Goal: Task Accomplishment & Management: Manage account settings

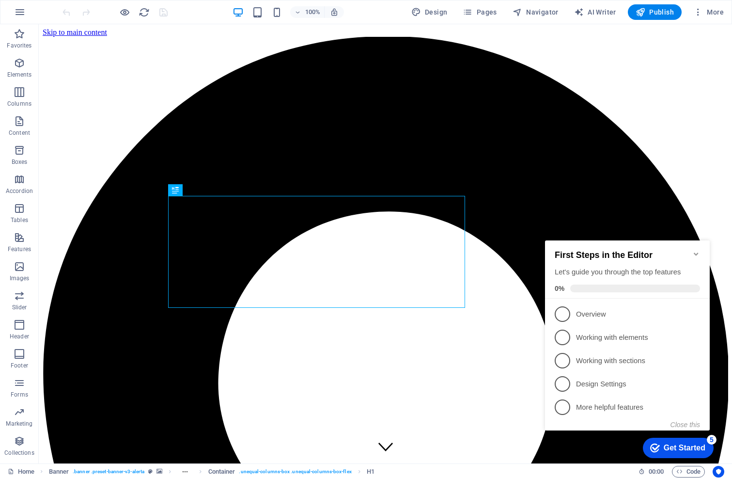
click at [697, 256] on icon "Minimize checklist" at bounding box center [697, 254] width 8 height 8
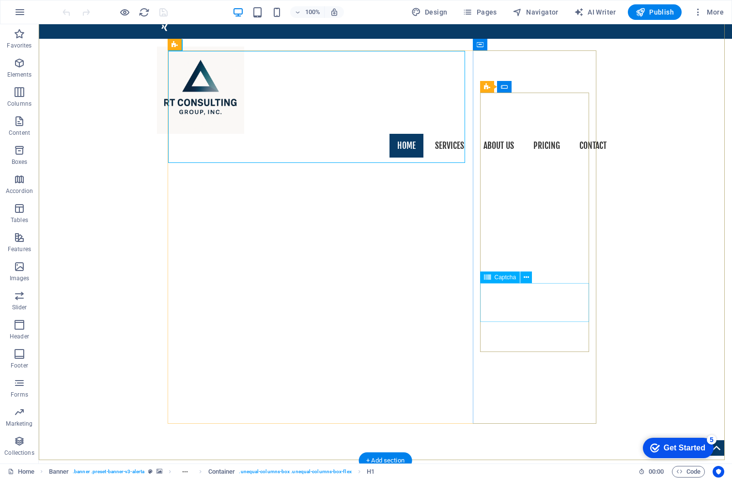
scroll to position [145, 0]
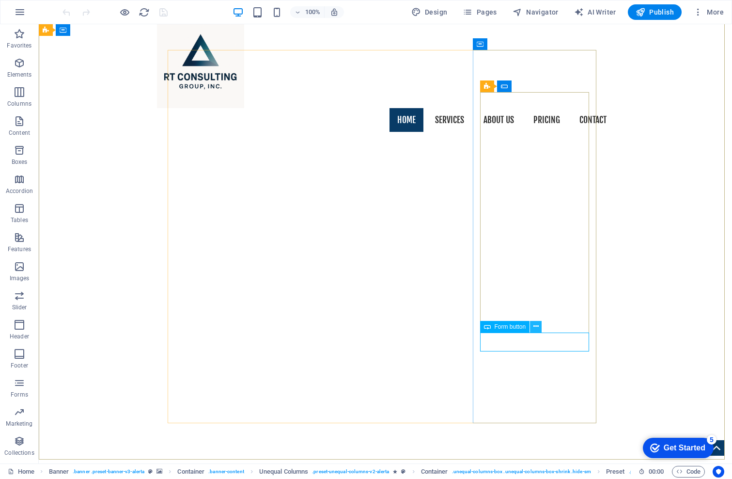
click at [539, 326] on icon at bounding box center [536, 326] width 5 height 10
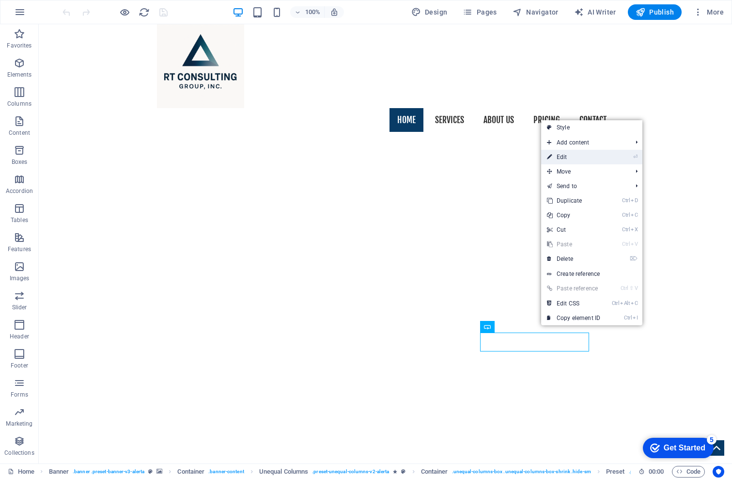
click at [561, 158] on link "⏎ Edit" at bounding box center [573, 157] width 65 height 15
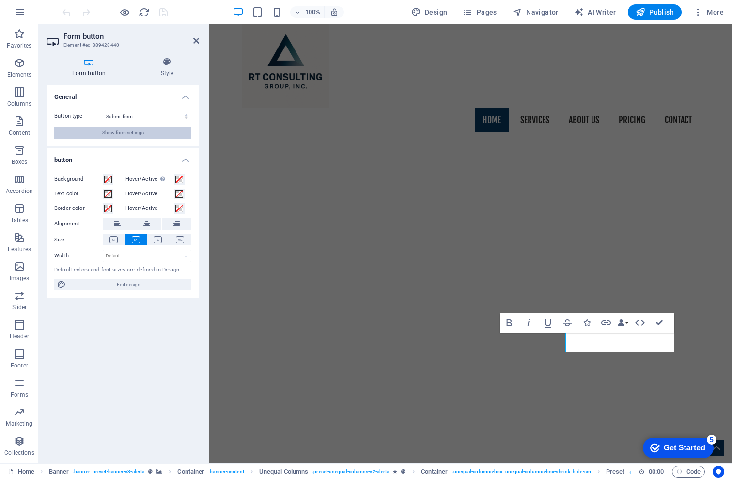
click at [123, 134] on span "Show form settings" at bounding box center [123, 133] width 42 height 12
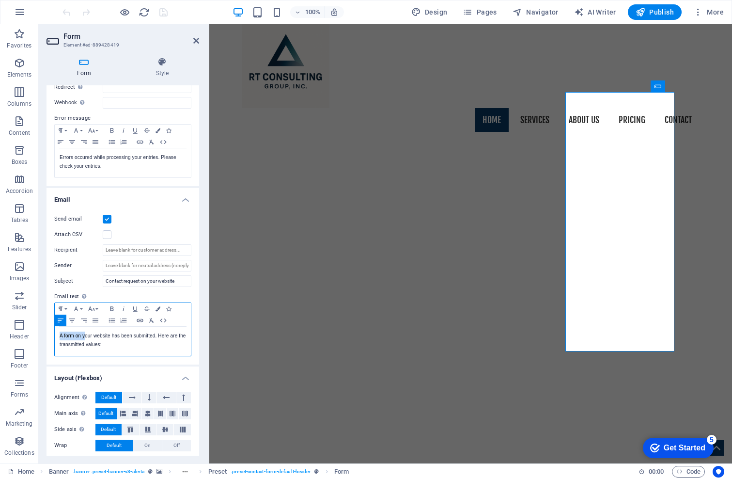
drag, startPoint x: 91, startPoint y: 337, endPoint x: 54, endPoint y: 337, distance: 36.8
click at [55, 335] on div "A form on your website has been submitted. Here are the transmitted values:" at bounding box center [123, 341] width 136 height 29
drag, startPoint x: 74, startPoint y: 336, endPoint x: 119, endPoint y: 334, distance: 45.6
click at [119, 334] on p "Your website has been submitted. Here are the transmitted values:" at bounding box center [123, 340] width 127 height 17
click at [84, 338] on p "Your submitted. Here are the transmitted values:" at bounding box center [123, 336] width 127 height 9
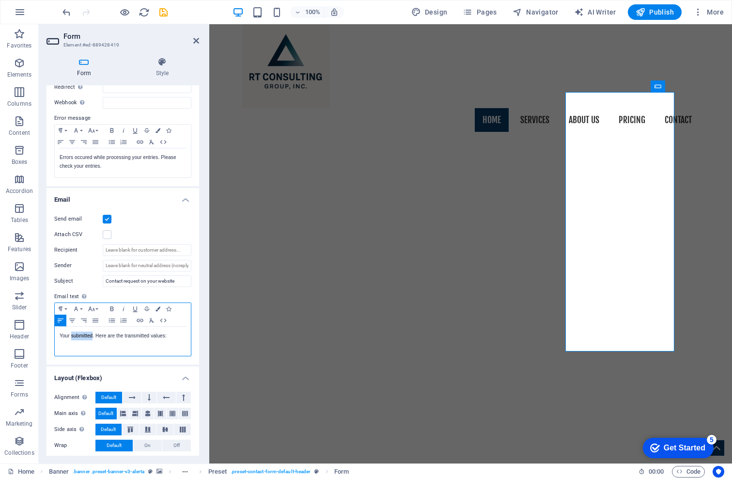
click at [84, 337] on p "Your submitted. Here are the transmitted values:" at bounding box center [123, 336] width 127 height 9
click at [164, 336] on p "Your submission to RT Consulting Group, has been processed. Thank you. . Here a…" at bounding box center [123, 340] width 127 height 17
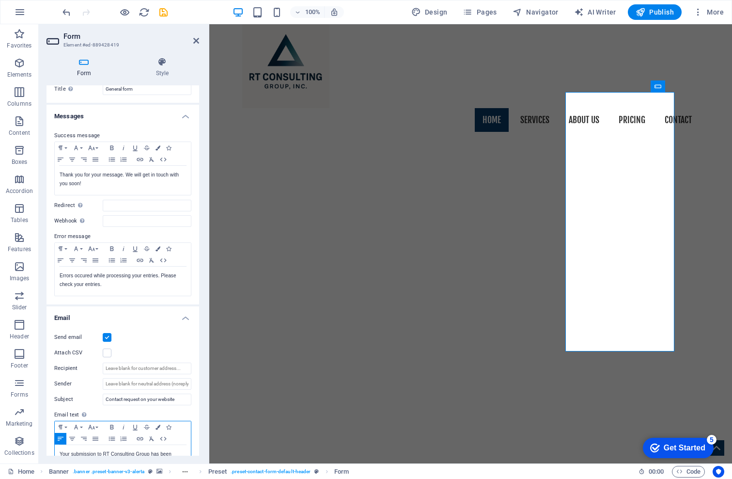
scroll to position [0, 0]
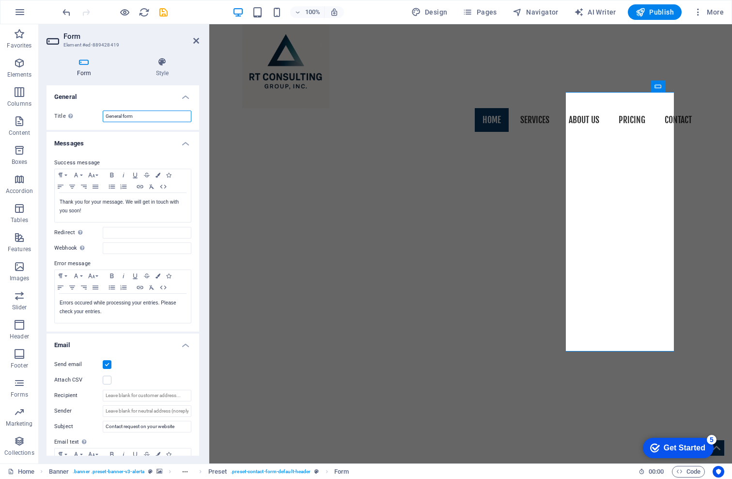
click at [108, 117] on input "General form" at bounding box center [147, 117] width 89 height 12
type input "Contact Form"
click at [161, 13] on icon "save" at bounding box center [163, 12] width 11 height 11
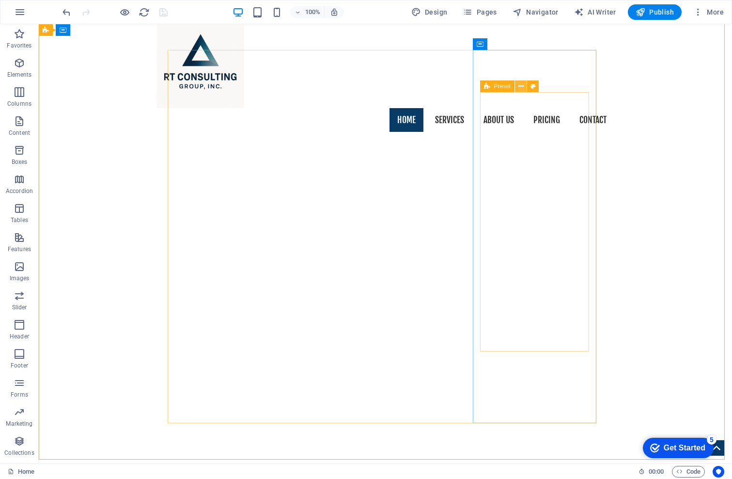
click at [522, 84] on icon at bounding box center [521, 86] width 5 height 10
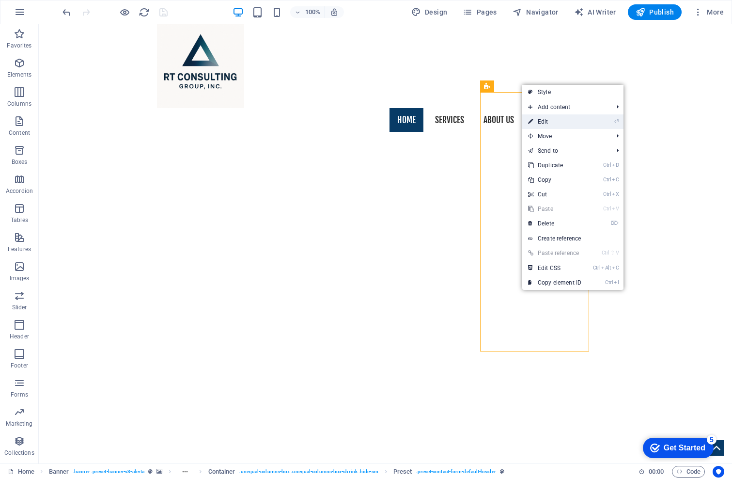
click at [555, 121] on link "⏎ Edit" at bounding box center [555, 121] width 65 height 15
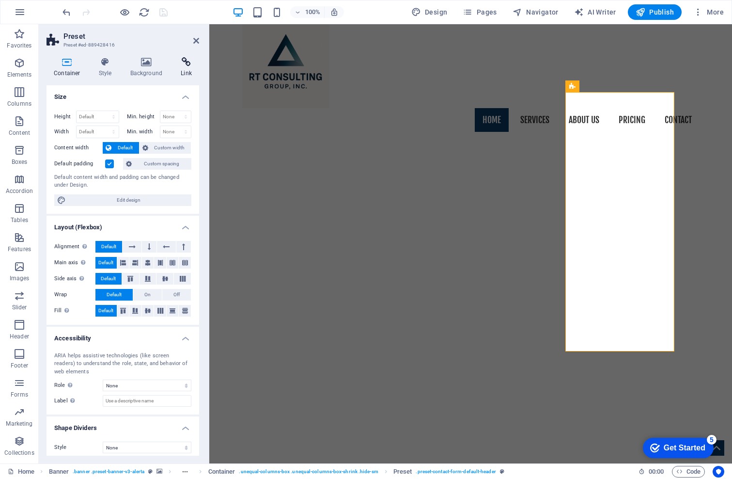
click at [186, 59] on icon at bounding box center [187, 62] width 26 height 10
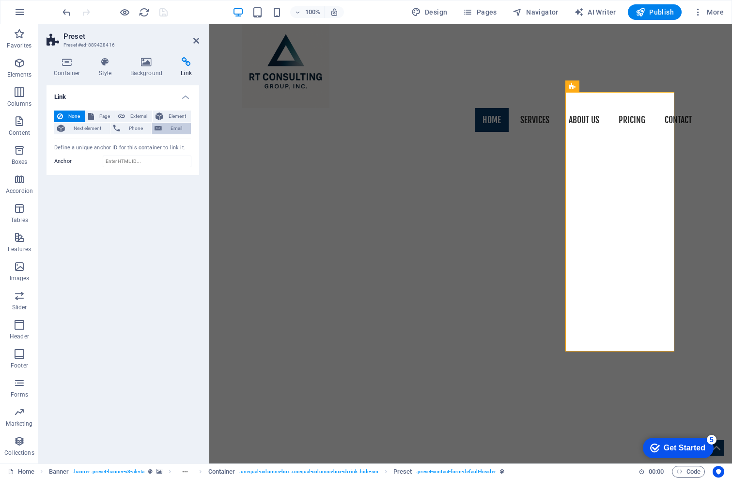
click at [165, 134] on span "Email" at bounding box center [176, 129] width 23 height 12
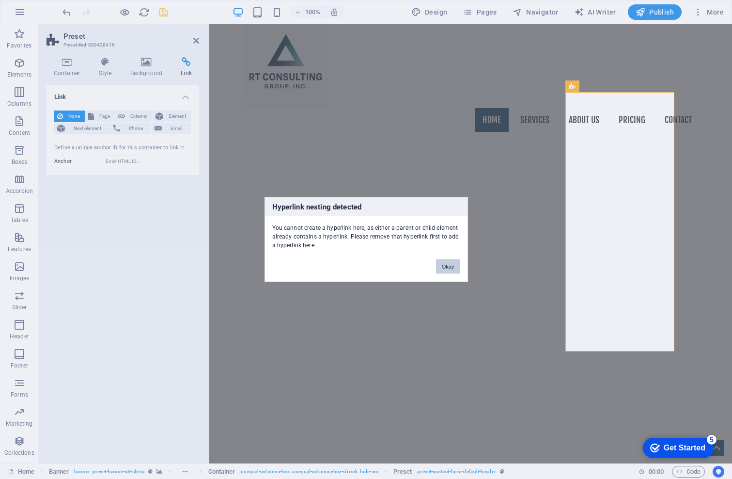
click at [457, 264] on button "Okay" at bounding box center [448, 266] width 24 height 15
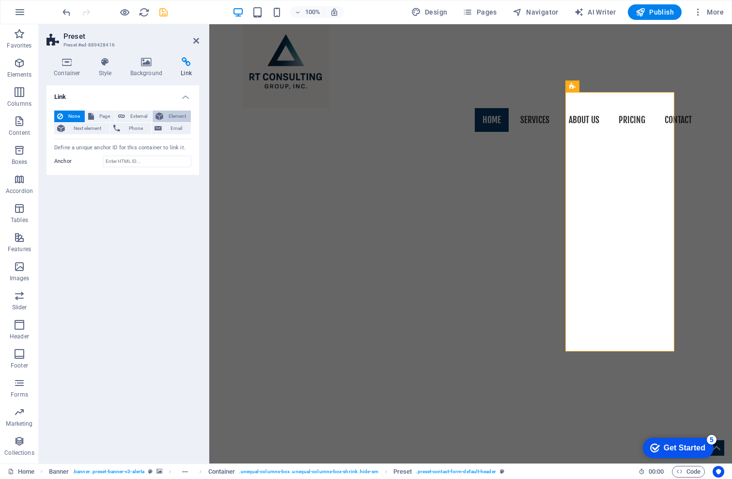
click at [166, 122] on span "Element" at bounding box center [177, 117] width 22 height 12
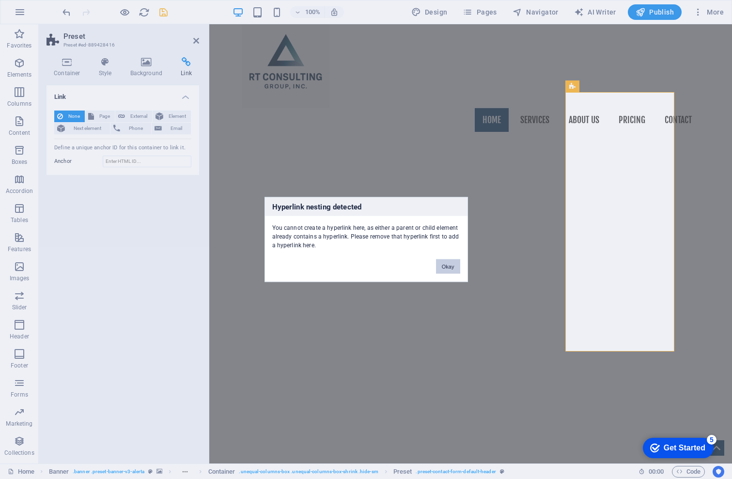
click at [458, 268] on button "Okay" at bounding box center [448, 266] width 24 height 15
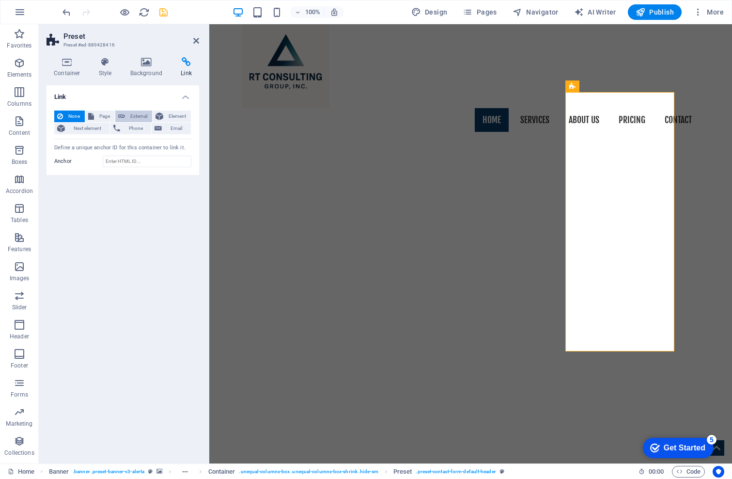
click at [149, 114] on span "External" at bounding box center [138, 117] width 21 height 12
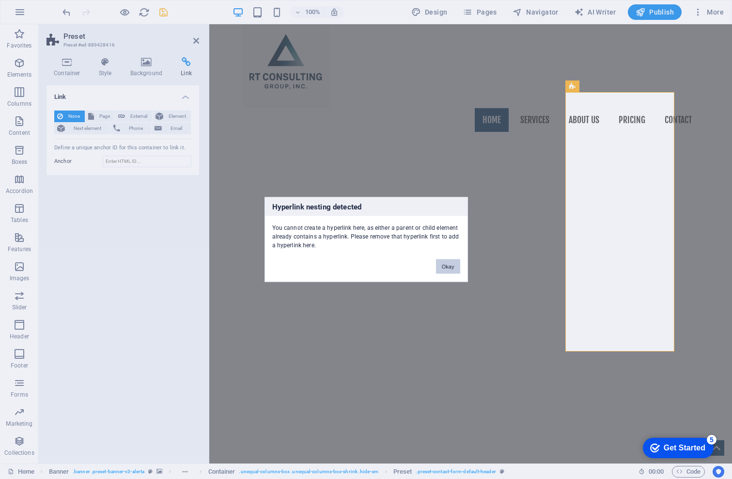
click at [442, 263] on button "Okay" at bounding box center [448, 266] width 24 height 15
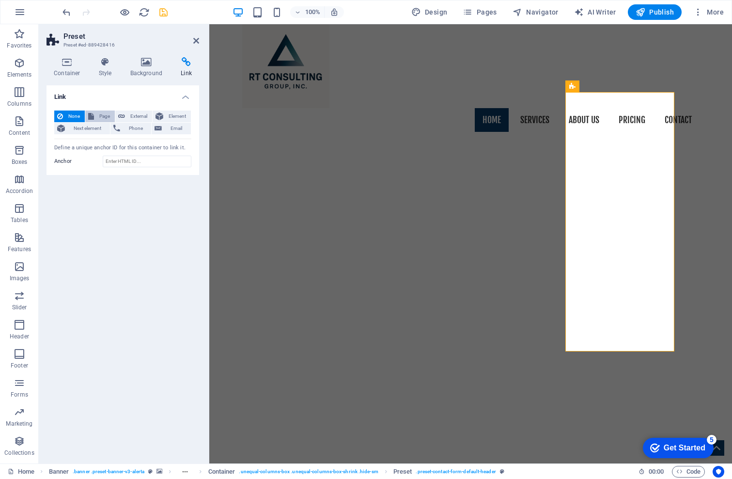
click at [112, 111] on span "Page" at bounding box center [104, 117] width 15 height 12
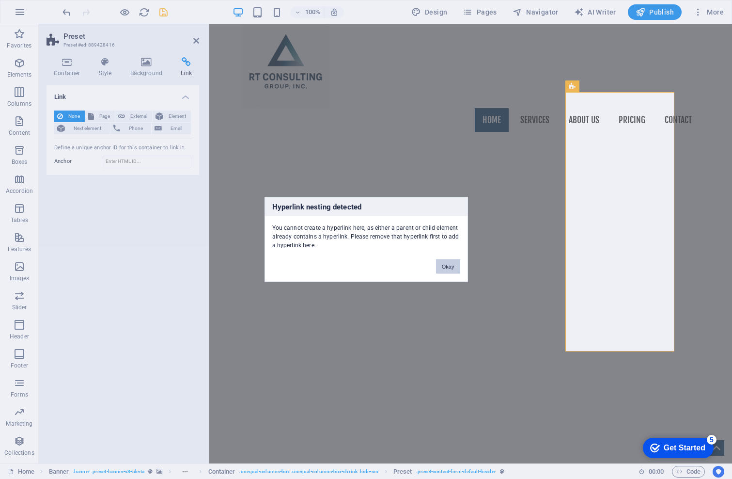
click at [455, 268] on button "Okay" at bounding box center [448, 266] width 24 height 15
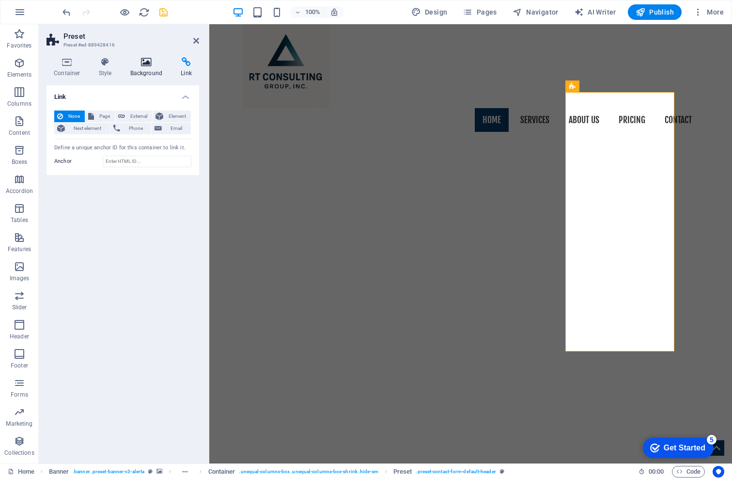
click at [143, 59] on icon at bounding box center [146, 62] width 47 height 10
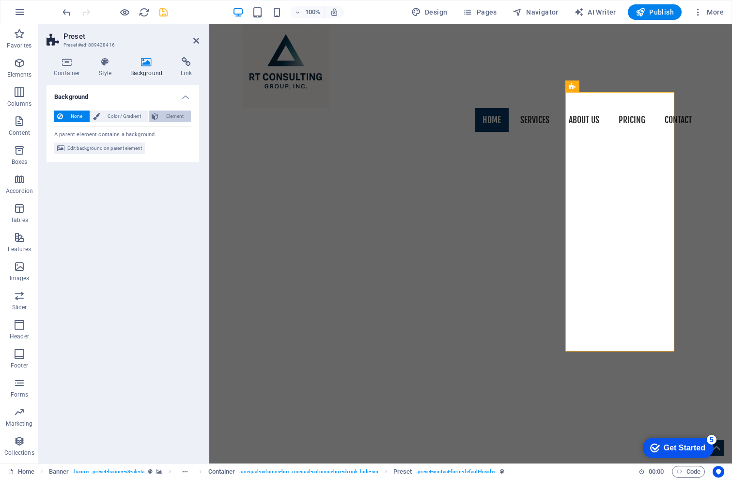
click at [169, 112] on span "Element" at bounding box center [174, 117] width 27 height 12
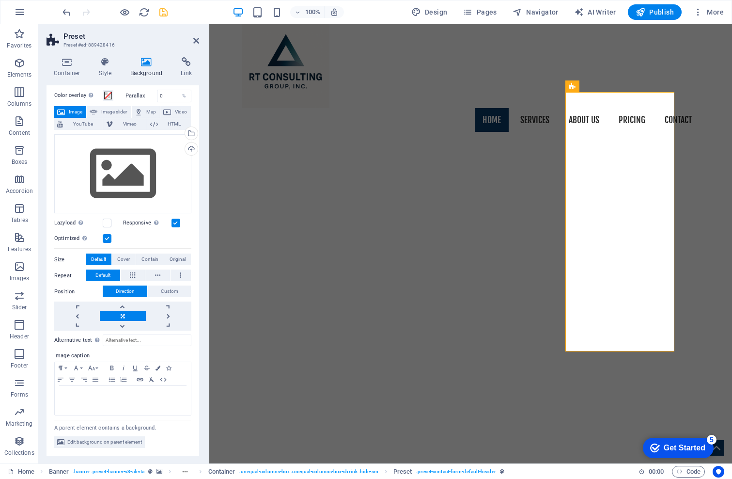
scroll to position [50, 0]
click at [157, 106] on span "Map" at bounding box center [151, 112] width 12 height 12
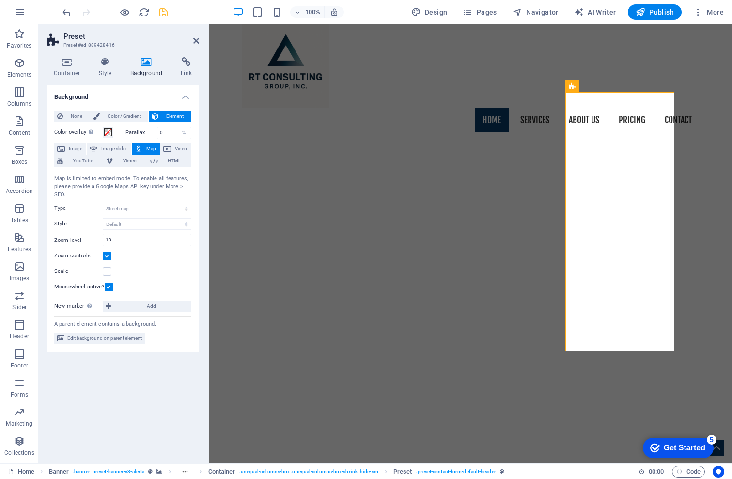
scroll to position [0, 0]
click at [73, 148] on span "Image" at bounding box center [76, 149] width 16 height 12
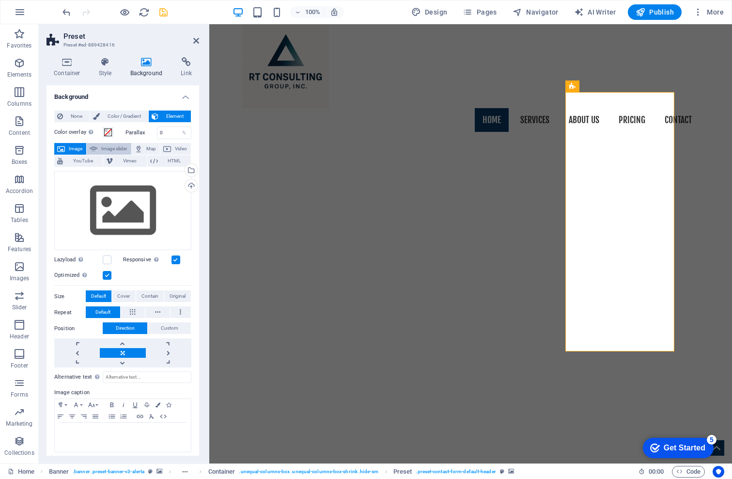
click at [123, 149] on span "Image slider" at bounding box center [114, 149] width 28 height 12
select select "ms"
select select "s"
select select "progressive"
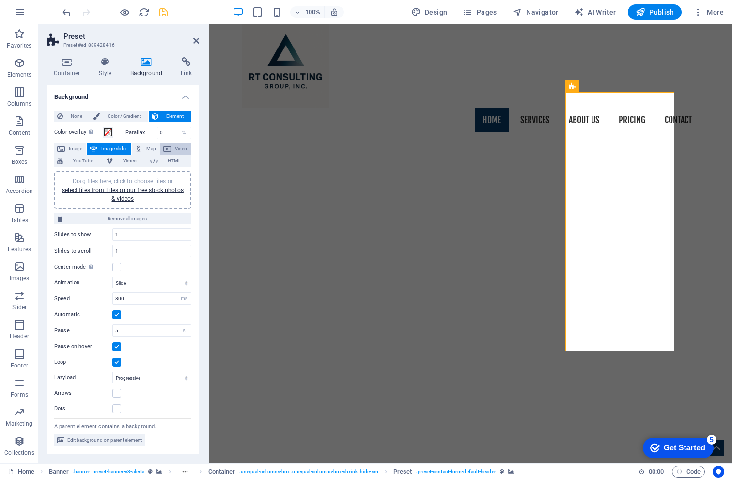
click at [174, 155] on span "Video" at bounding box center [181, 149] width 14 height 12
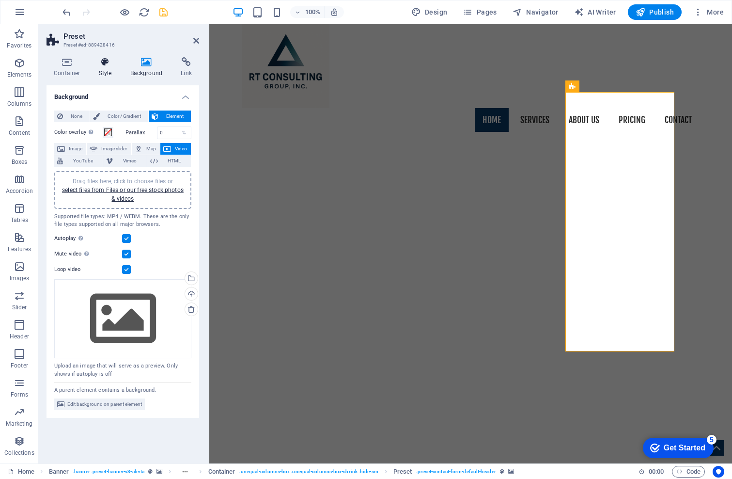
click at [106, 63] on icon at bounding box center [106, 62] width 28 height 10
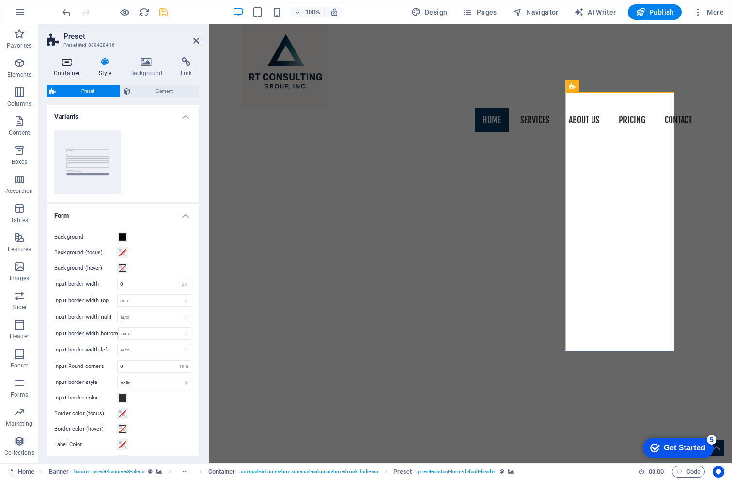
click at [63, 62] on icon at bounding box center [67, 62] width 41 height 10
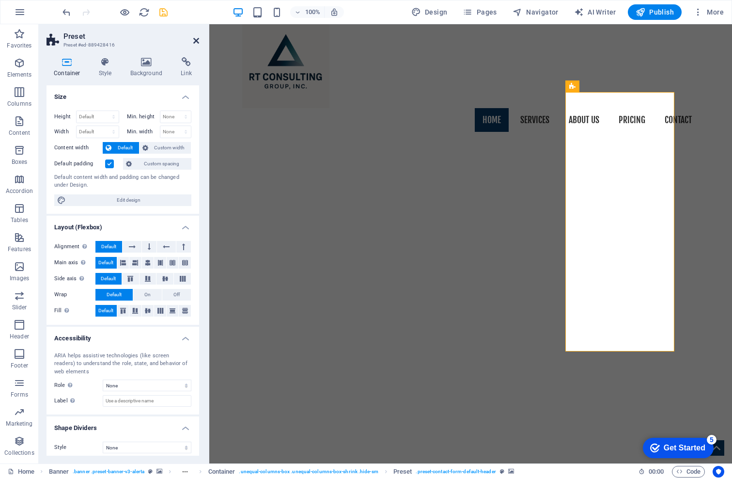
click at [193, 40] on icon at bounding box center [196, 41] width 6 height 8
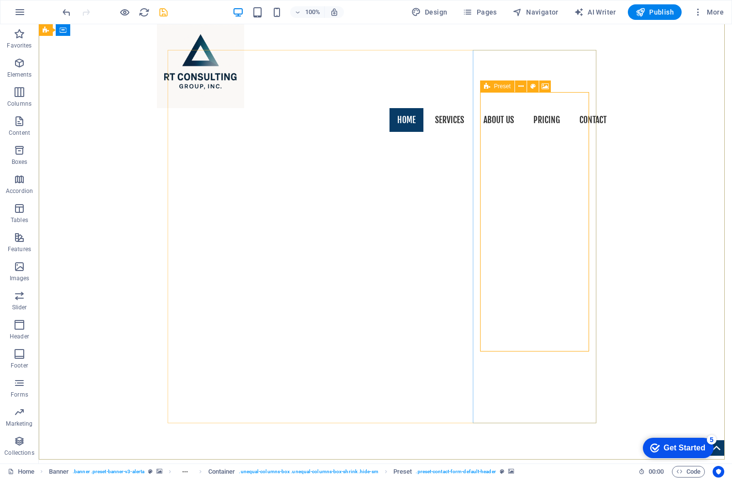
click at [493, 88] on div "Preset" at bounding box center [497, 86] width 35 height 12
click at [47, 32] on icon at bounding box center [46, 30] width 6 height 12
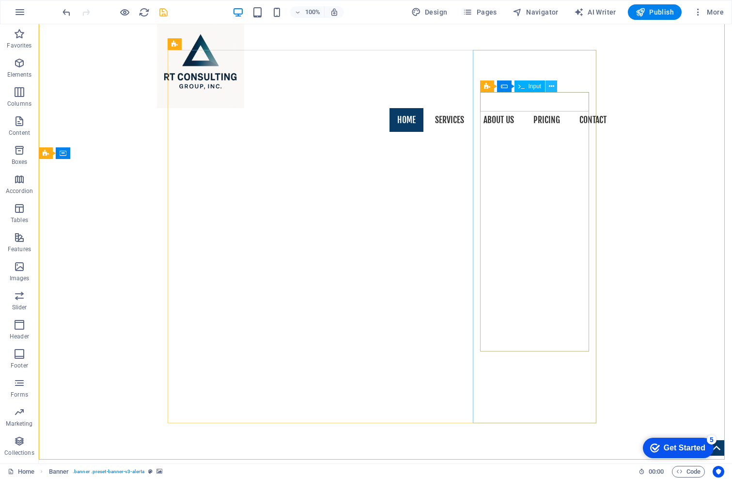
click at [555, 86] on icon at bounding box center [551, 86] width 5 height 10
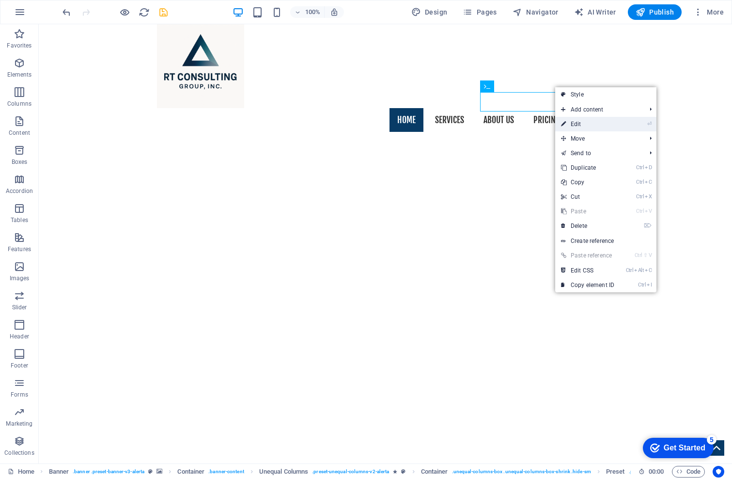
click at [588, 125] on link "⏎ Edit" at bounding box center [588, 124] width 65 height 15
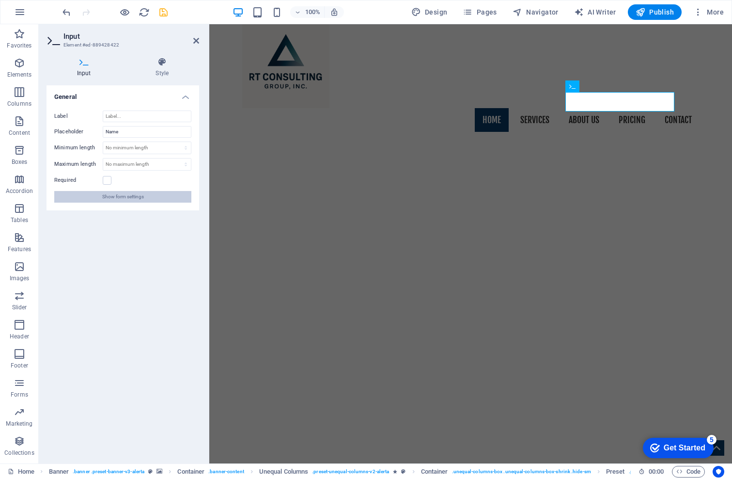
click at [116, 199] on span "Show form settings" at bounding box center [123, 197] width 42 height 12
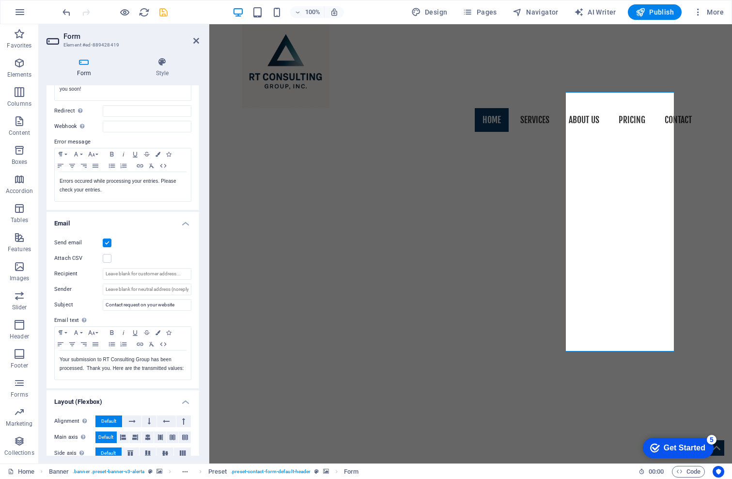
scroll to position [145, 0]
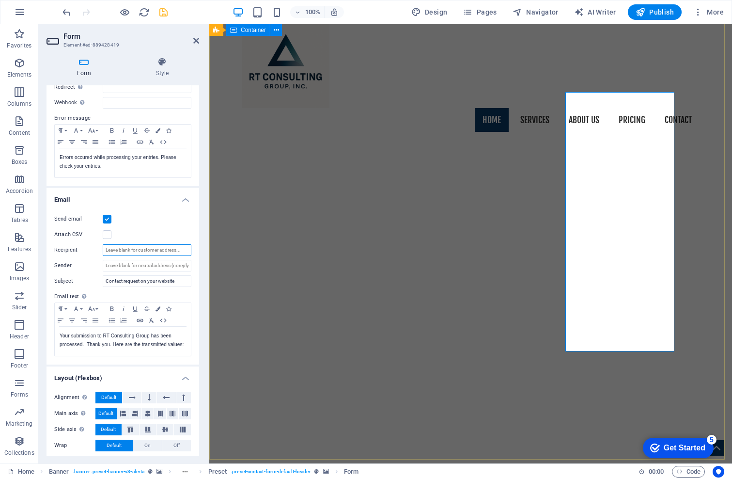
drag, startPoint x: 312, startPoint y: 274, endPoint x: 217, endPoint y: 242, distance: 100.3
click at [173, 252] on input "Recipient" at bounding box center [147, 250] width 89 height 12
drag, startPoint x: 136, startPoint y: 246, endPoint x: 205, endPoint y: 248, distance: 68.9
click at [205, 248] on div "Form Style General Title Define a name for the form. Contact Form Messages Succ…" at bounding box center [123, 256] width 168 height 414
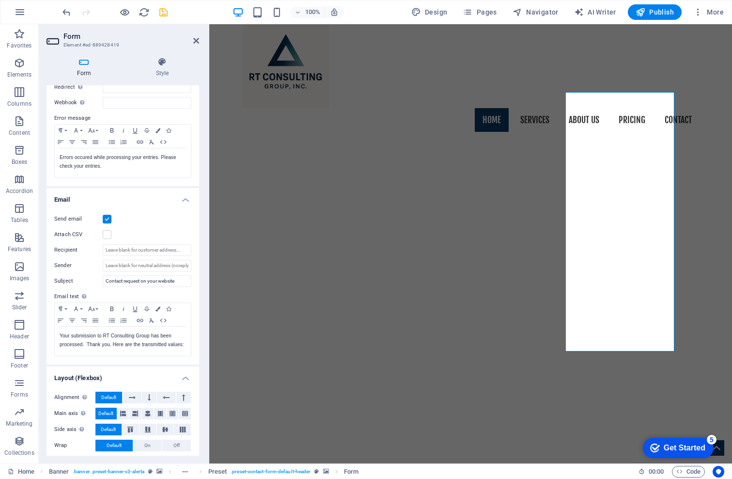
click at [200, 236] on div "Form Style General Title Define a name for the form. Contact Form Messages Succ…" at bounding box center [123, 256] width 168 height 414
click at [136, 265] on input "Sender" at bounding box center [147, 266] width 89 height 12
click at [112, 250] on input "Recipient" at bounding box center [147, 250] width 89 height 12
type input "mrtesmer@rt-consulting-group.com"
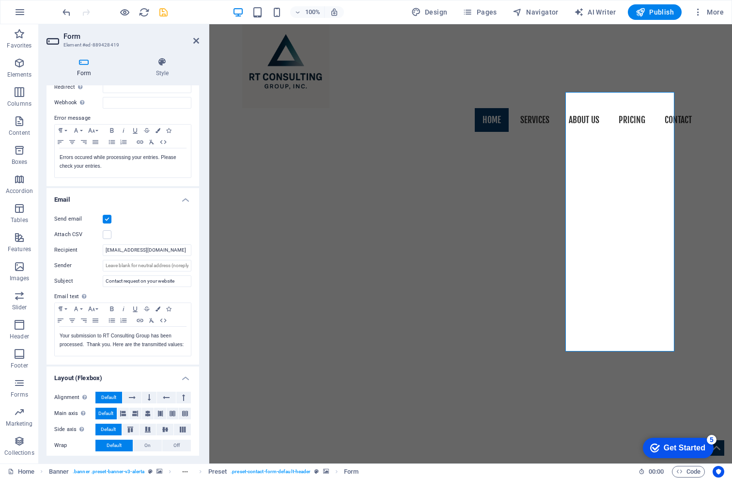
scroll to position [0, 0]
drag, startPoint x: 163, startPoint y: 296, endPoint x: 130, endPoint y: 279, distance: 36.9
click at [152, 298] on label "Email text Define text to be sent if form inputs should be sent by email." at bounding box center [122, 297] width 137 height 12
click at [163, 11] on icon "save" at bounding box center [163, 12] width 11 height 11
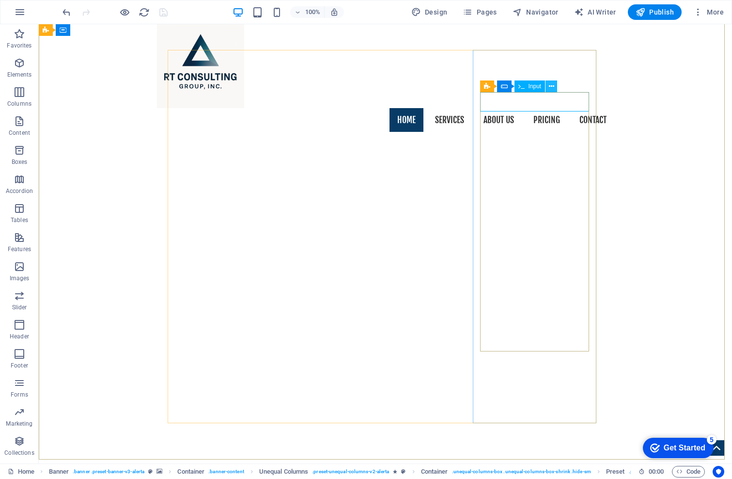
click at [553, 87] on icon at bounding box center [551, 86] width 5 height 10
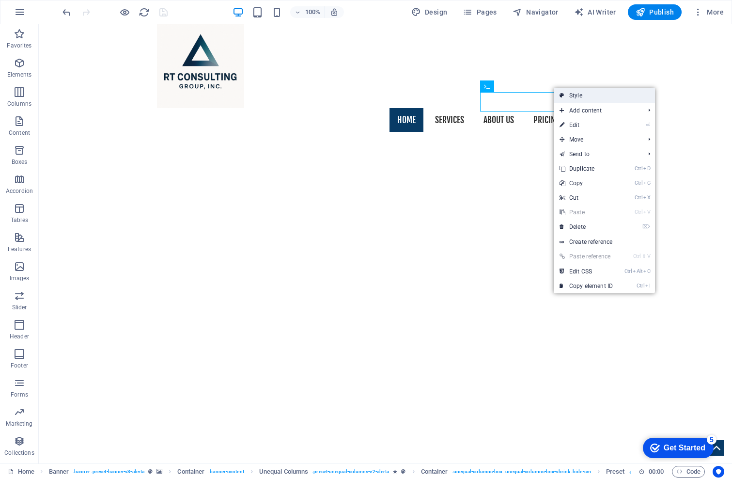
click at [565, 99] on link "Style" at bounding box center [604, 95] width 101 height 15
select select "px"
select select "rem"
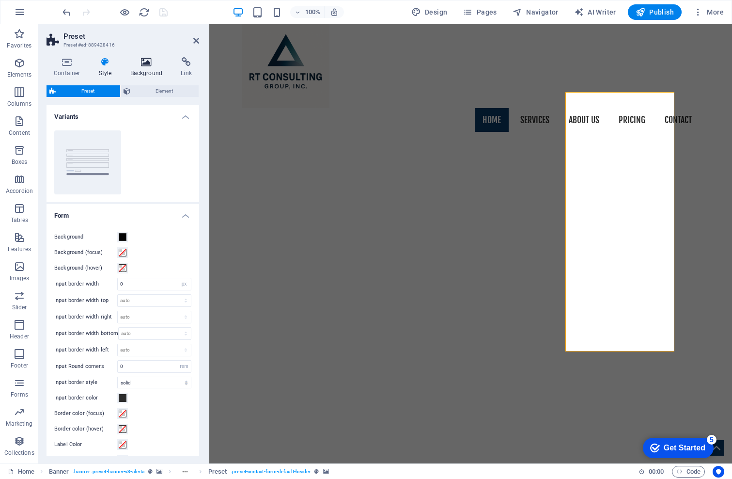
click at [154, 61] on icon at bounding box center [146, 62] width 47 height 10
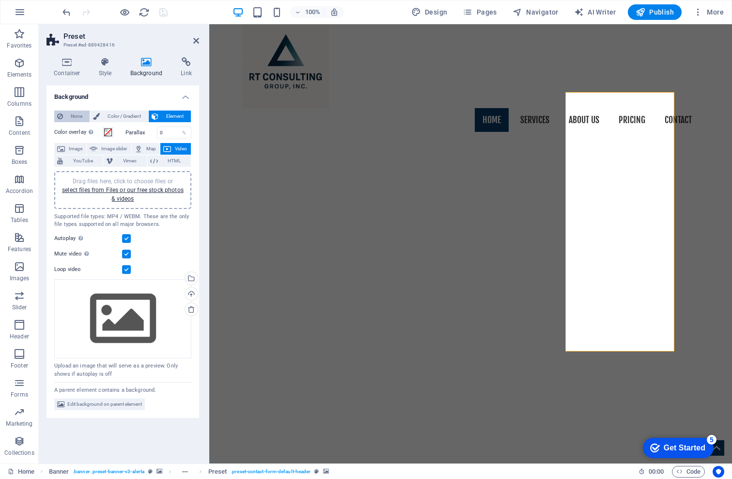
click at [77, 116] on span "None" at bounding box center [76, 117] width 21 height 12
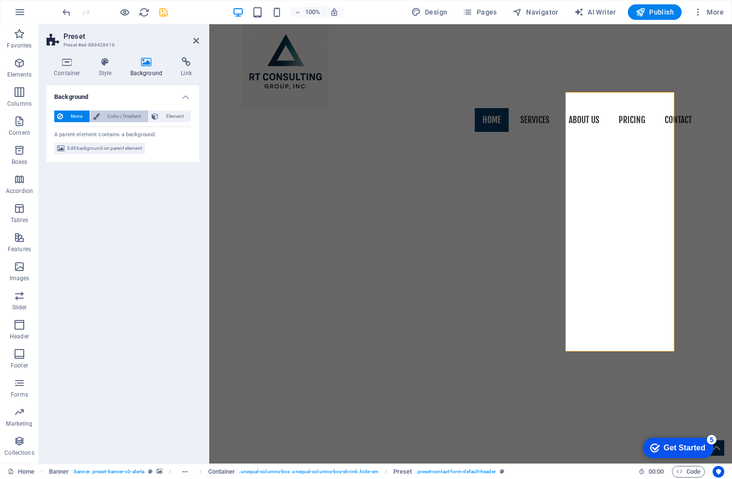
click at [103, 116] on span "Color / Gradient" at bounding box center [124, 117] width 43 height 12
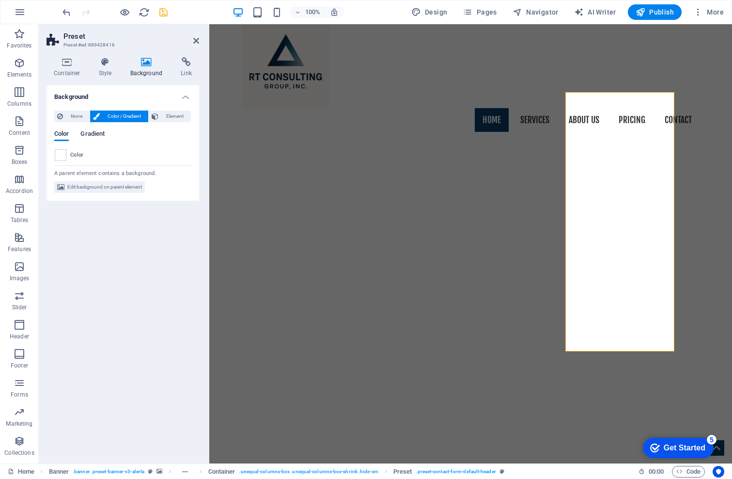
click at [95, 132] on span "Gradient" at bounding box center [92, 135] width 24 height 14
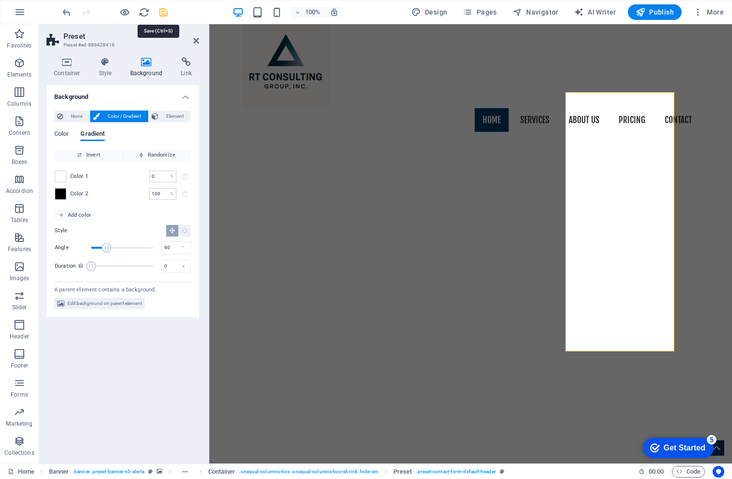
click at [161, 13] on icon "save" at bounding box center [163, 12] width 11 height 11
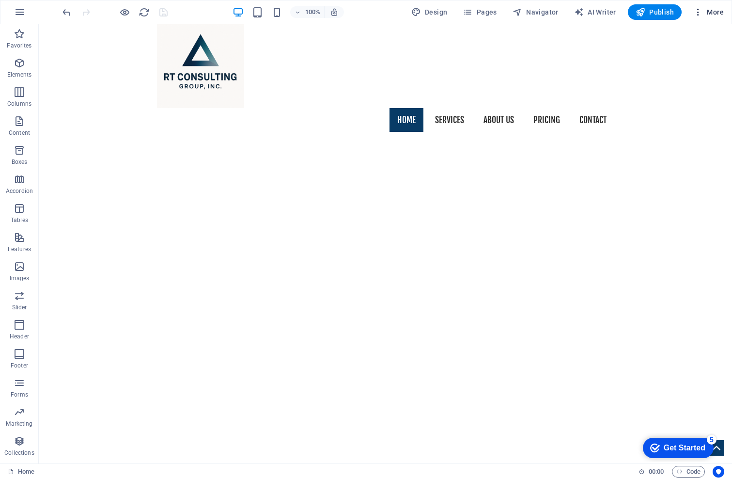
click at [699, 12] on icon "button" at bounding box center [699, 12] width 10 height 10
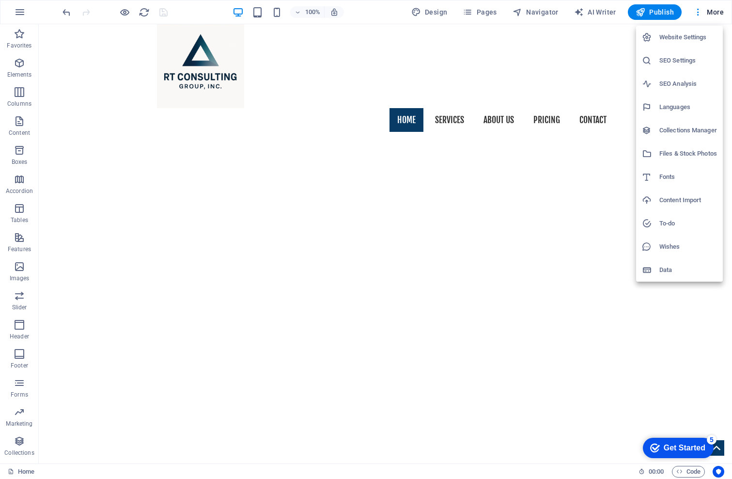
click at [670, 36] on h6 "Website Settings" at bounding box center [689, 38] width 58 height 12
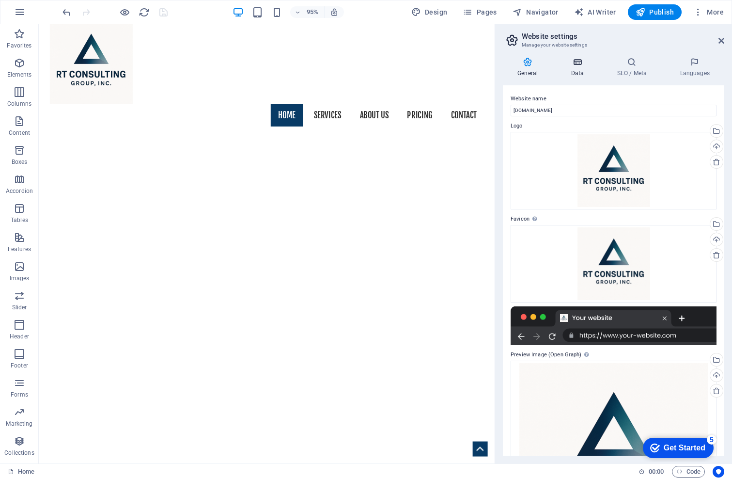
click at [574, 62] on icon at bounding box center [578, 62] width 42 height 10
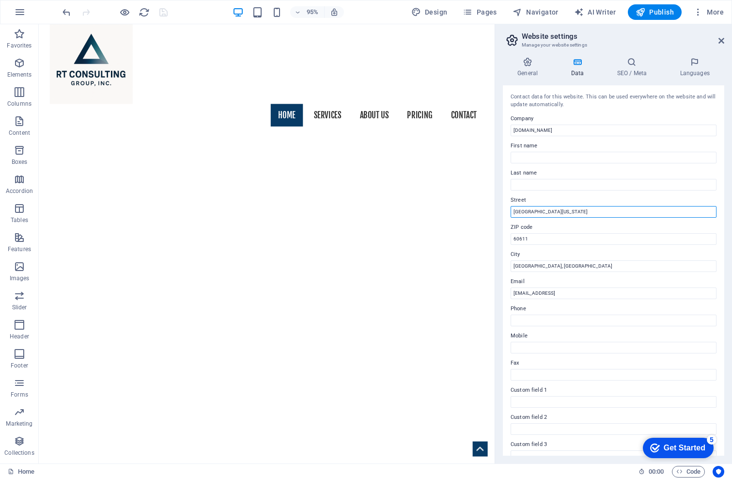
drag, startPoint x: 627, startPoint y: 237, endPoint x: 479, endPoint y: 220, distance: 148.3
click at [554, 215] on input "North Michigan Avenue" at bounding box center [614, 212] width 206 height 12
drag, startPoint x: 624, startPoint y: 238, endPoint x: 515, endPoint y: 220, distance: 110.5
type input "[STREET_ADDRESS]"
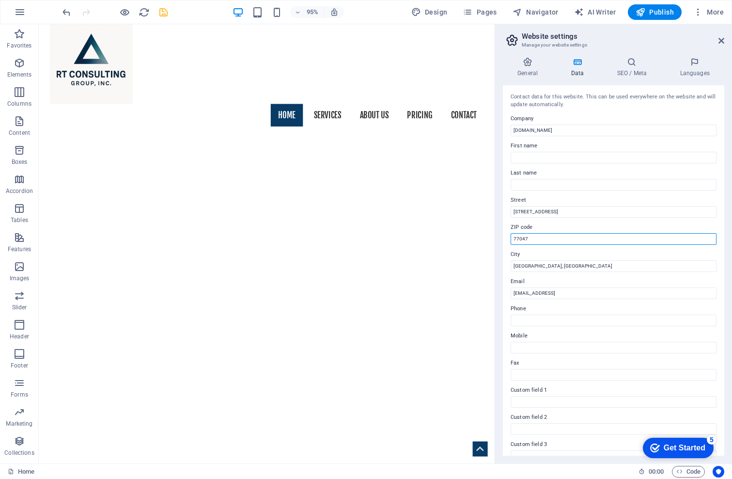
type input "77047"
type input "[GEOGRAPHIC_DATA], [GEOGRAPHIC_DATA]"
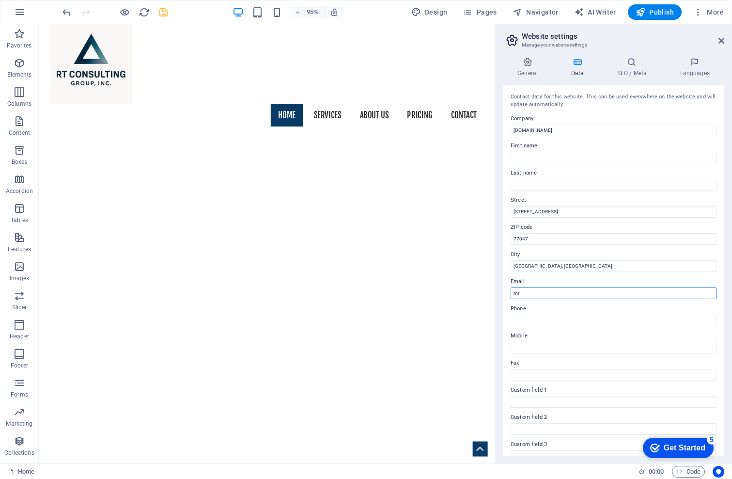
type input "m"
type input "[PERSON_NAME][EMAIL_ADDRESS][PERSON_NAME][DOMAIN_NAME]"
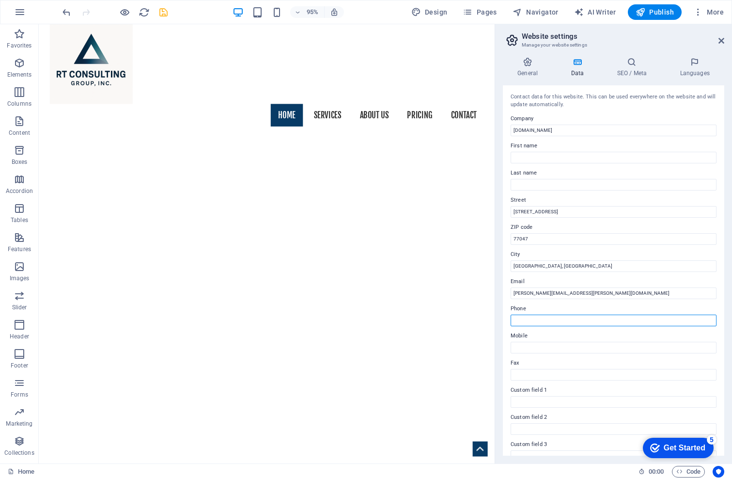
click at [530, 323] on input "Phone" at bounding box center [614, 321] width 206 height 12
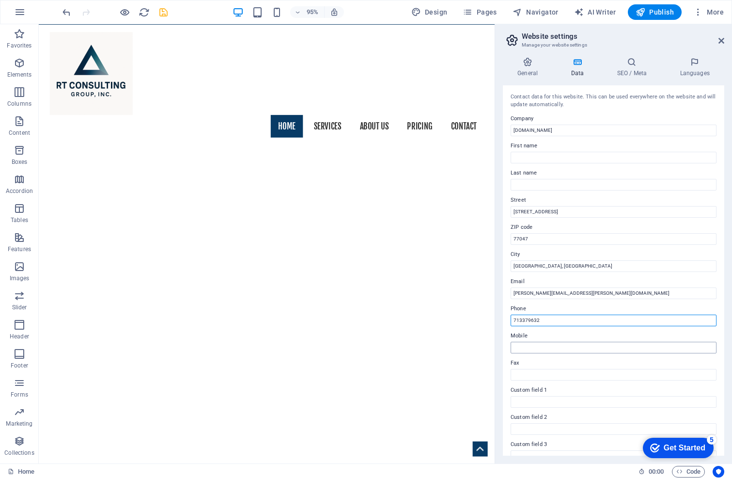
type input "713379632"
click at [524, 349] on input "Mobile" at bounding box center [614, 348] width 206 height 12
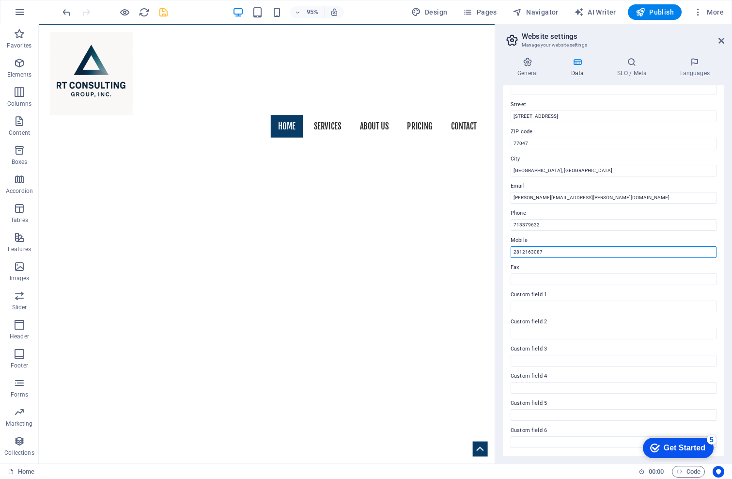
scroll to position [99, 0]
type input "2812163087"
click at [160, 8] on icon "save" at bounding box center [163, 12] width 11 height 11
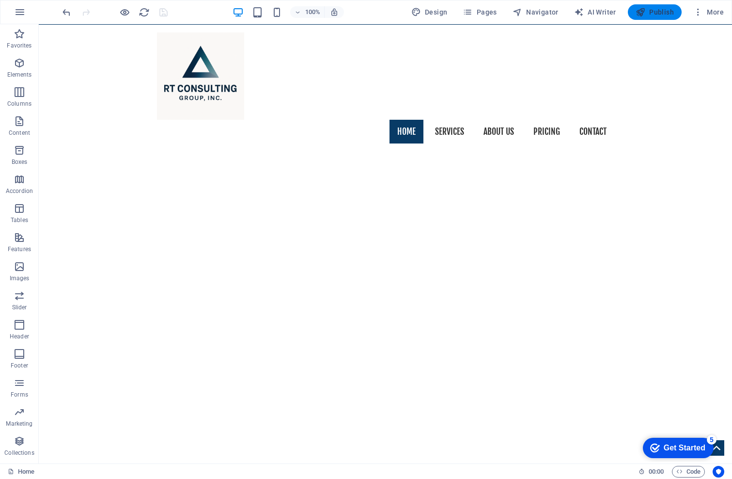
click at [658, 11] on span "Publish" at bounding box center [655, 12] width 38 height 10
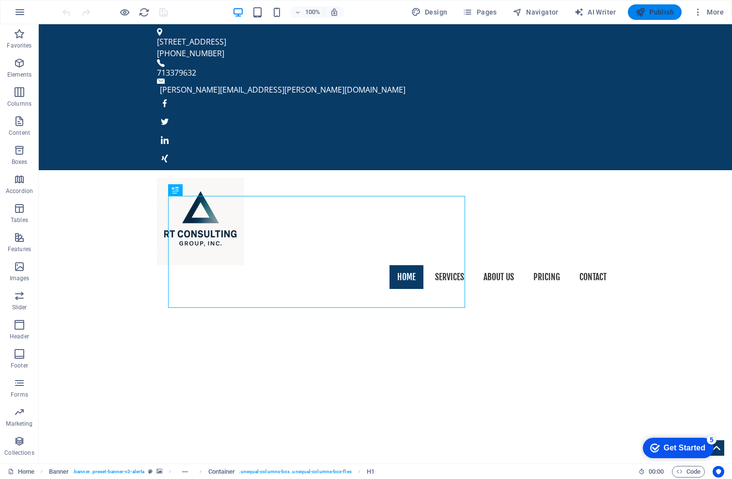
click at [657, 11] on span "Publish" at bounding box center [655, 12] width 38 height 10
click at [587, 31] on icon at bounding box center [587, 30] width 5 height 10
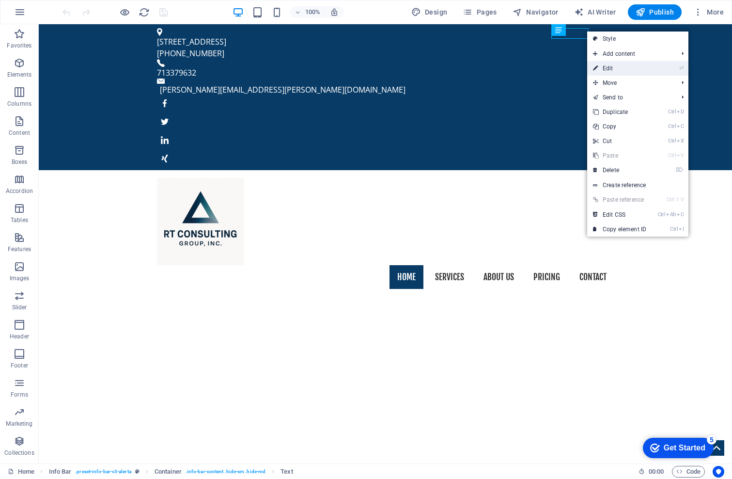
click at [611, 67] on link "⏎ Edit" at bounding box center [620, 68] width 65 height 15
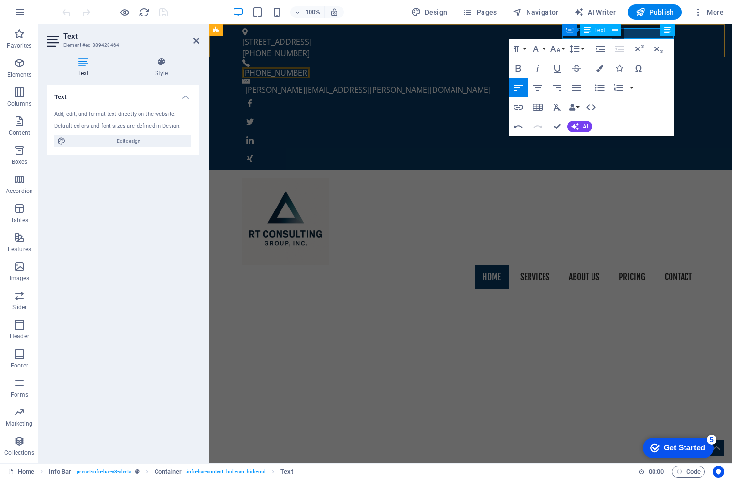
click at [598, 30] on span "Text" at bounding box center [600, 30] width 11 height 6
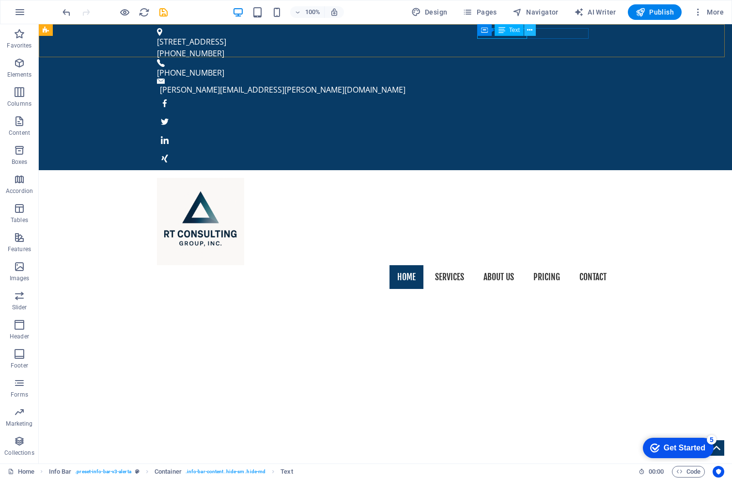
click at [531, 30] on icon at bounding box center [529, 30] width 5 height 10
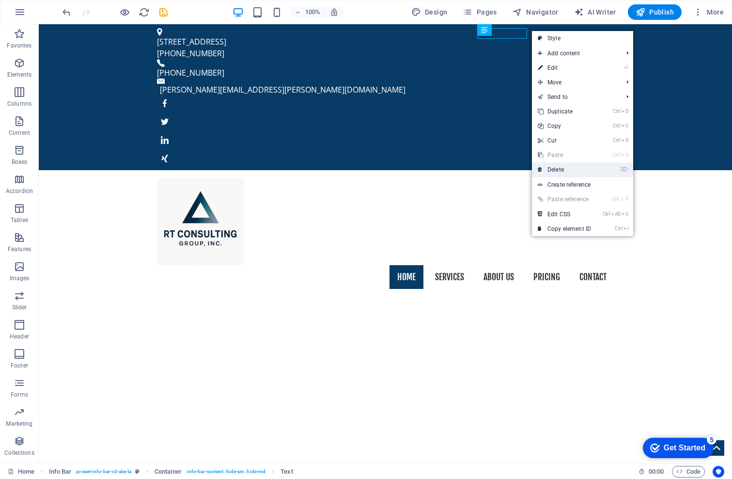
click at [555, 170] on link "⌦ Delete" at bounding box center [564, 169] width 65 height 15
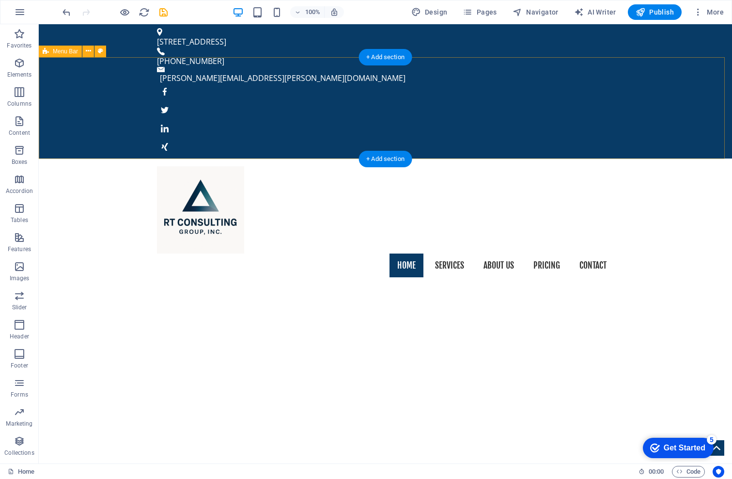
click at [666, 159] on div "Home Services About us Pricing Contact" at bounding box center [386, 222] width 694 height 127
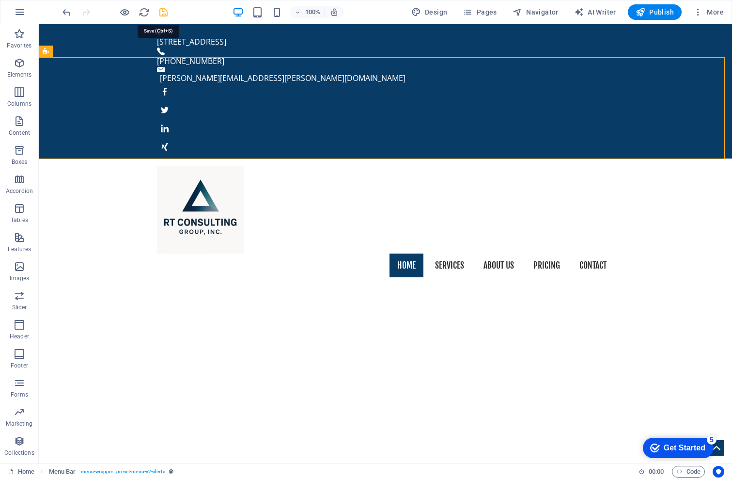
click at [161, 13] on icon "save" at bounding box center [163, 12] width 11 height 11
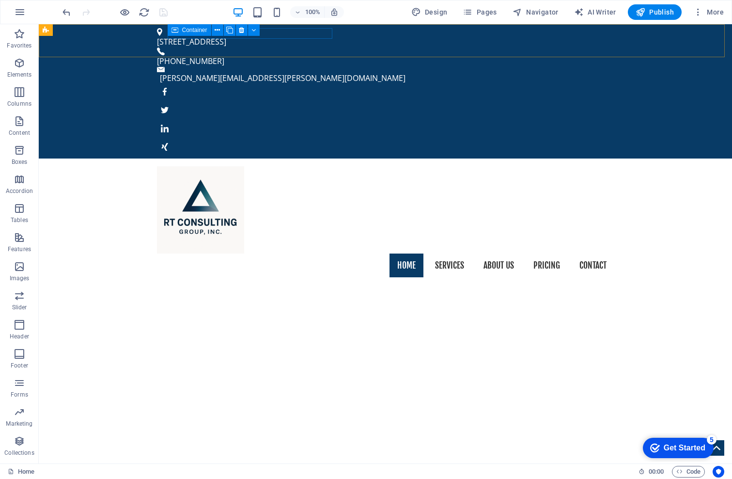
click at [683, 446] on div "Get Started" at bounding box center [685, 448] width 42 height 9
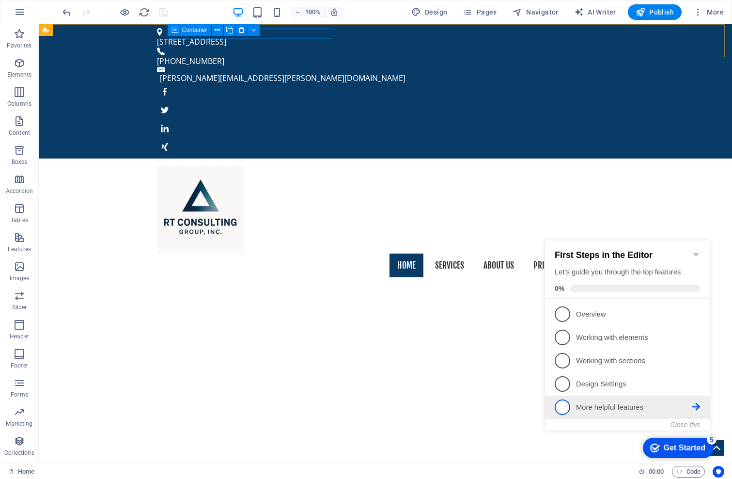
click at [694, 403] on icon at bounding box center [697, 407] width 8 height 8
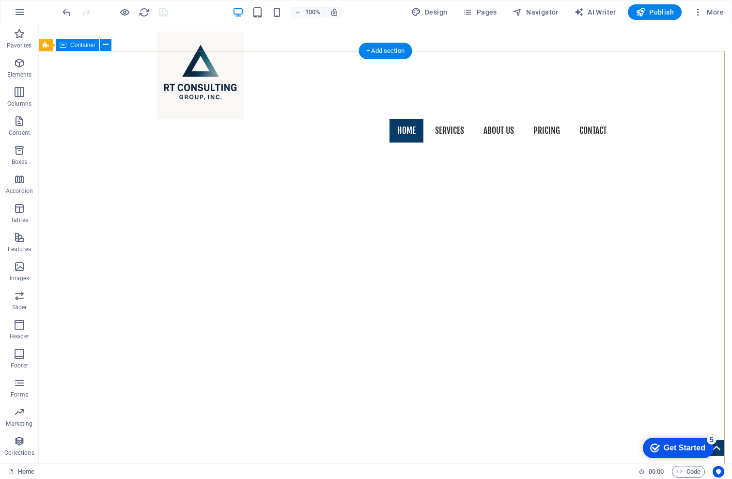
scroll to position [145, 0]
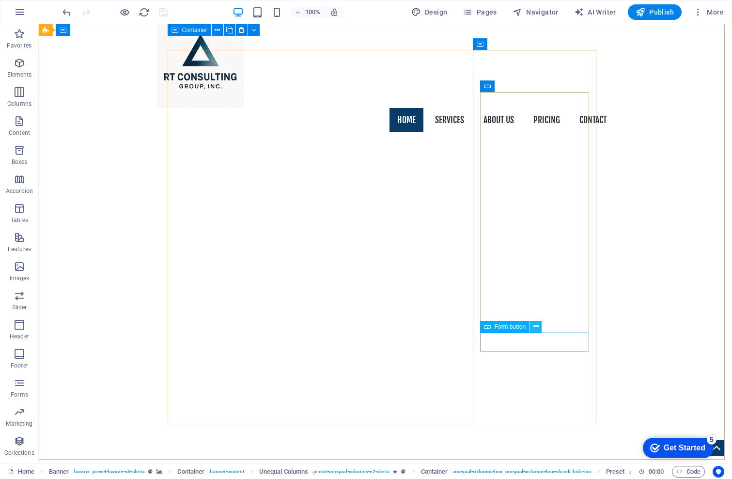
click at [537, 327] on icon at bounding box center [536, 326] width 5 height 10
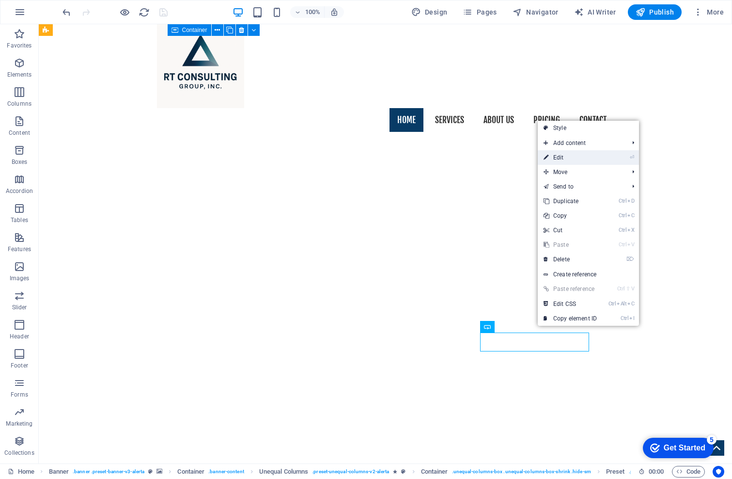
click at [564, 159] on link "⏎ Edit" at bounding box center [570, 157] width 65 height 15
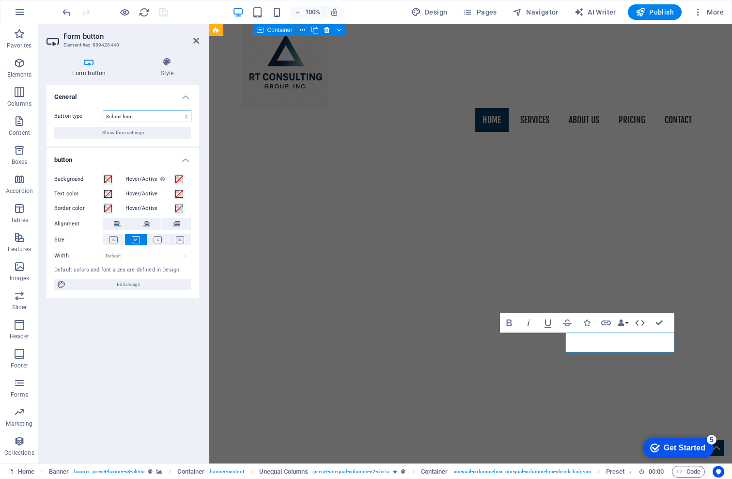
click at [185, 118] on select "Submit form Reset form No action" at bounding box center [147, 117] width 89 height 12
click at [157, 239] on icon at bounding box center [158, 239] width 8 height 7
click at [178, 238] on icon at bounding box center [180, 239] width 8 height 7
click at [134, 240] on icon at bounding box center [136, 239] width 8 height 7
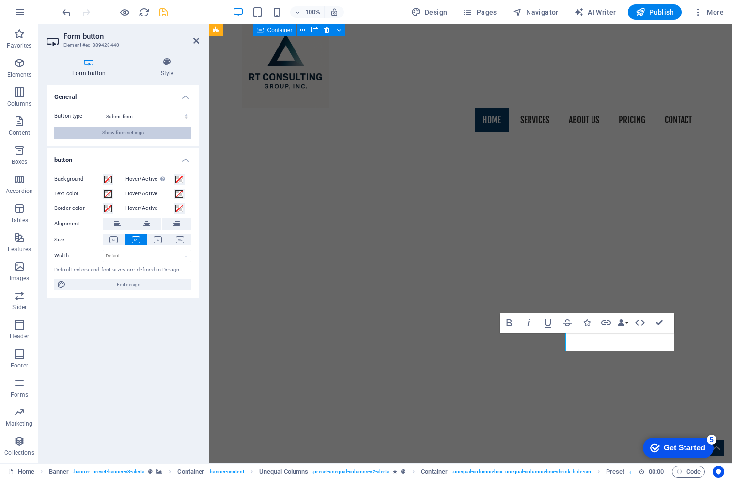
click at [128, 133] on span "Show form settings" at bounding box center [123, 133] width 42 height 12
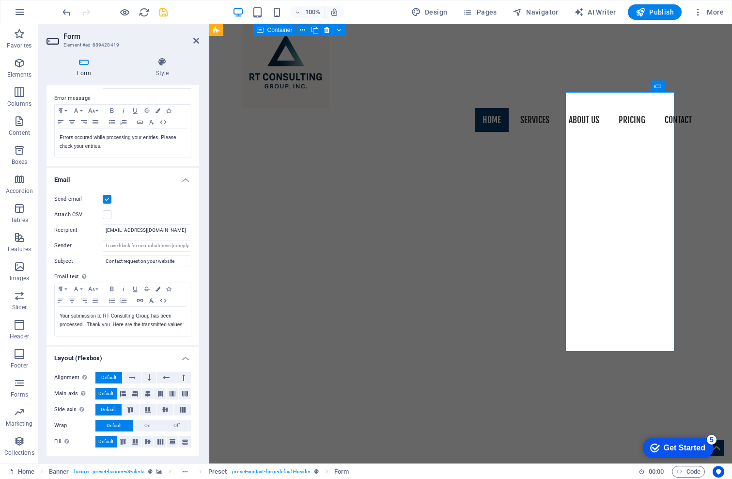
scroll to position [173, 0]
drag, startPoint x: 133, startPoint y: 223, endPoint x: 42, endPoint y: 221, distance: 91.1
click at [43, 220] on div "Form Style General Title Define a name for the form. Contact Form Messages Succ…" at bounding box center [123, 256] width 168 height 414
type input "[PERSON_NAME][EMAIL_ADDRESS][PERSON_NAME][DOMAIN_NAME]"
click at [163, 14] on icon "save" at bounding box center [163, 12] width 11 height 11
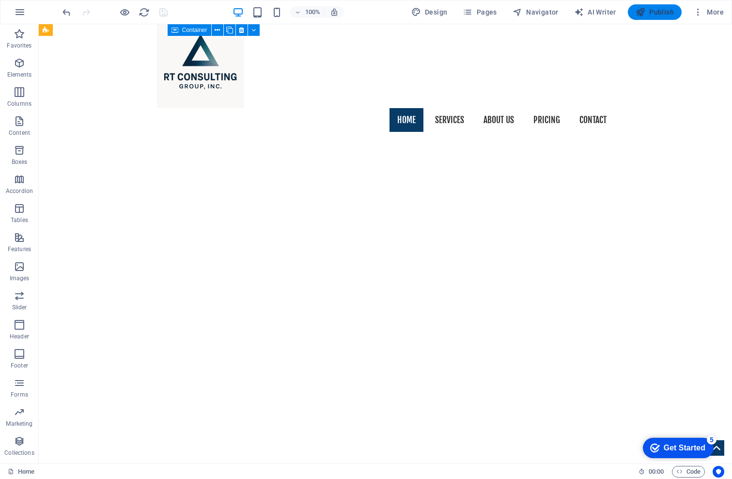
click at [670, 13] on span "Publish" at bounding box center [655, 12] width 38 height 10
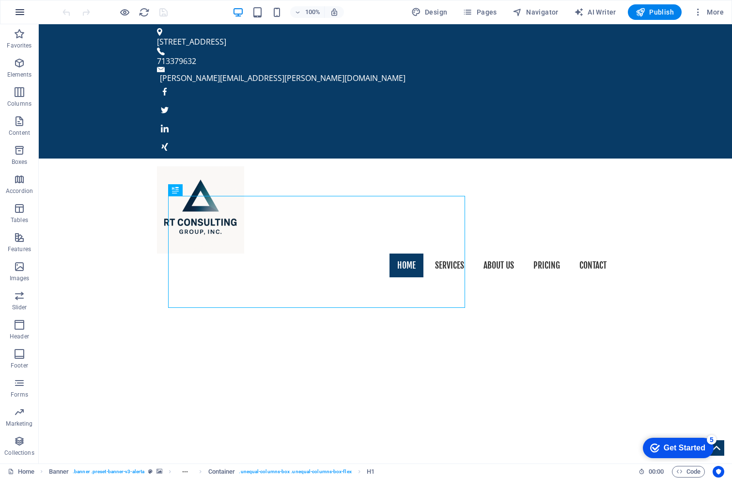
click at [21, 7] on icon "button" at bounding box center [20, 12] width 12 height 12
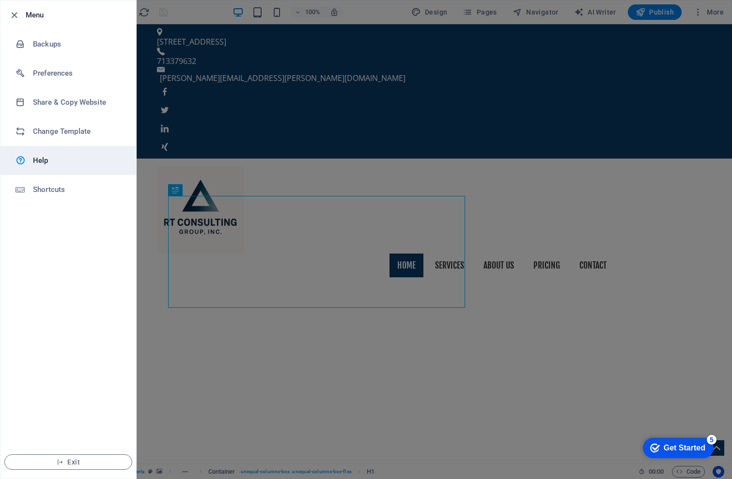
click at [42, 159] on h6 "Help" at bounding box center [78, 161] width 90 height 12
click at [161, 90] on div at bounding box center [366, 239] width 732 height 479
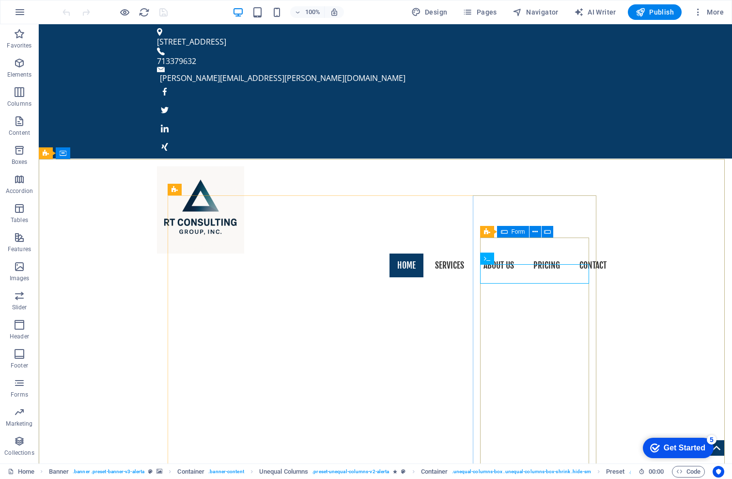
click at [511, 232] on div "Form" at bounding box center [513, 232] width 32 height 12
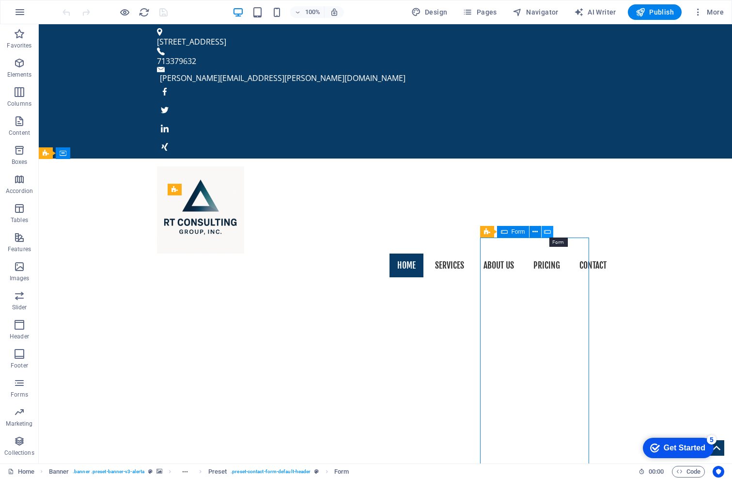
click at [550, 230] on icon at bounding box center [547, 232] width 7 height 10
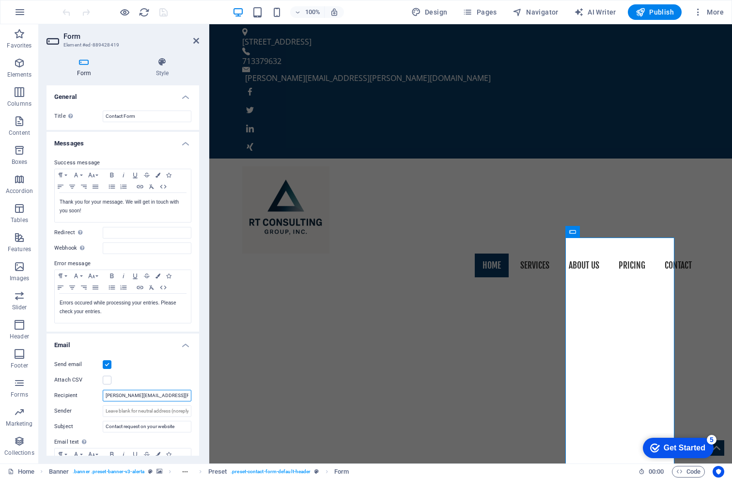
scroll to position [0, 33]
drag, startPoint x: 315, startPoint y: 421, endPoint x: 249, endPoint y: 395, distance: 70.8
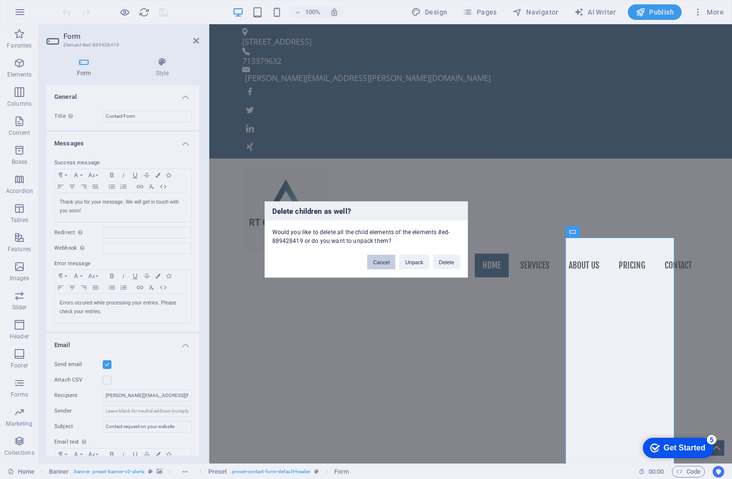
click at [378, 265] on button "Cancel" at bounding box center [381, 262] width 28 height 15
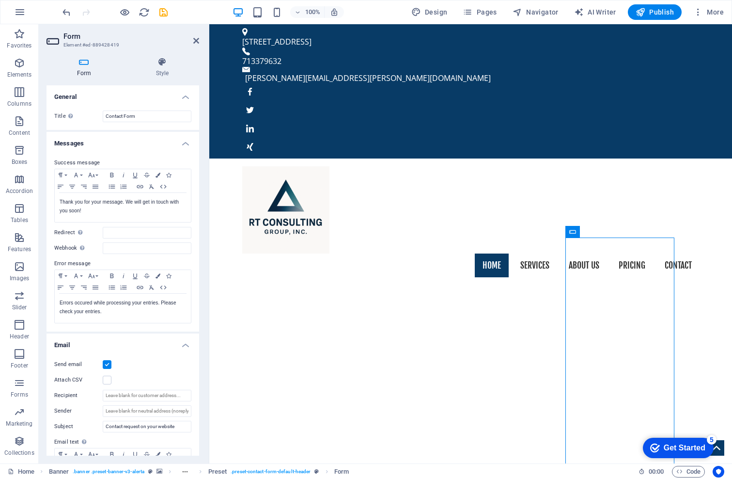
click at [163, 382] on div "Attach CSV" at bounding box center [122, 380] width 137 height 12
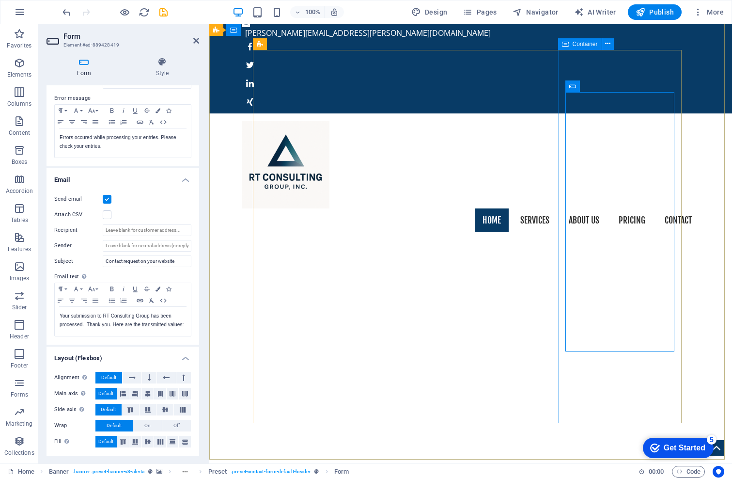
scroll to position [145, 0]
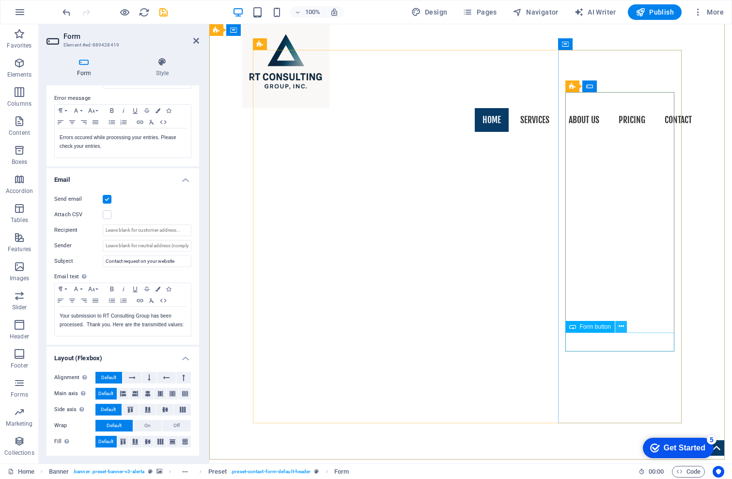
click at [623, 326] on icon at bounding box center [621, 326] width 5 height 10
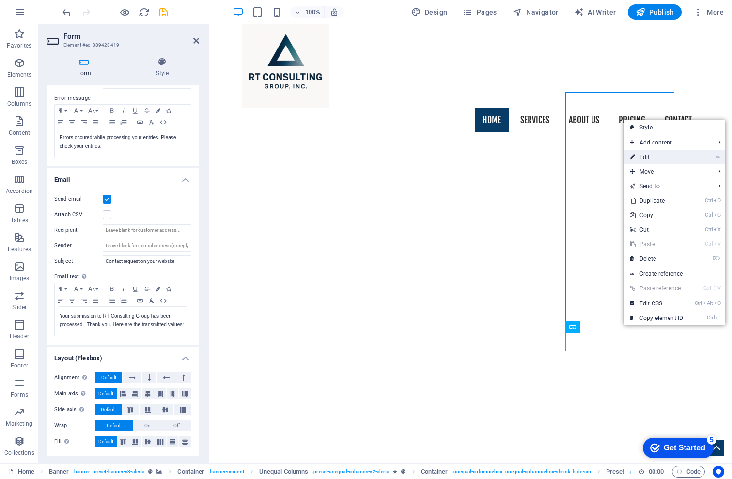
click at [649, 157] on link "⏎ Edit" at bounding box center [656, 157] width 65 height 15
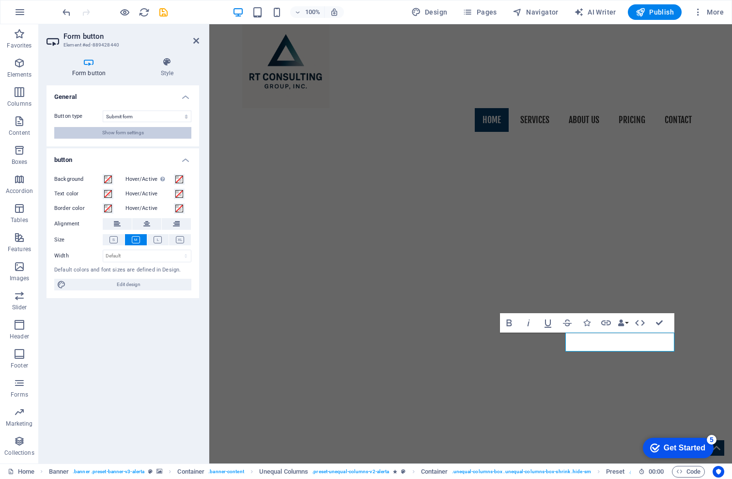
click at [182, 132] on button "Show form settings" at bounding box center [122, 133] width 137 height 12
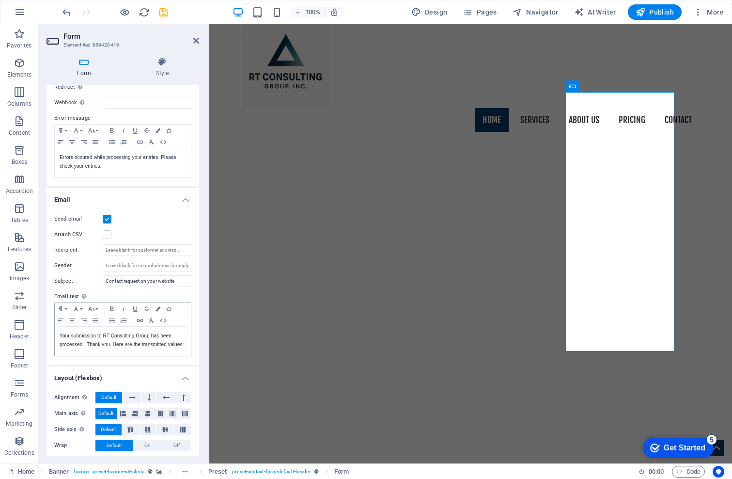
scroll to position [173, 0]
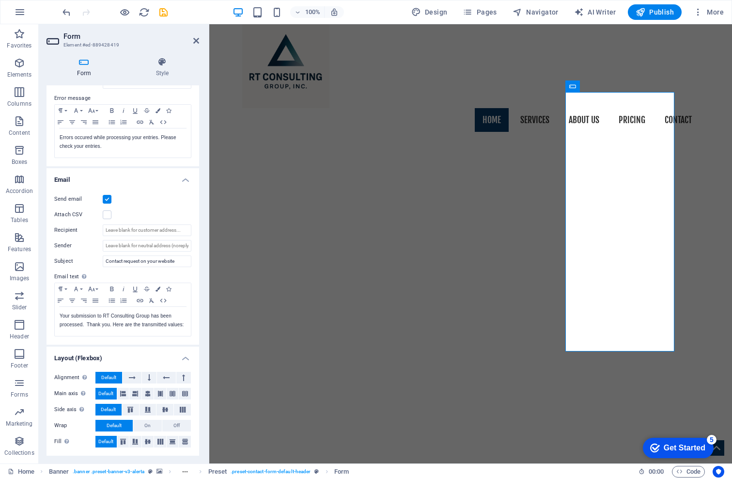
click at [145, 169] on h4 "Email" at bounding box center [123, 176] width 153 height 17
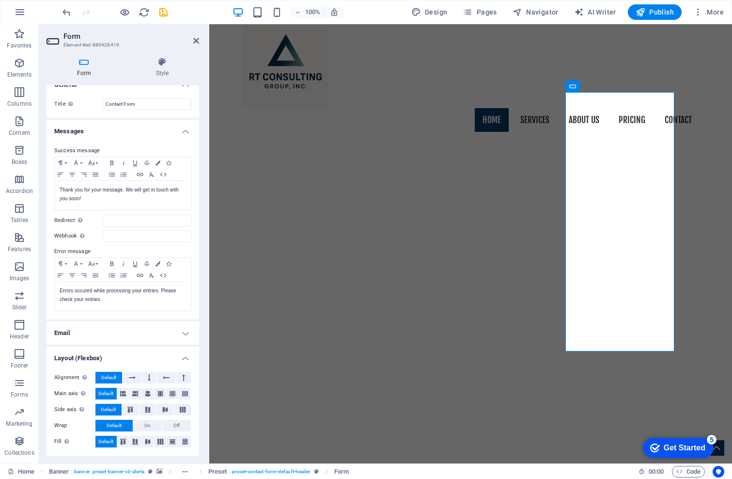
scroll to position [13, 0]
click at [146, 27] on header "Form Element #ed-889428419" at bounding box center [123, 36] width 153 height 25
click at [197, 42] on icon at bounding box center [196, 41] width 6 height 8
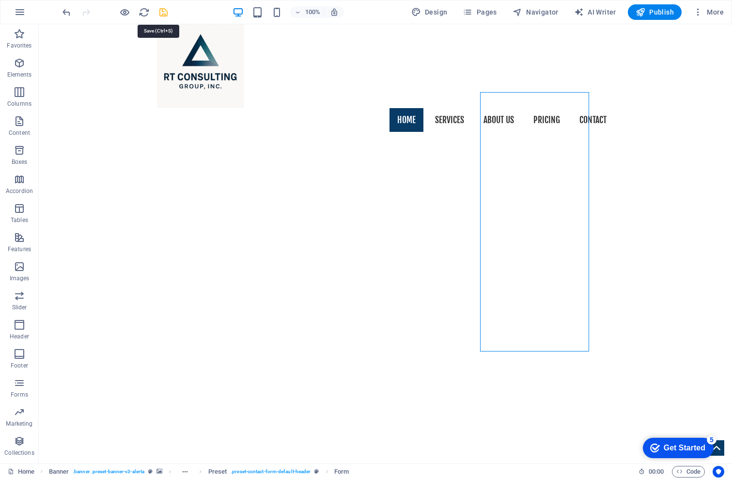
click at [159, 14] on icon "save" at bounding box center [163, 12] width 11 height 11
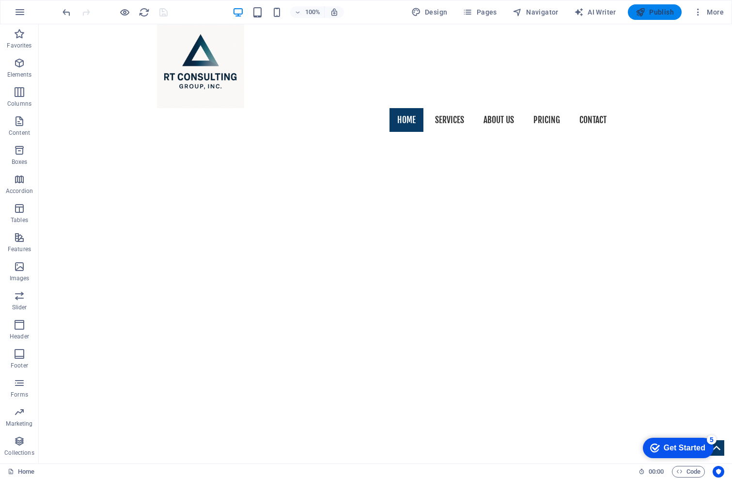
click at [656, 8] on span "Publish" at bounding box center [655, 12] width 38 height 10
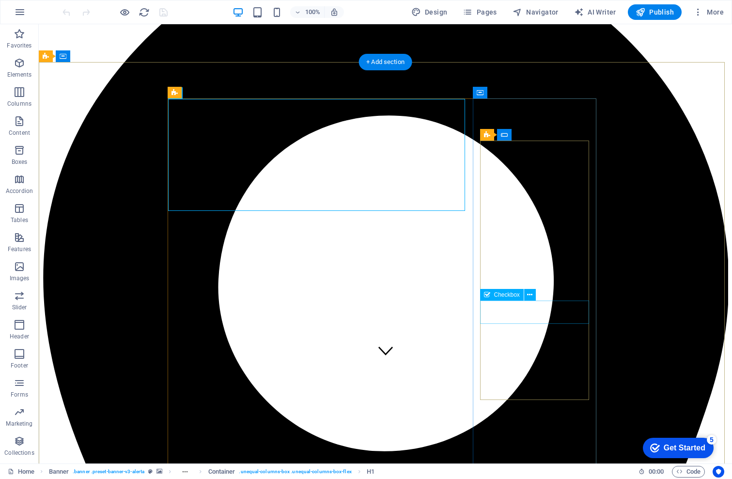
scroll to position [97, 0]
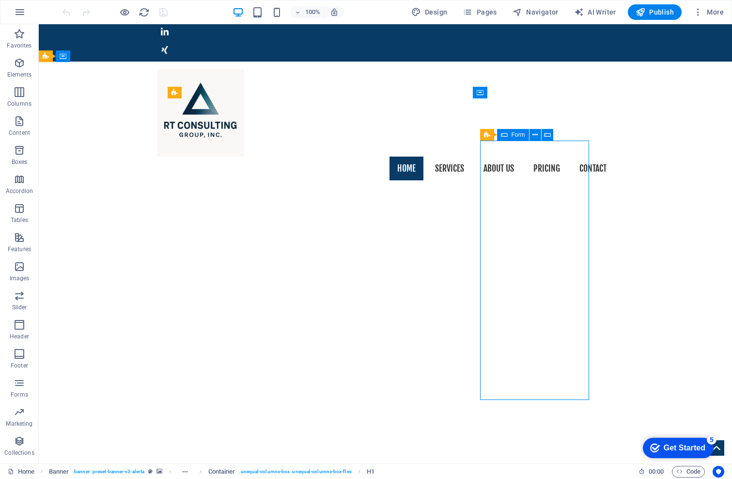
click at [515, 134] on span "Form" at bounding box center [519, 135] width 14 height 6
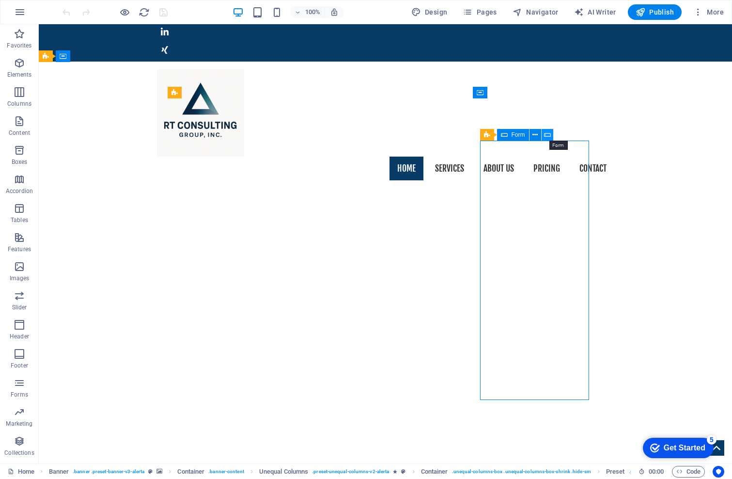
click at [550, 135] on icon at bounding box center [547, 135] width 7 height 10
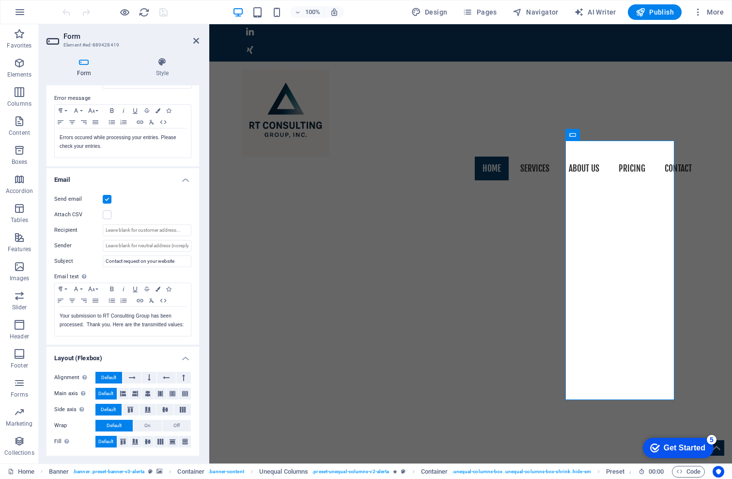
scroll to position [173, 0]
click at [187, 12] on div "100% Design Pages Navigator AI Writer Publish More" at bounding box center [395, 12] width 668 height 16
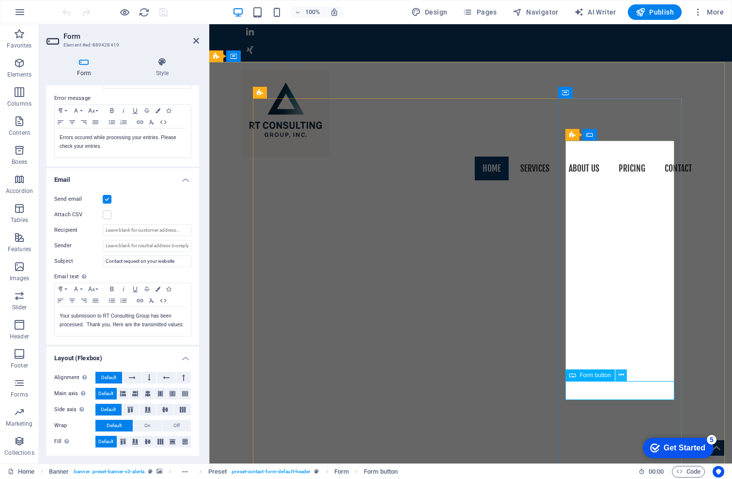
click at [624, 374] on icon at bounding box center [621, 375] width 5 height 10
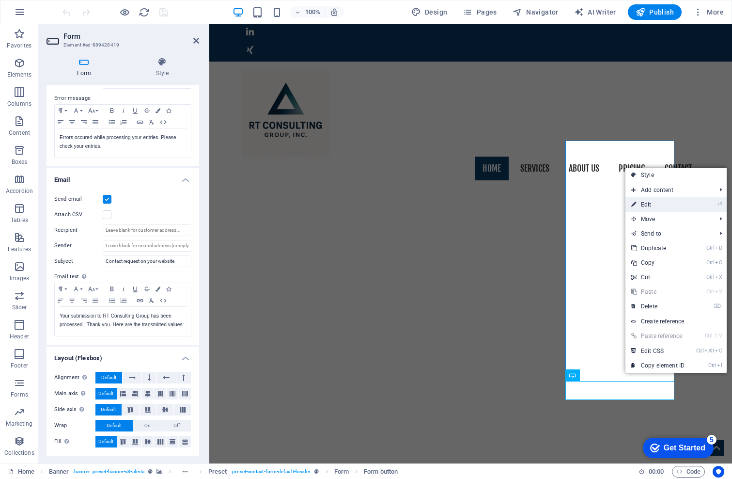
click at [649, 204] on link "⏎ Edit" at bounding box center [658, 204] width 65 height 15
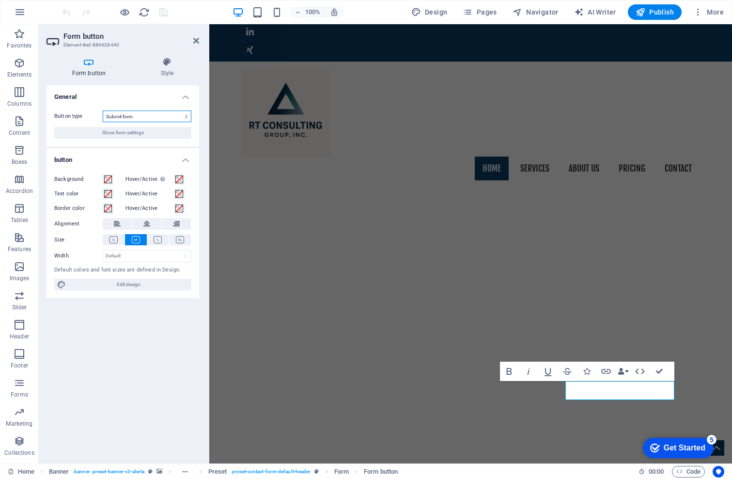
click at [187, 118] on select "Submit form Reset form No action" at bounding box center [147, 117] width 89 height 12
click at [118, 134] on span "Show form settings" at bounding box center [123, 133] width 42 height 12
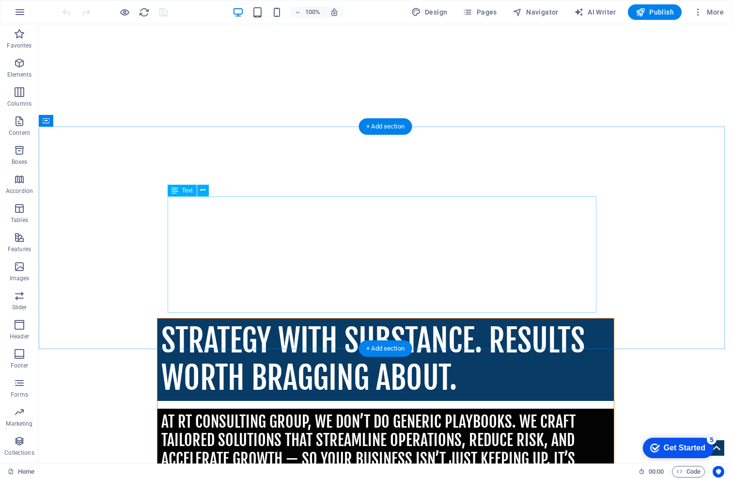
scroll to position [436, 0]
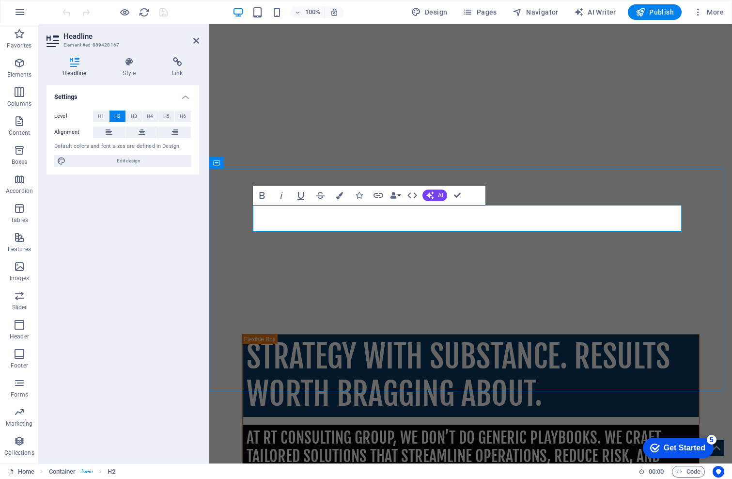
drag, startPoint x: 257, startPoint y: 217, endPoint x: 383, endPoint y: 216, distance: 126.0
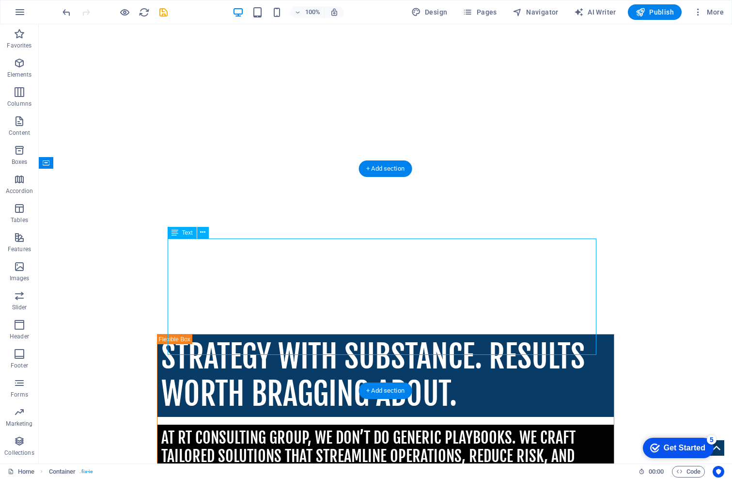
drag, startPoint x: 274, startPoint y: 254, endPoint x: 103, endPoint y: 253, distance: 170.6
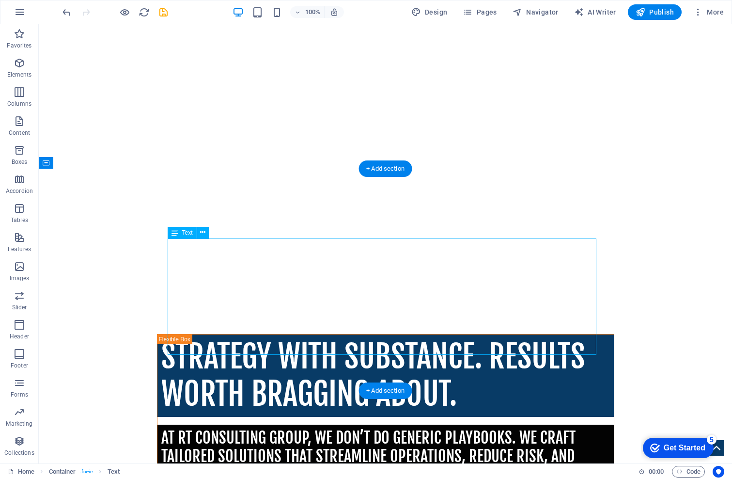
drag, startPoint x: 419, startPoint y: 349, endPoint x: 333, endPoint y: 321, distance: 90.5
drag, startPoint x: 425, startPoint y: 345, endPoint x: 350, endPoint y: 313, distance: 82.1
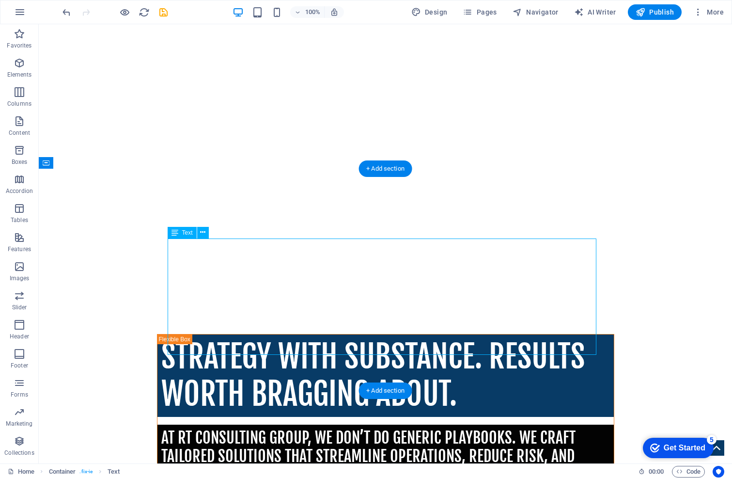
drag, startPoint x: 374, startPoint y: 318, endPoint x: 204, endPoint y: 318, distance: 170.2
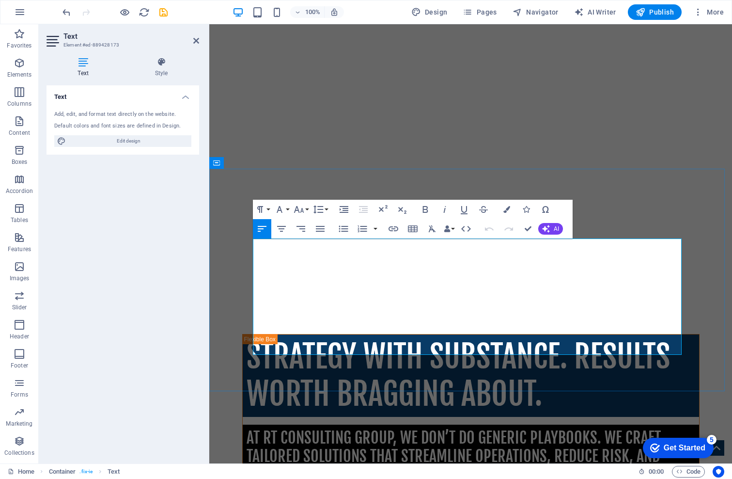
drag, startPoint x: 509, startPoint y: 349, endPoint x: 253, endPoint y: 240, distance: 278.0
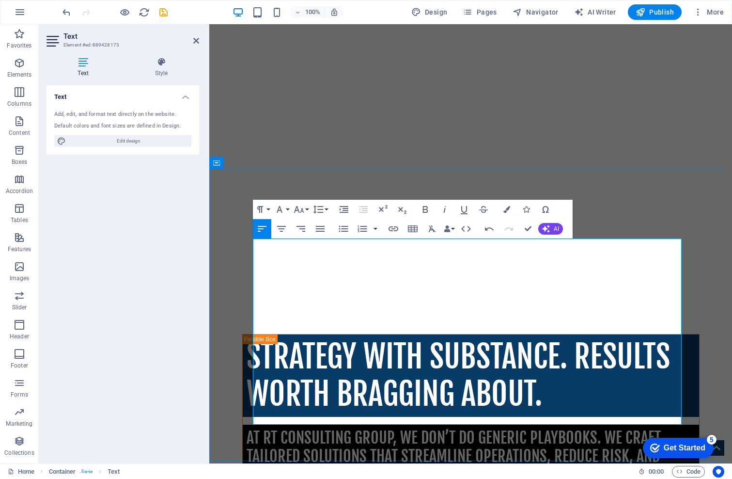
click at [425, 211] on icon "button" at bounding box center [426, 210] width 12 height 12
drag, startPoint x: 313, startPoint y: 314, endPoint x: 251, endPoint y: 314, distance: 62.5
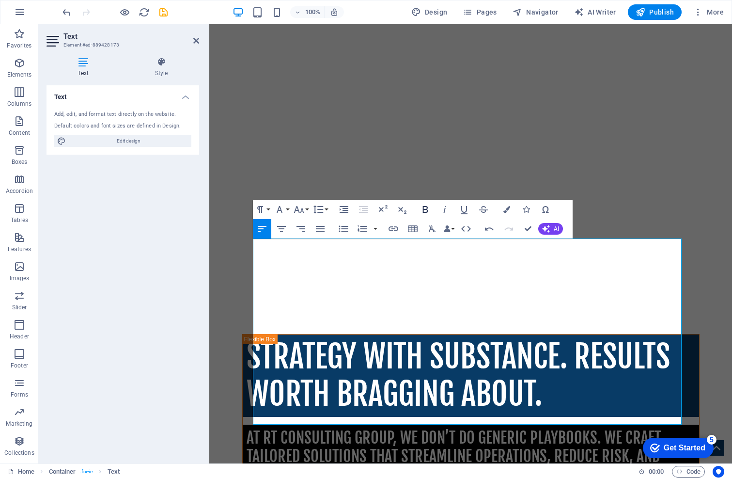
click at [426, 209] on icon "button" at bounding box center [425, 209] width 5 height 7
drag, startPoint x: 586, startPoint y: 372, endPoint x: 680, endPoint y: 375, distance: 93.6
click at [424, 210] on icon "button" at bounding box center [426, 210] width 12 height 12
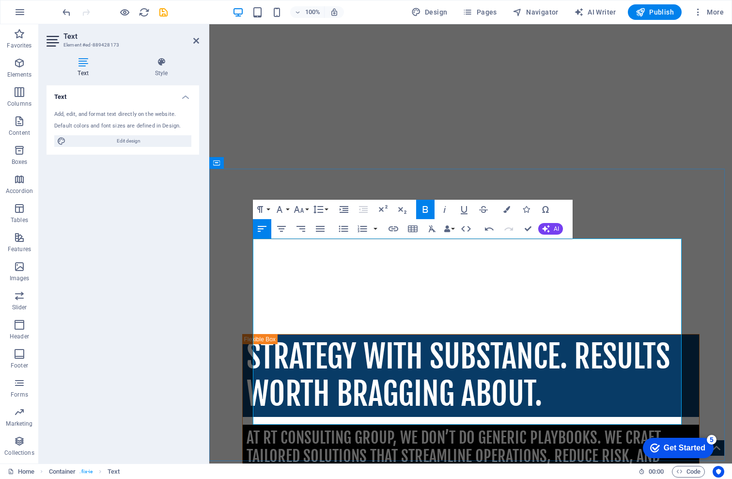
drag, startPoint x: 424, startPoint y: 419, endPoint x: 550, endPoint y: 416, distance: 126.1
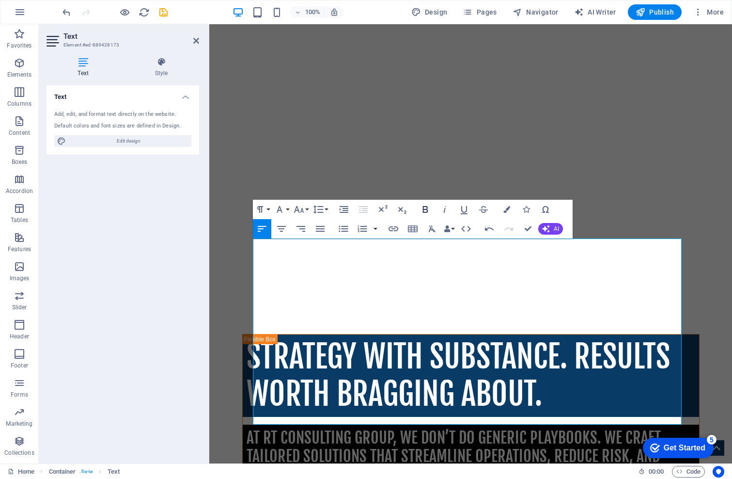
click at [425, 210] on icon "button" at bounding box center [426, 210] width 12 height 12
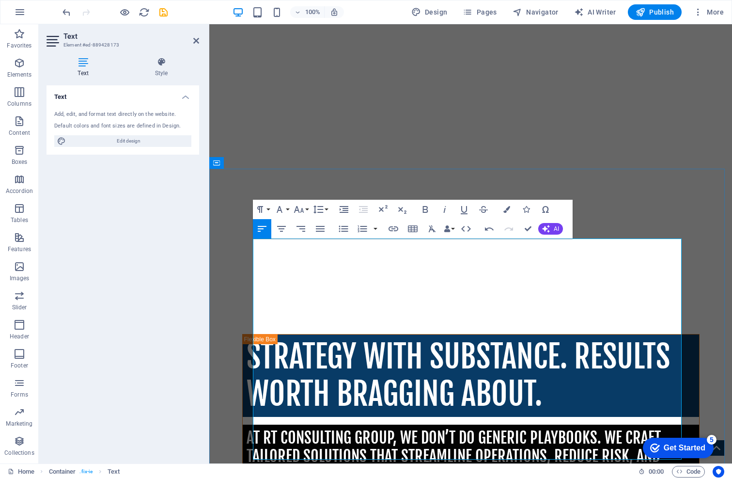
scroll to position [444, 0]
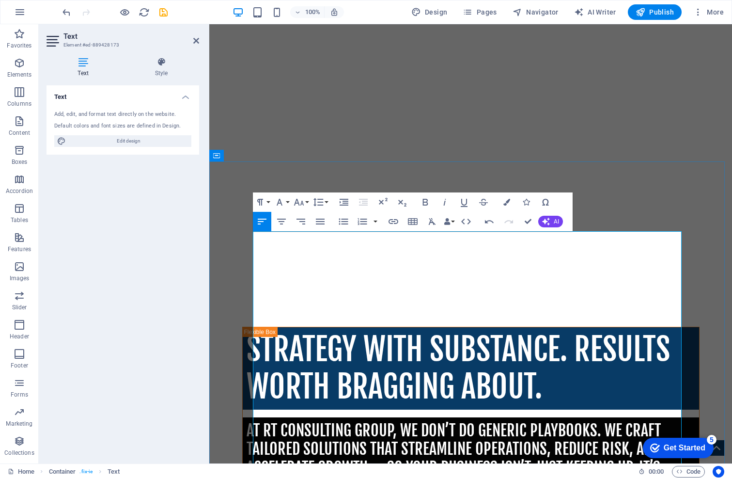
drag, startPoint x: 253, startPoint y: 447, endPoint x: 325, endPoint y: 444, distance: 72.3
click at [431, 200] on icon "button" at bounding box center [426, 202] width 12 height 12
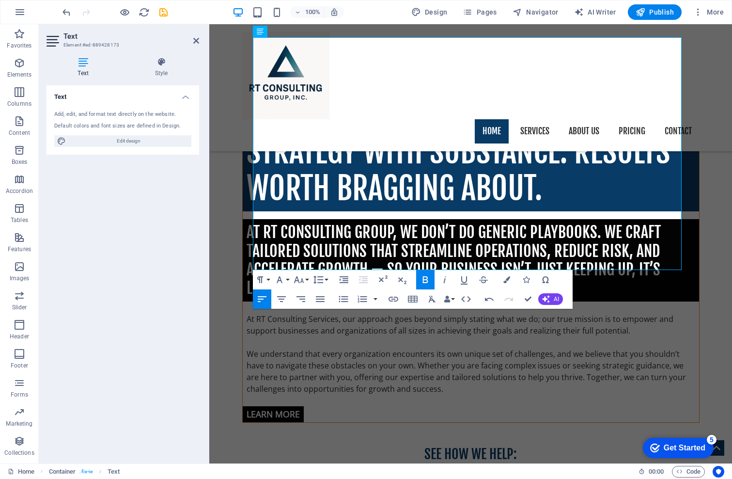
scroll to position [637, 0]
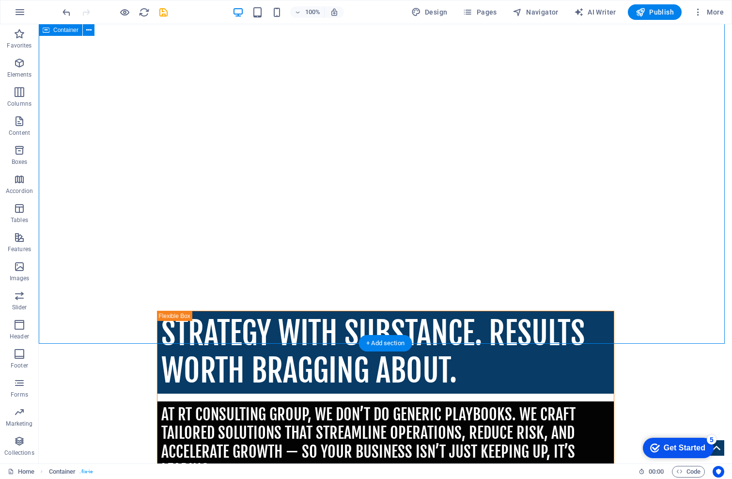
scroll to position [541, 0]
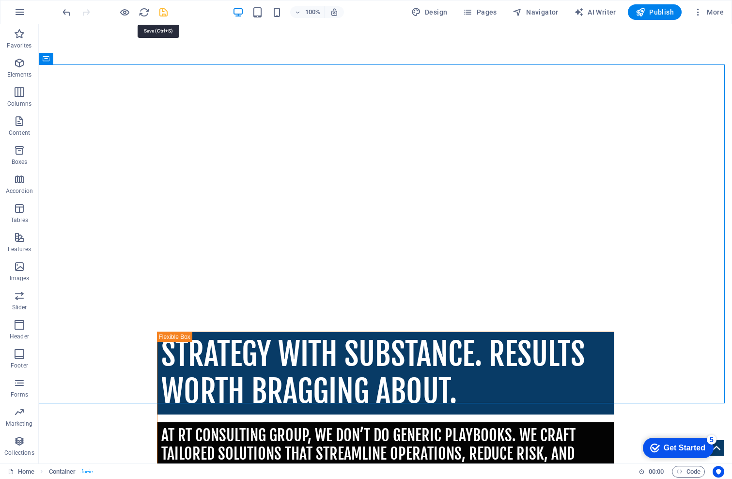
click at [162, 11] on icon "save" at bounding box center [163, 12] width 11 height 11
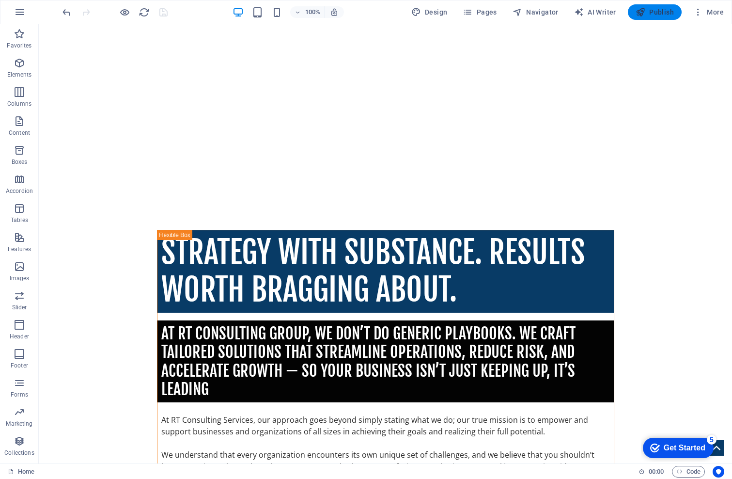
click at [662, 13] on span "Publish" at bounding box center [655, 12] width 38 height 10
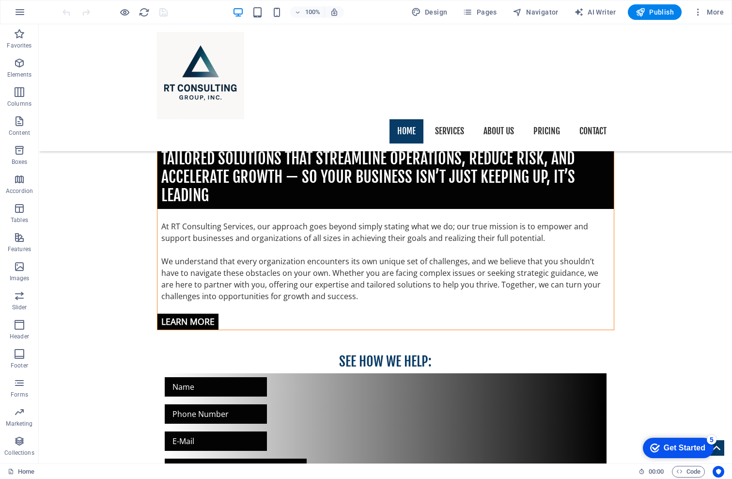
scroll to position [727, 0]
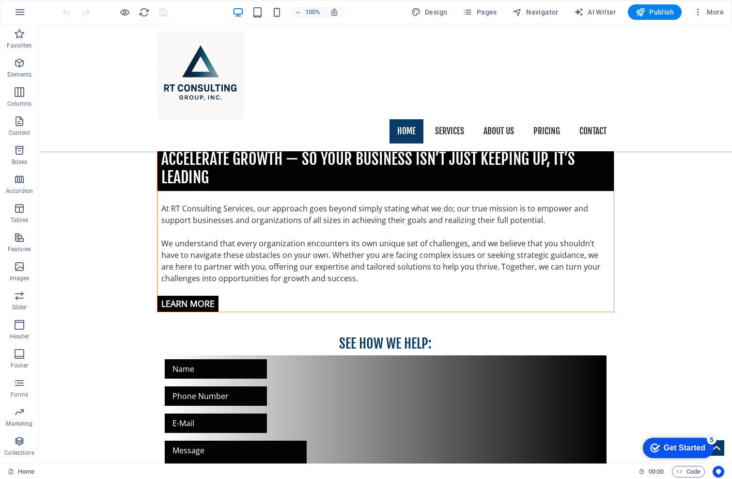
drag, startPoint x: 39, startPoint y: 394, endPoint x: 135, endPoint y: 285, distance: 145.7
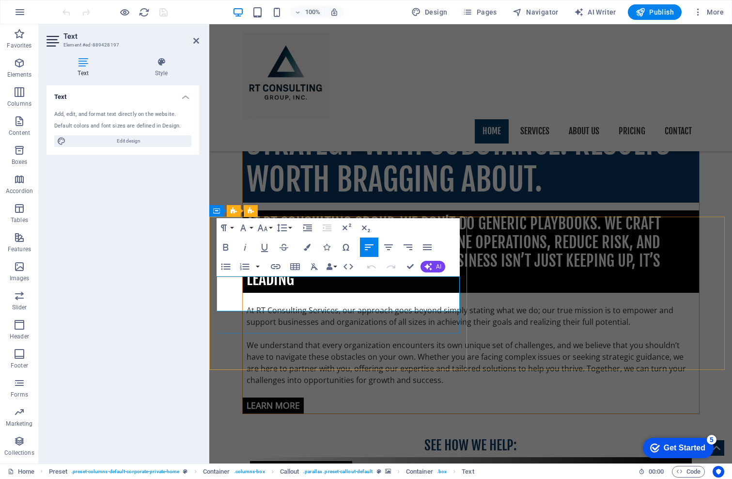
drag, startPoint x: 348, startPoint y: 305, endPoint x: 216, endPoint y: 284, distance: 133.0
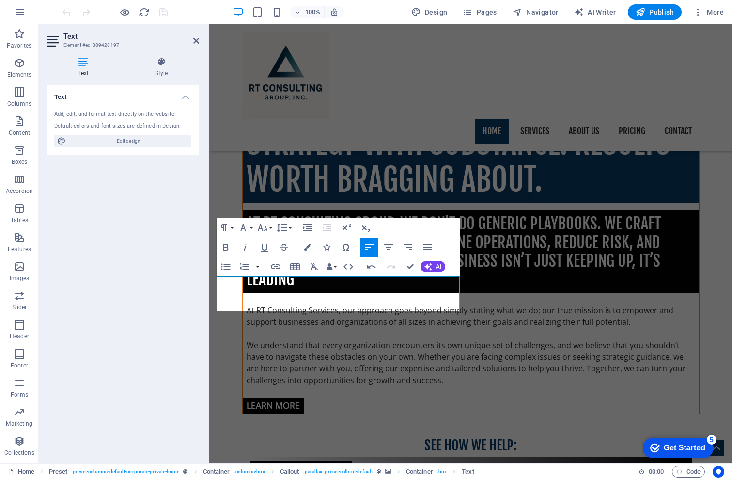
drag, startPoint x: 347, startPoint y: 305, endPoint x: 218, endPoint y: 282, distance: 130.5
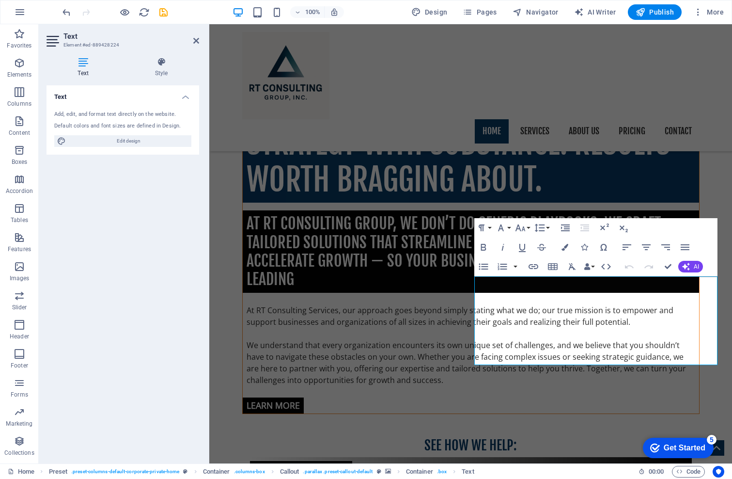
drag, startPoint x: 371, startPoint y: 344, endPoint x: 180, endPoint y: 375, distance: 193.4
drag, startPoint x: 180, startPoint y: 375, endPoint x: 686, endPoint y: 220, distance: 528.9
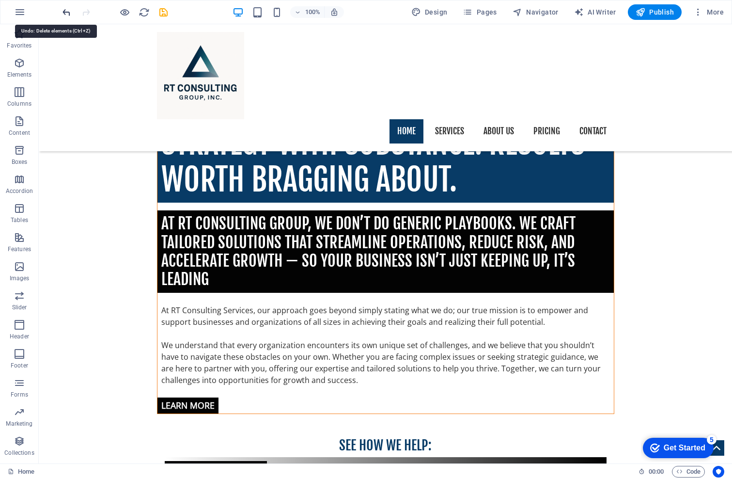
click at [66, 8] on icon "undo" at bounding box center [66, 12] width 11 height 11
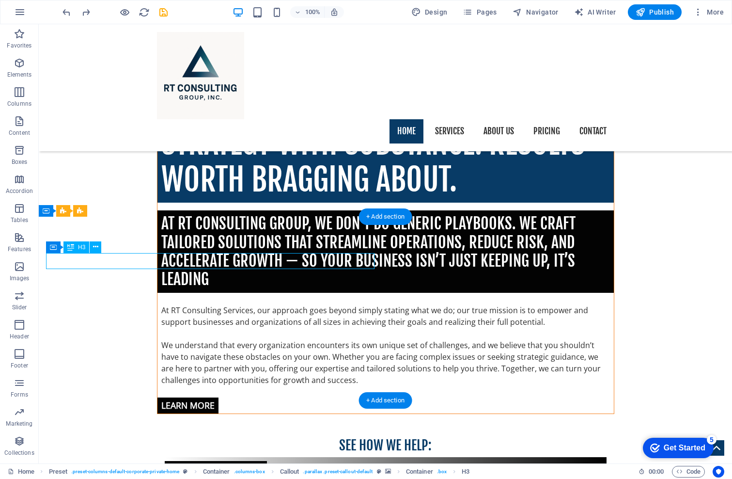
click at [86, 260] on div "Drag here to replace the existing content. Press “Ctrl” if you want to create a…" at bounding box center [386, 243] width 694 height 439
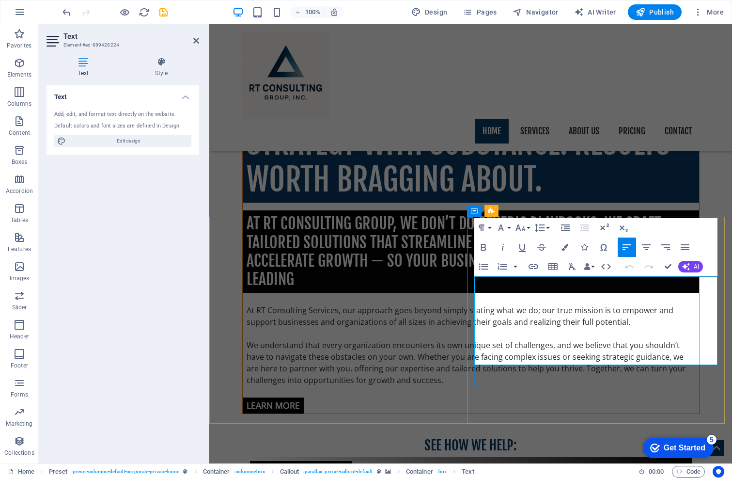
drag, startPoint x: 645, startPoint y: 320, endPoint x: 480, endPoint y: 281, distance: 169.5
drag, startPoint x: 626, startPoint y: 308, endPoint x: 534, endPoint y: 344, distance: 98.8
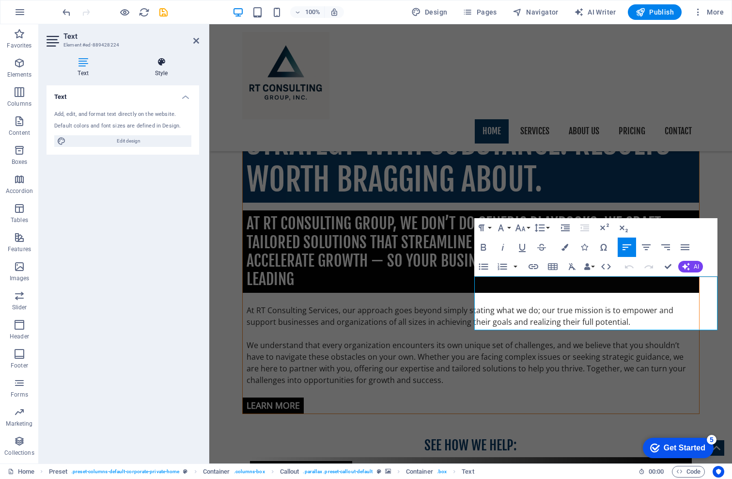
click at [164, 61] on icon at bounding box center [162, 62] width 76 height 10
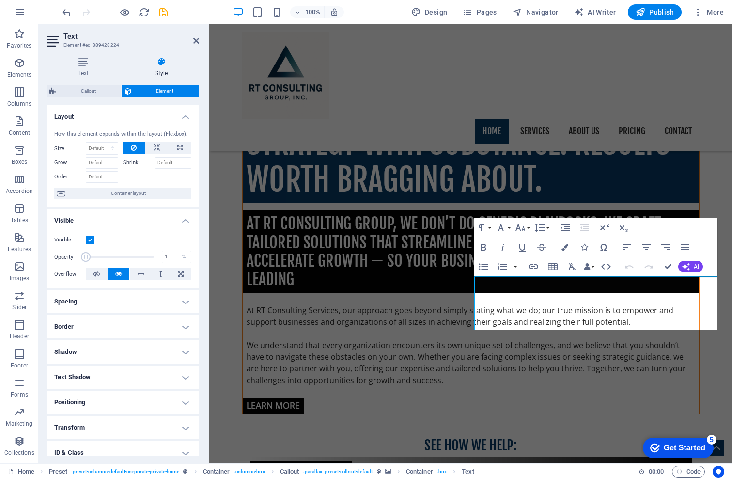
drag, startPoint x: 152, startPoint y: 269, endPoint x: 80, endPoint y: 275, distance: 71.5
click at [80, 264] on div "Opacity 1 %" at bounding box center [122, 257] width 137 height 15
drag, startPoint x: 86, startPoint y: 270, endPoint x: 118, endPoint y: 271, distance: 31.5
click at [118, 262] on span at bounding box center [119, 257] width 10 height 10
type input "42"
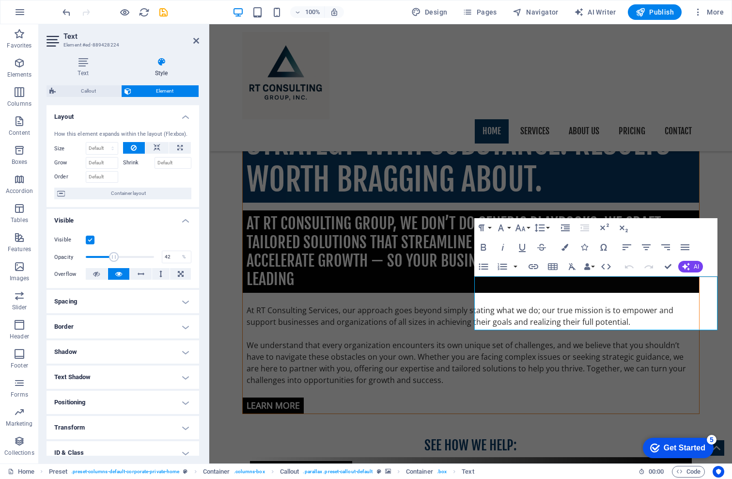
drag, startPoint x: 118, startPoint y: 272, endPoint x: 113, endPoint y: 270, distance: 5.0
click at [113, 262] on span at bounding box center [114, 257] width 10 height 10
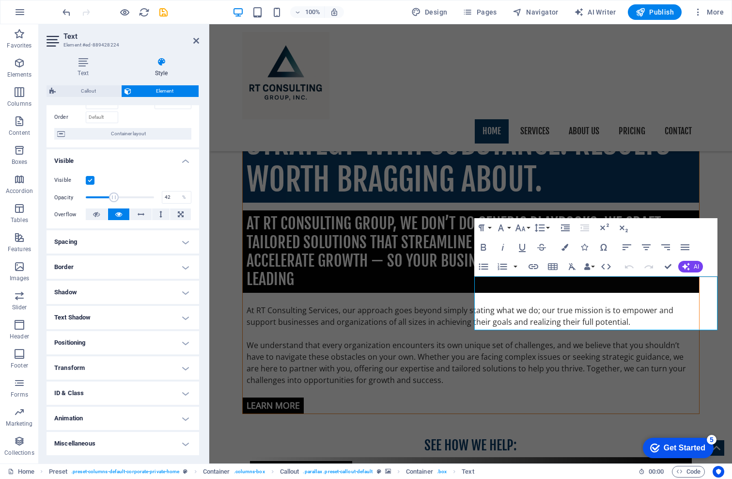
scroll to position [71, 0]
click at [186, 444] on h4 "Miscellaneous" at bounding box center [123, 443] width 153 height 23
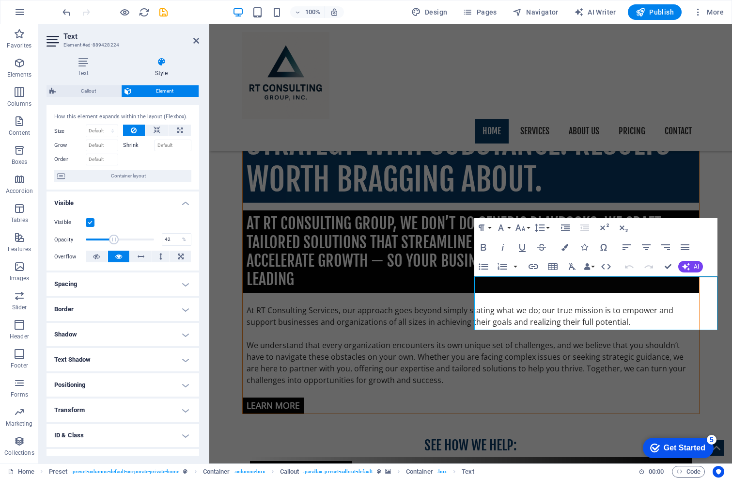
scroll to position [0, 0]
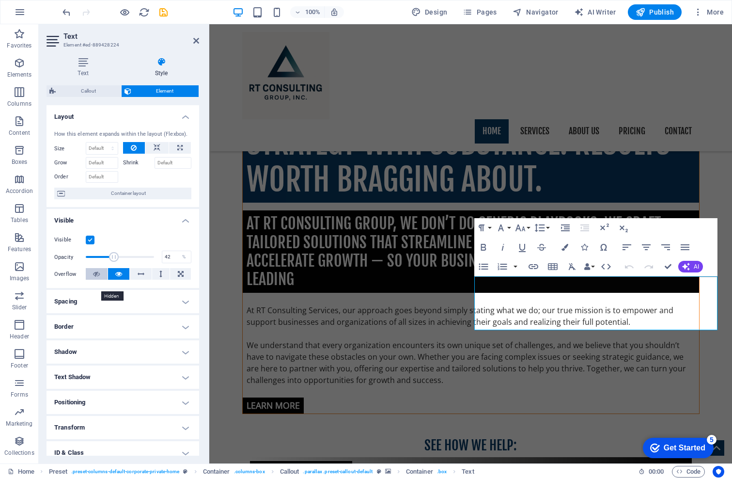
click at [95, 280] on icon at bounding box center [96, 274] width 7 height 12
click at [120, 280] on icon at bounding box center [118, 274] width 7 height 12
click at [181, 362] on h4 "Shadow" at bounding box center [123, 351] width 153 height 23
click at [100, 377] on span "None" at bounding box center [105, 372] width 12 height 12
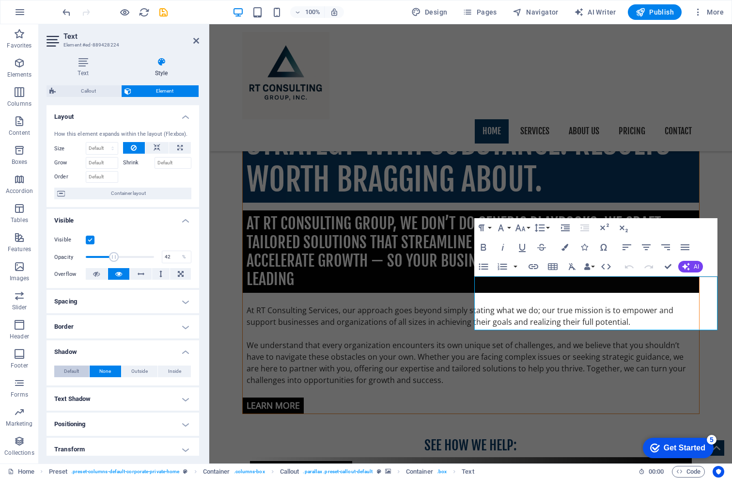
click at [70, 377] on span "Default" at bounding box center [71, 372] width 15 height 12
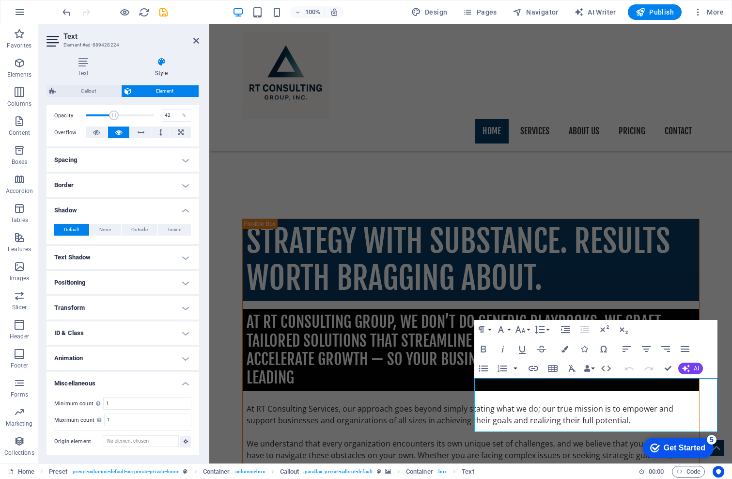
scroll to position [625, 0]
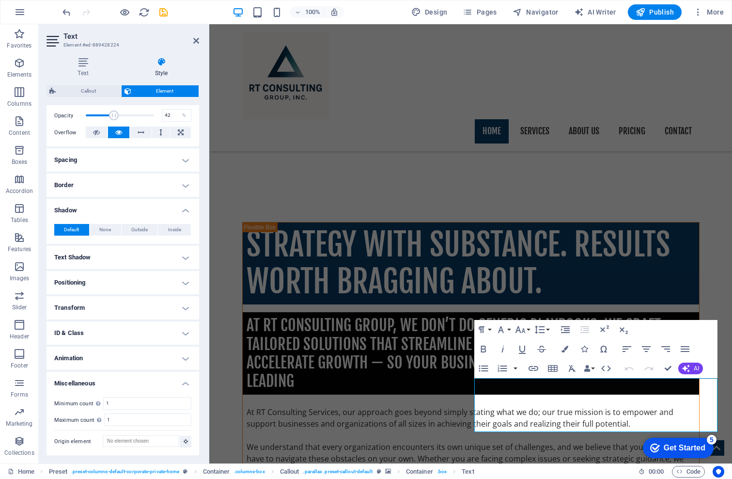
click at [183, 258] on h4 "Text Shadow" at bounding box center [123, 257] width 153 height 23
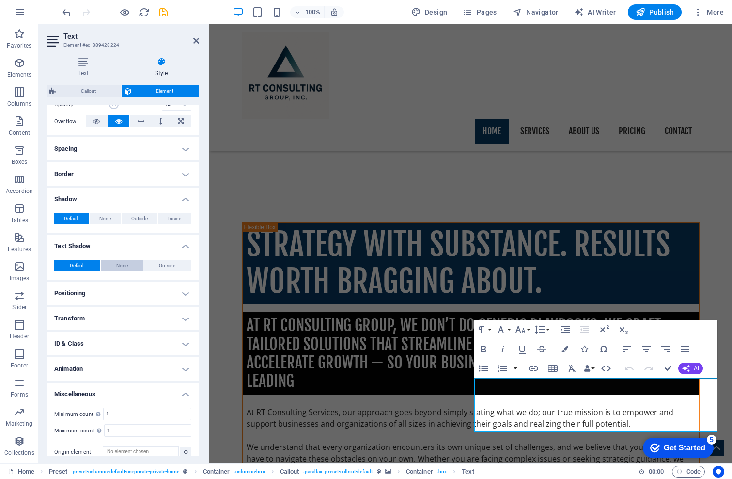
click at [120, 271] on span "None" at bounding box center [122, 266] width 12 height 12
click at [93, 271] on button "Default" at bounding box center [77, 266] width 46 height 12
click at [180, 330] on h4 "Transform" at bounding box center [123, 318] width 153 height 23
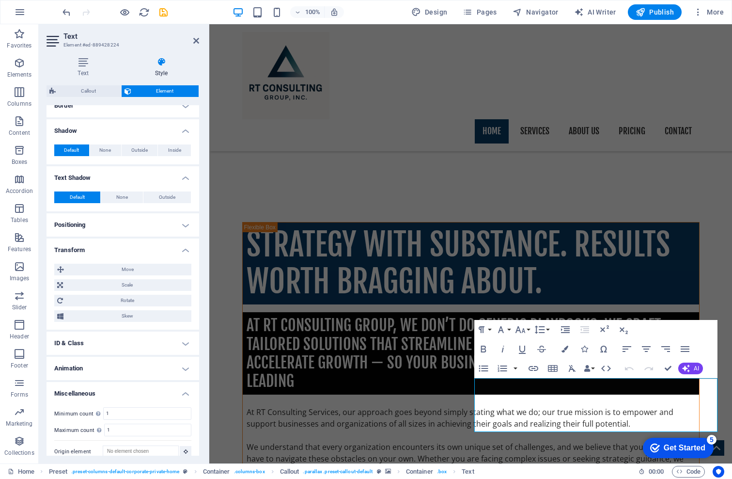
scroll to position [242, 0]
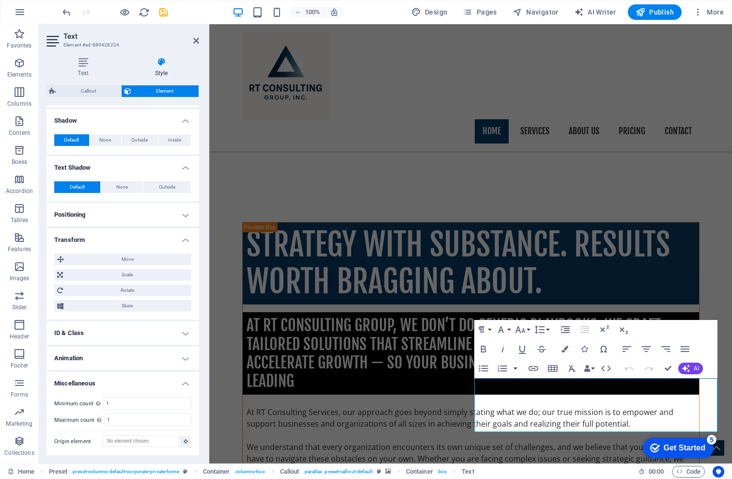
click at [182, 334] on h4 "ID & Class" at bounding box center [123, 332] width 153 height 23
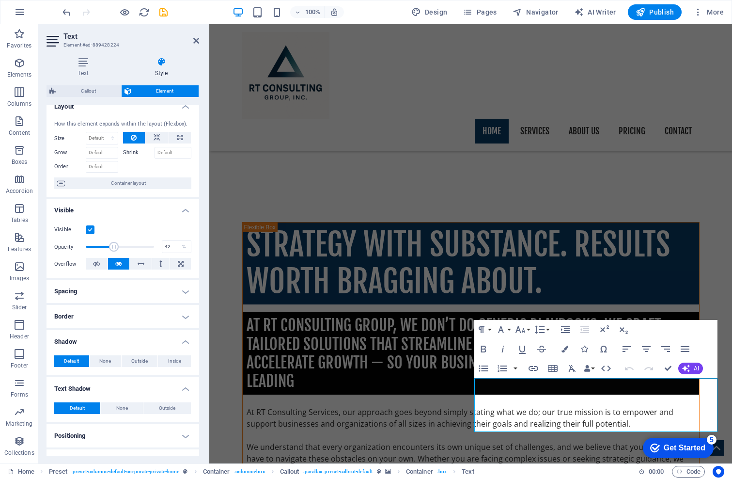
scroll to position [0, 0]
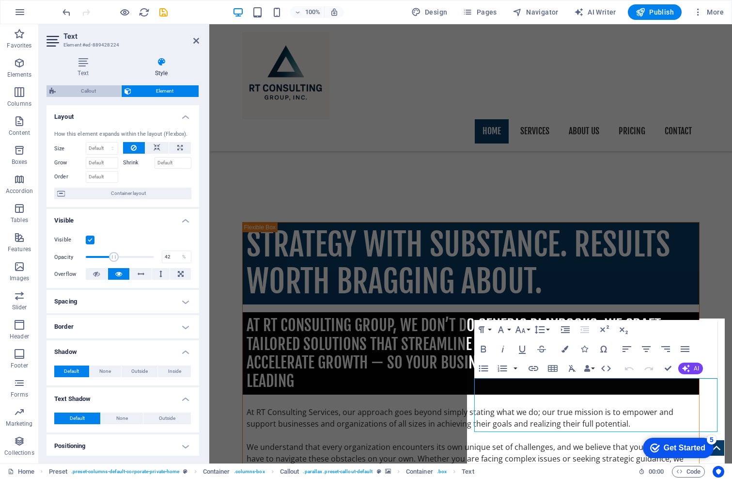
click at [77, 90] on span "Callout" at bounding box center [89, 91] width 60 height 12
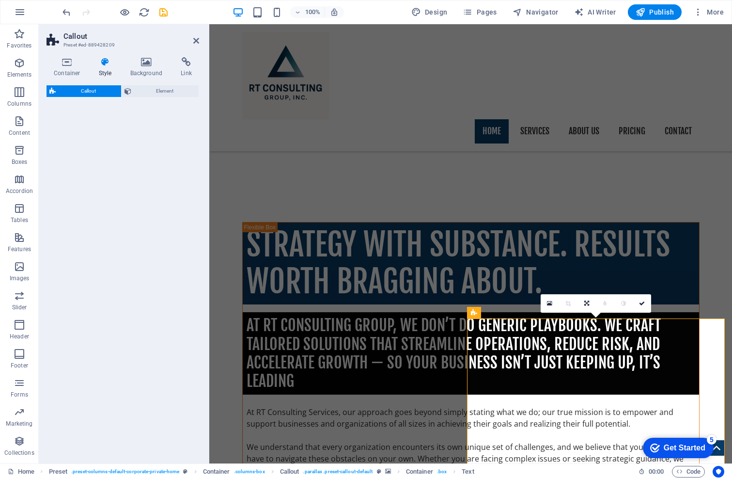
select select "%"
select select "center"
select select "rem"
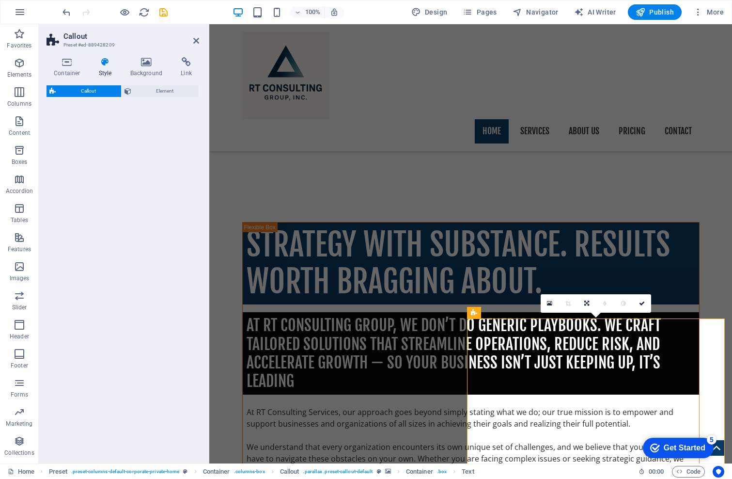
select select "px"
select select "preset-callout-default"
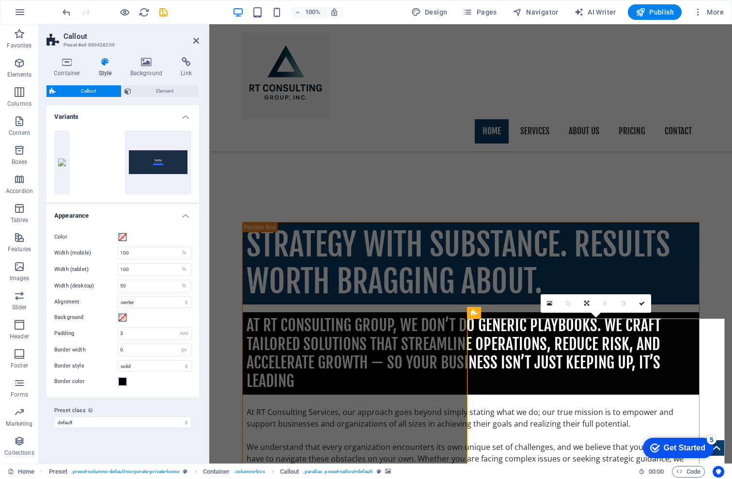
click at [97, 166] on div "Box" at bounding box center [87, 162] width 67 height 64
click at [123, 318] on span at bounding box center [123, 318] width 8 height 8
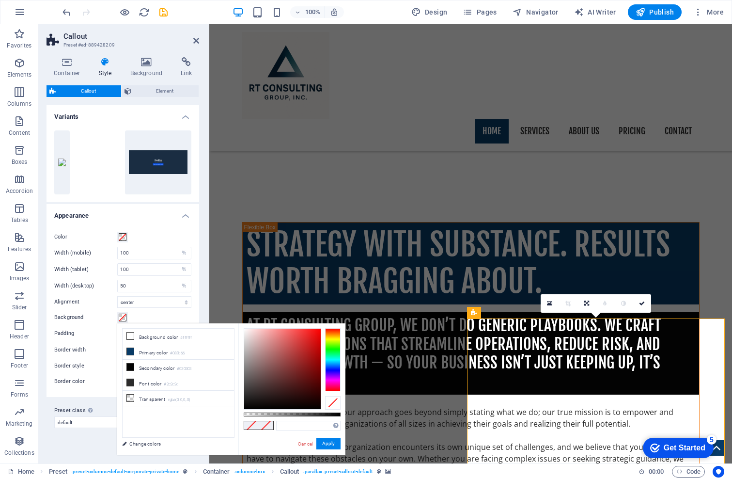
click at [123, 318] on span at bounding box center [123, 318] width 8 height 8
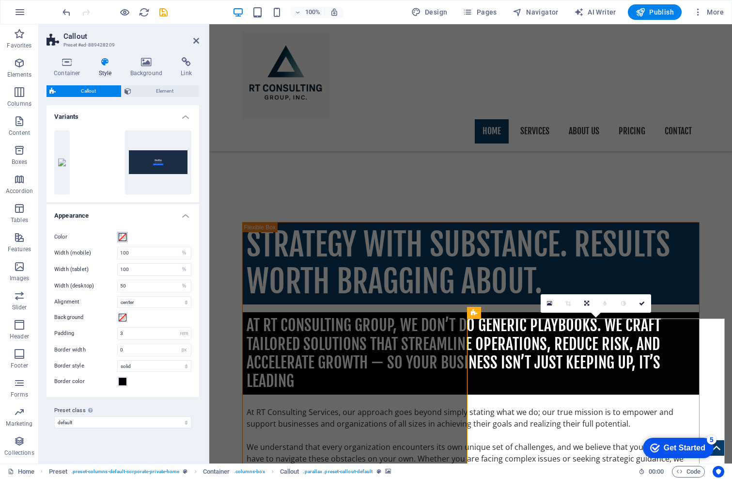
click at [122, 235] on span at bounding box center [123, 237] width 8 height 8
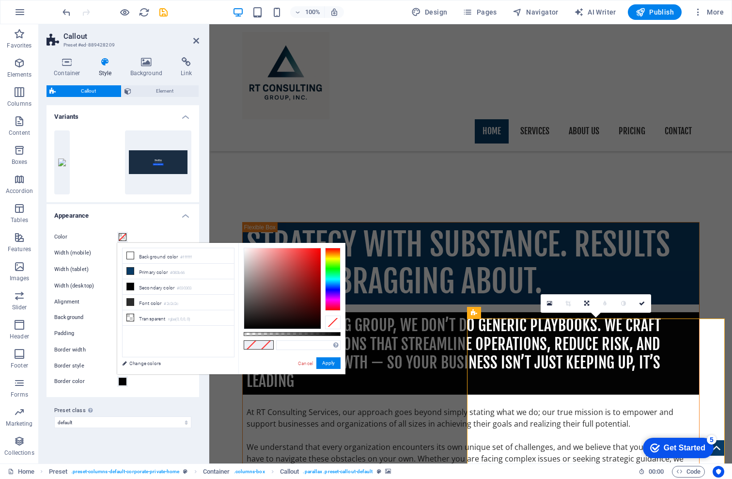
click at [120, 233] on span at bounding box center [123, 237] width 8 height 8
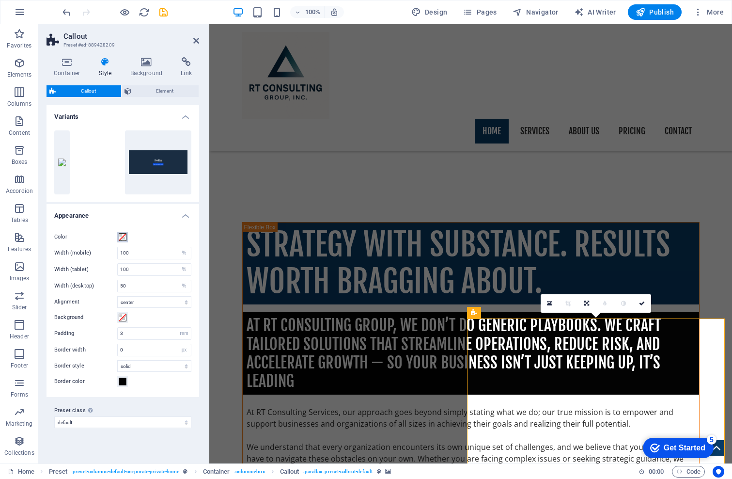
click at [122, 238] on span at bounding box center [123, 237] width 8 height 8
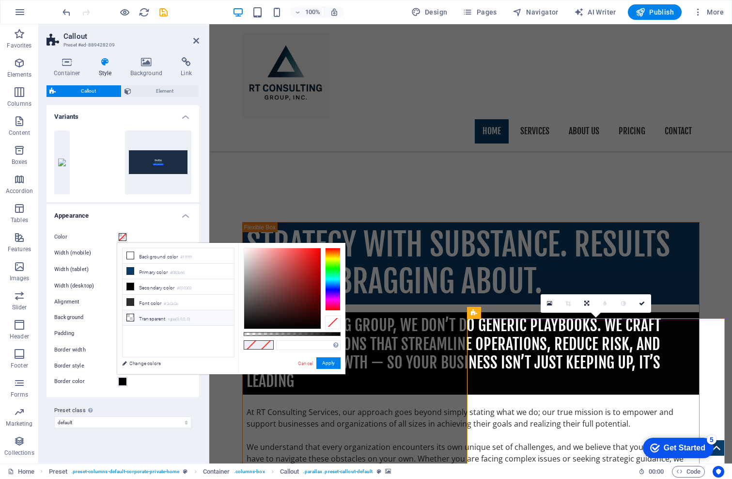
click at [127, 316] on icon at bounding box center [130, 317] width 7 height 7
type input "rgba(0, 0, 0, 0)"
click at [268, 345] on span at bounding box center [266, 345] width 15 height 8
click at [336, 365] on button "Apply" at bounding box center [329, 363] width 24 height 12
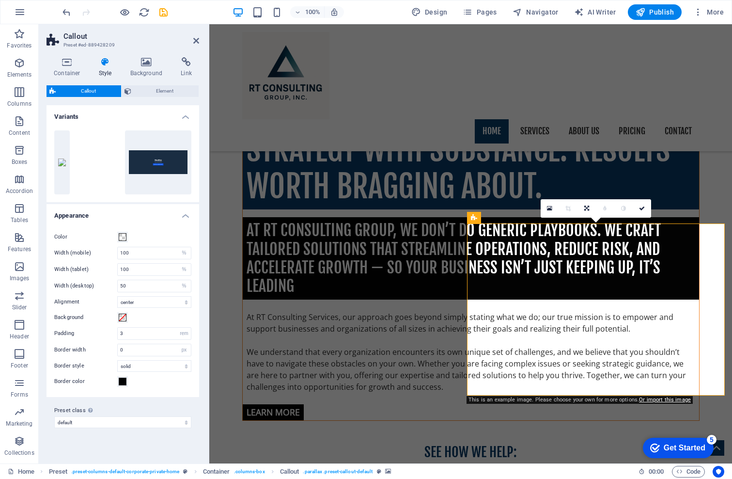
scroll to position [771, 0]
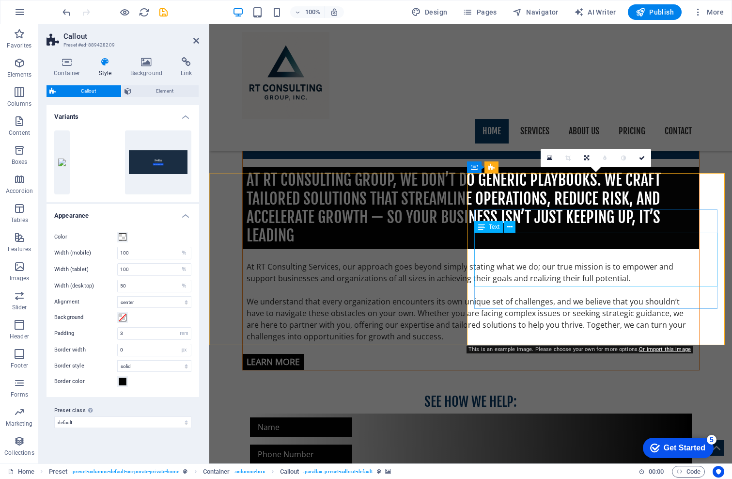
click at [642, 157] on icon at bounding box center [642, 158] width 6 height 6
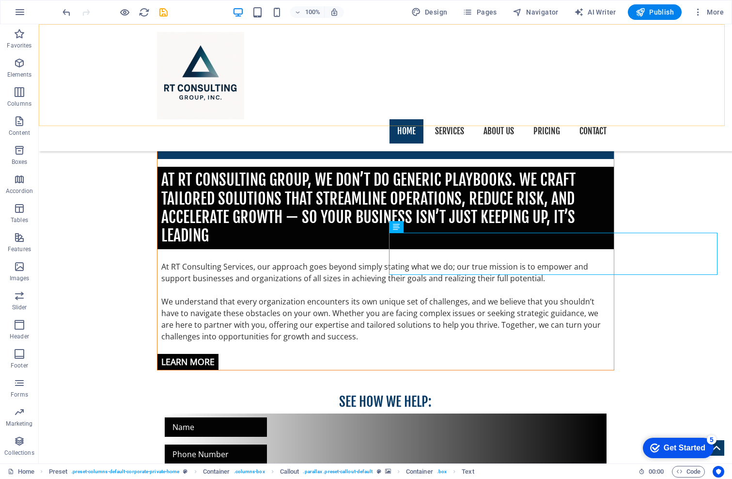
click at [100, 114] on div "Home Services About us Pricing Contact" at bounding box center [386, 87] width 694 height 127
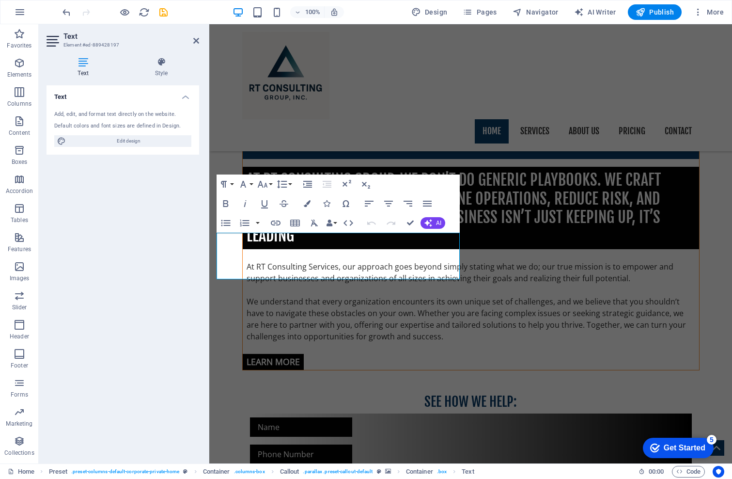
click at [85, 73] on h4 "Text" at bounding box center [85, 67] width 77 height 20
click at [125, 147] on span "Edit design" at bounding box center [129, 141] width 120 height 12
select select "px"
select select "400"
select select "px"
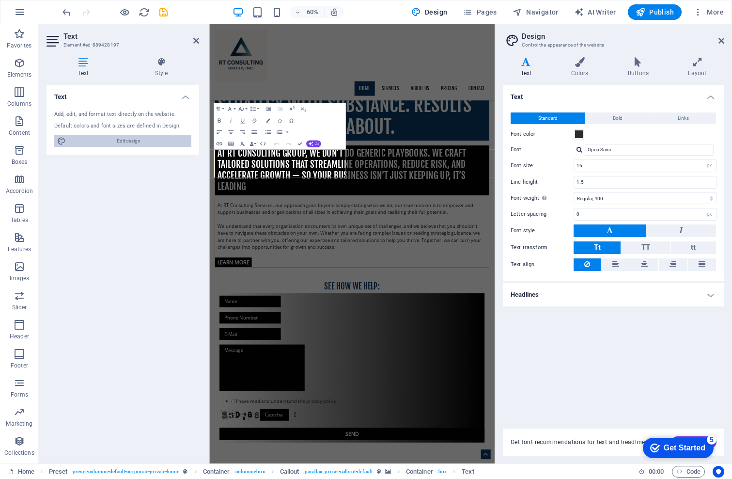
scroll to position [830, 0]
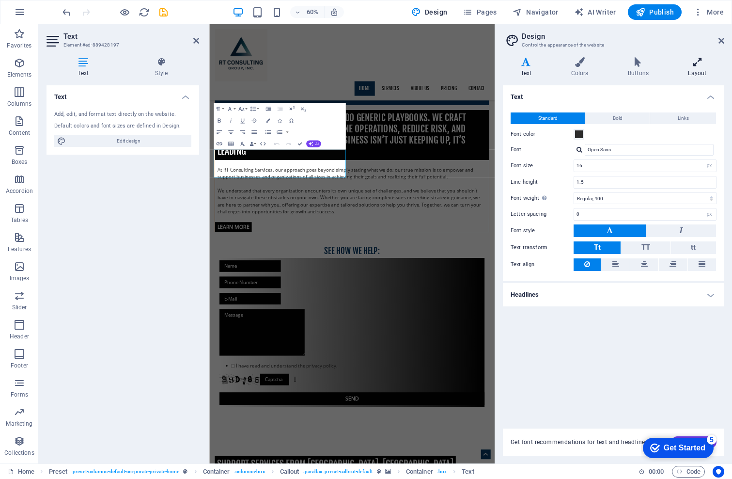
click at [700, 61] on icon at bounding box center [698, 62] width 54 height 10
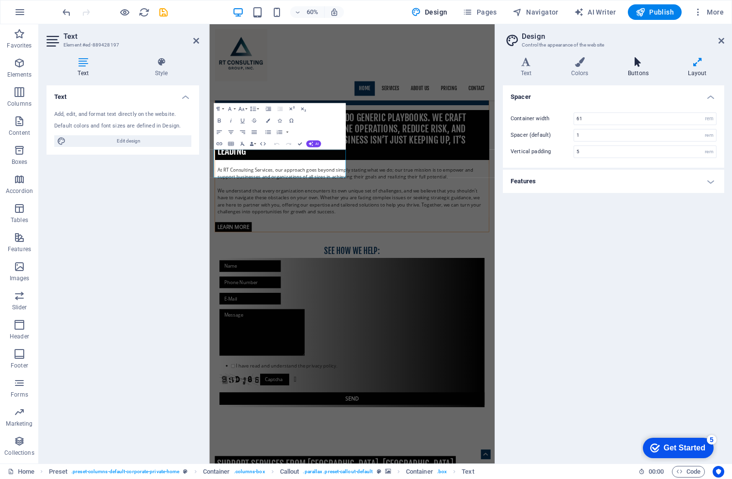
click at [636, 60] on icon at bounding box center [638, 62] width 56 height 10
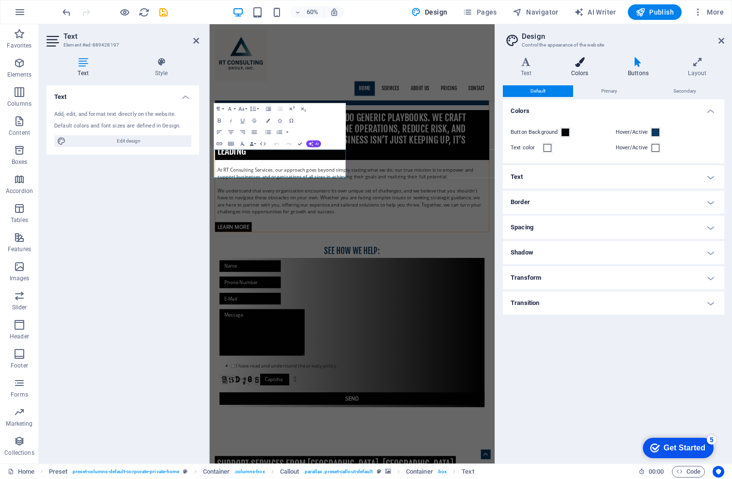
click at [588, 61] on icon at bounding box center [580, 62] width 53 height 10
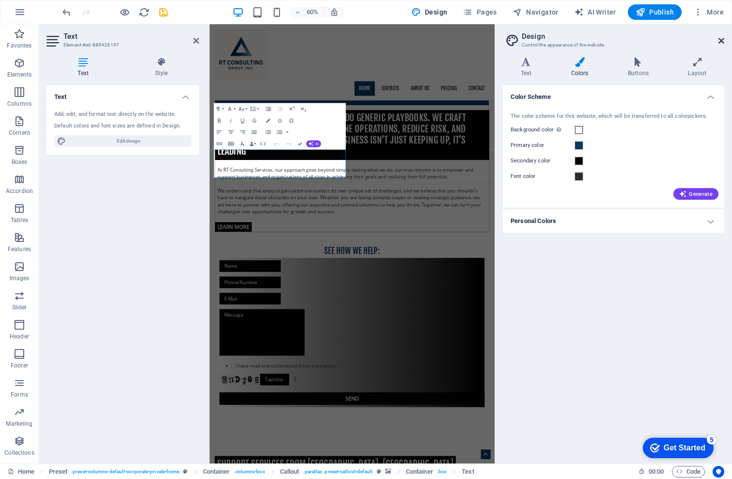
drag, startPoint x: 722, startPoint y: 42, endPoint x: 52, endPoint y: 44, distance: 670.0
click at [722, 41] on icon at bounding box center [722, 41] width 6 height 8
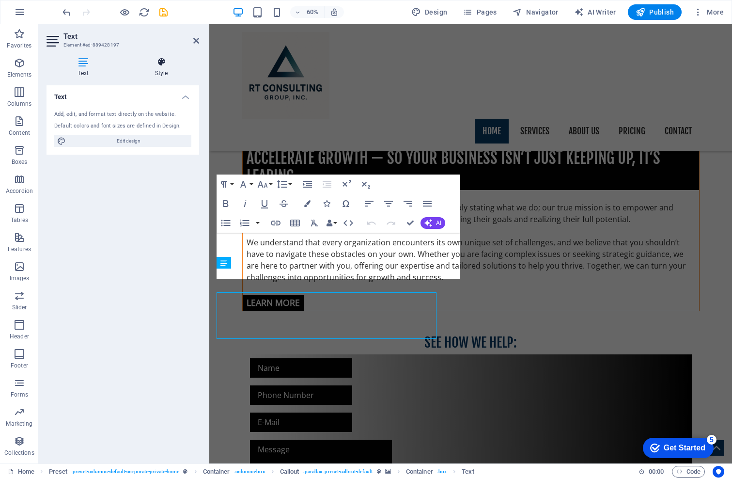
scroll to position [771, 0]
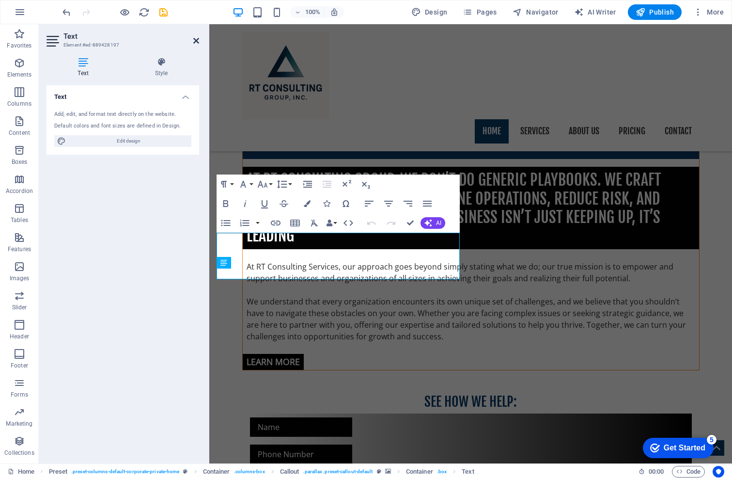
drag, startPoint x: 196, startPoint y: 40, endPoint x: 114, endPoint y: 371, distance: 341.2
click at [196, 40] on icon at bounding box center [196, 41] width 6 height 8
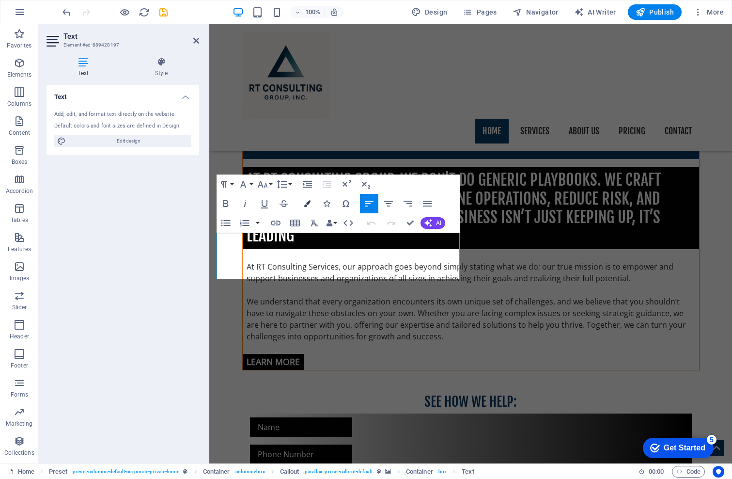
click at [306, 205] on icon "button" at bounding box center [307, 203] width 7 height 7
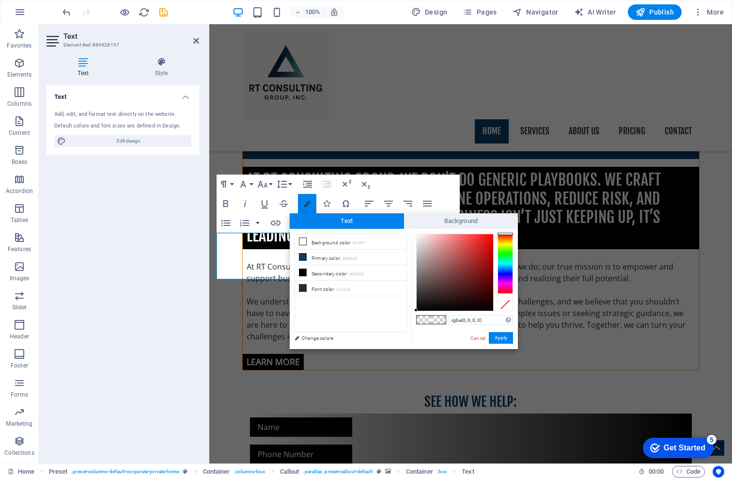
click at [306, 205] on icon "button" at bounding box center [307, 203] width 7 height 7
click at [250, 184] on button "Font Family" at bounding box center [245, 184] width 18 height 19
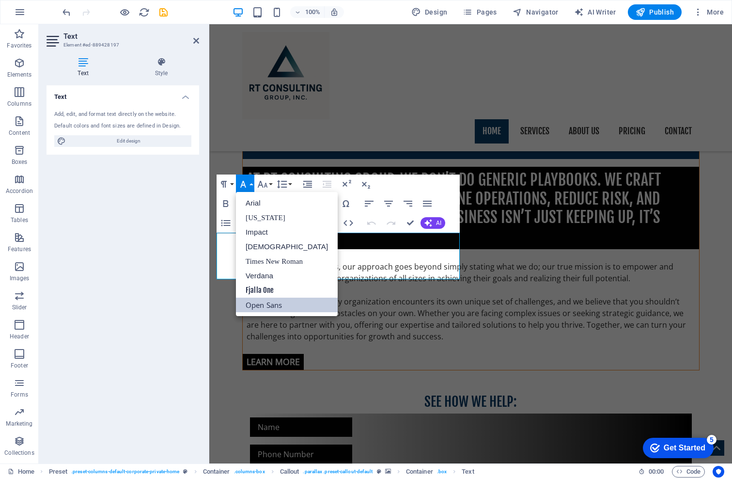
scroll to position [0, 0]
click at [251, 184] on button "Font Family" at bounding box center [245, 184] width 18 height 19
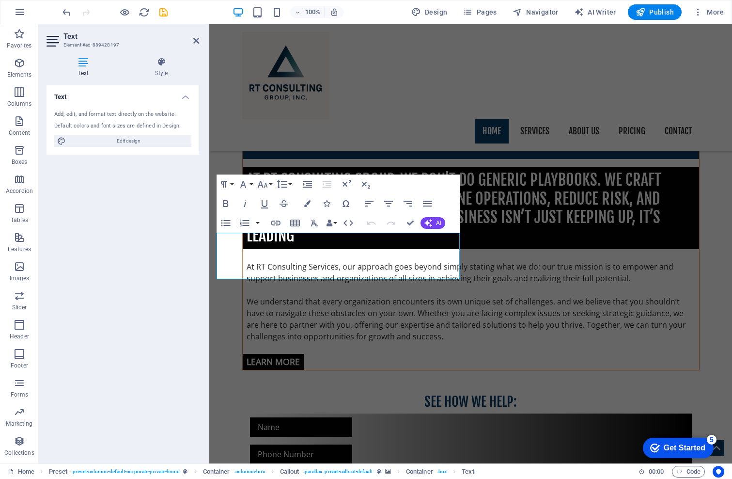
click at [80, 64] on icon at bounding box center [83, 62] width 73 height 10
click at [126, 147] on span "Edit design" at bounding box center [129, 141] width 120 height 12
select select "px"
select select "400"
select select "px"
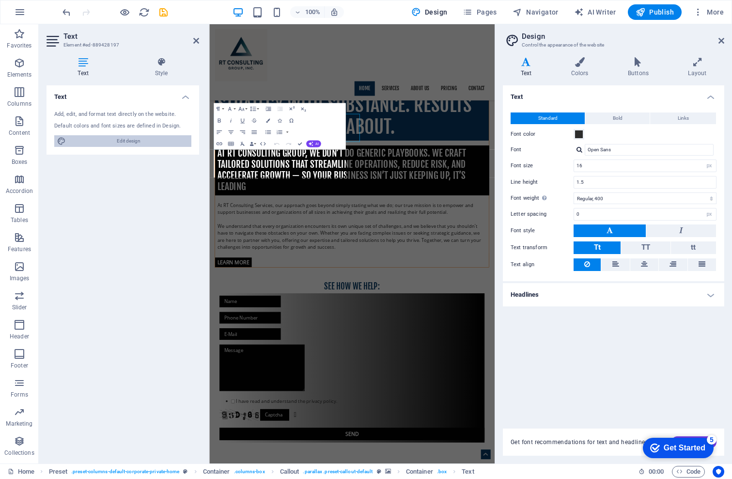
scroll to position [830, 0]
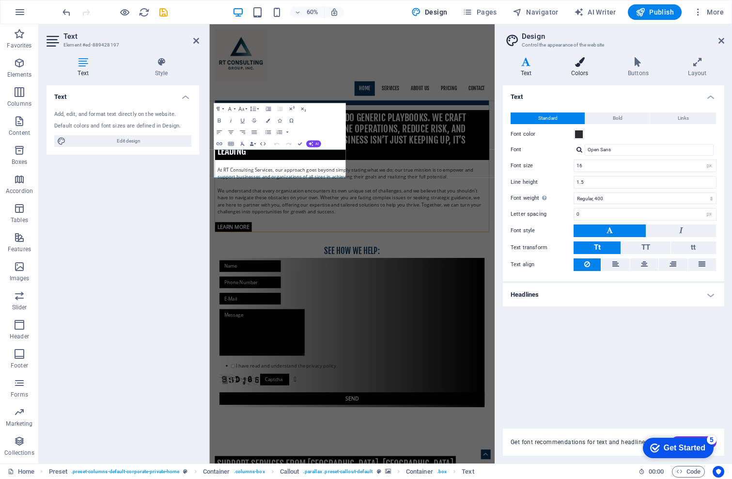
click at [579, 62] on icon at bounding box center [580, 62] width 53 height 10
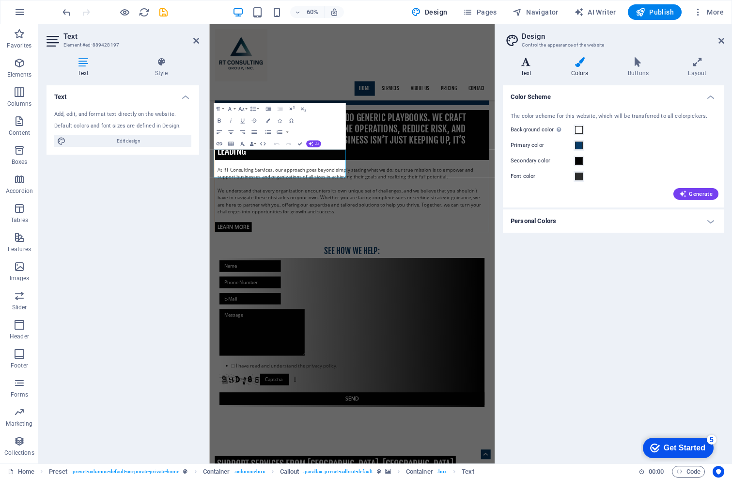
click at [528, 64] on icon at bounding box center [526, 62] width 47 height 10
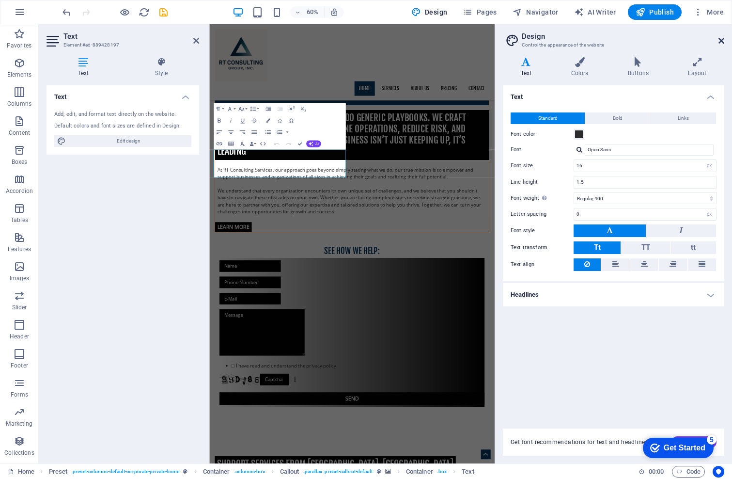
click at [720, 40] on icon at bounding box center [722, 41] width 6 height 8
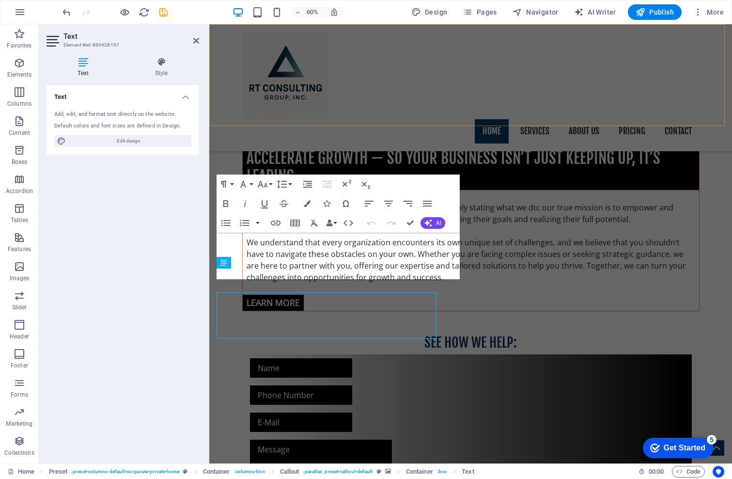
scroll to position [771, 0]
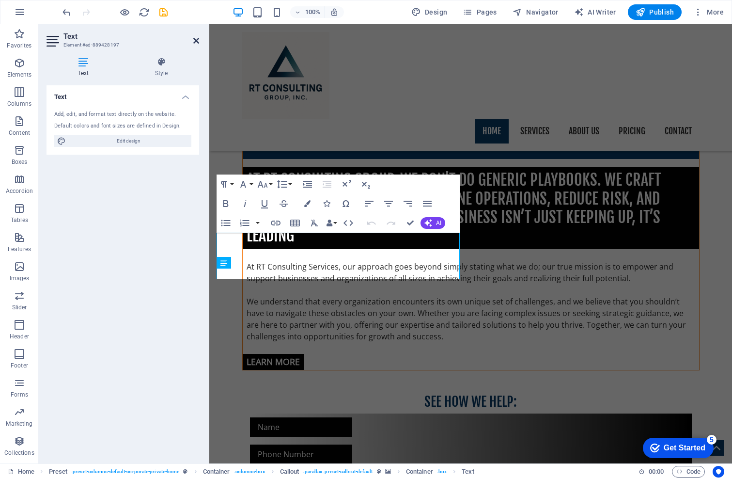
drag, startPoint x: 195, startPoint y: 42, endPoint x: 153, endPoint y: 25, distance: 45.2
click at [195, 42] on icon at bounding box center [196, 41] width 6 height 8
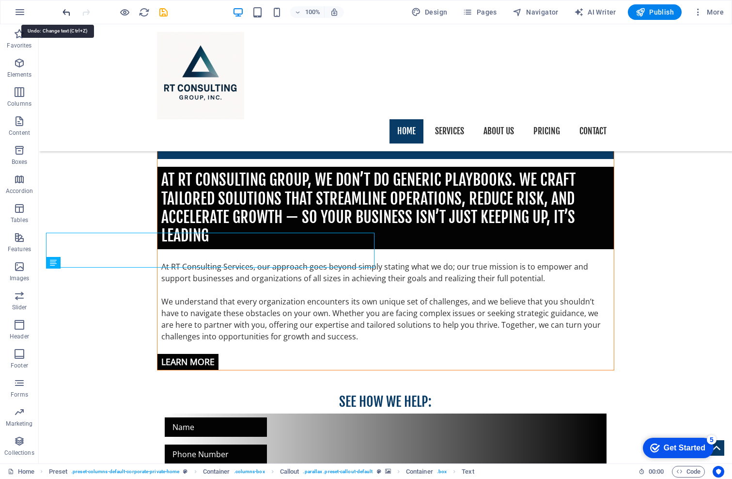
click at [62, 11] on icon "undo" at bounding box center [66, 12] width 11 height 11
click at [64, 13] on icon "undo" at bounding box center [66, 12] width 11 height 11
click at [65, 11] on icon "undo" at bounding box center [66, 12] width 11 height 11
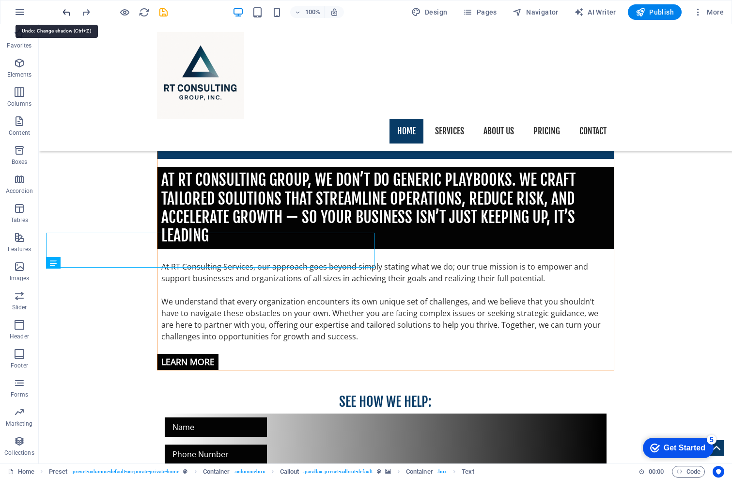
click at [65, 11] on icon "undo" at bounding box center [66, 12] width 11 height 11
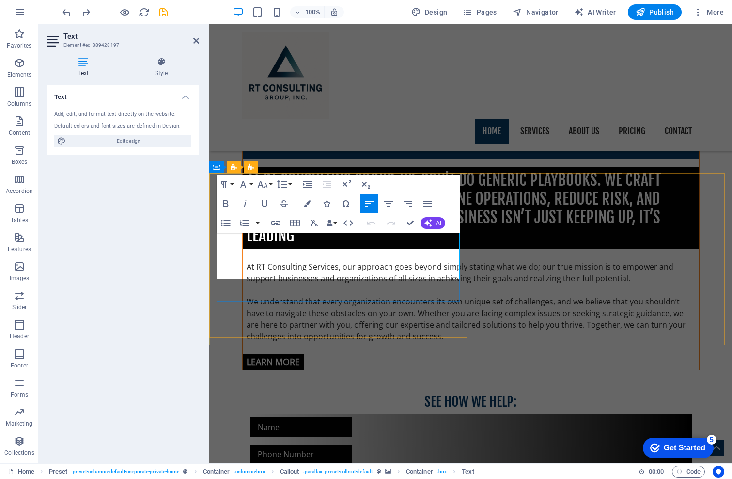
copy p "At RT Consulting Services, our approach goes beyond simply stating what we do; …"
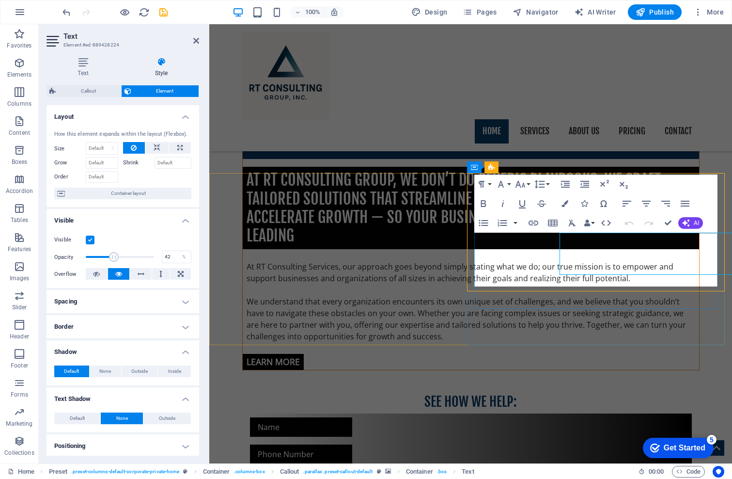
type input "100"
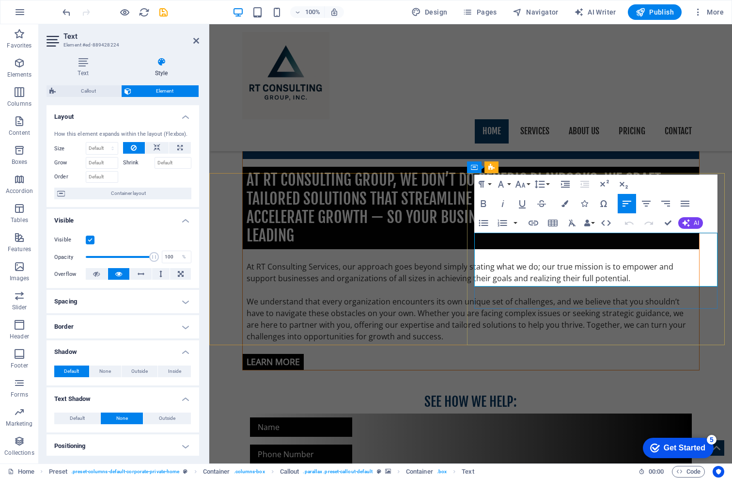
drag, startPoint x: 695, startPoint y: 277, endPoint x: 478, endPoint y: 244, distance: 219.2
copy p "We understand that every organization encounters its own unique set of challeng…"
click at [88, 244] on label at bounding box center [90, 240] width 9 height 9
click at [0, 0] on input "Visible" at bounding box center [0, 0] width 0 height 0
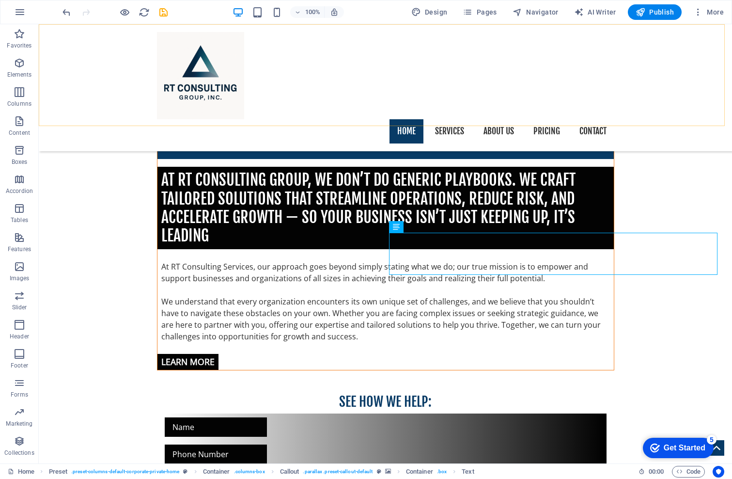
click at [464, 113] on div "Home Services About us Pricing Contact" at bounding box center [386, 87] width 694 height 127
click at [424, 227] on icon at bounding box center [424, 227] width 5 height 10
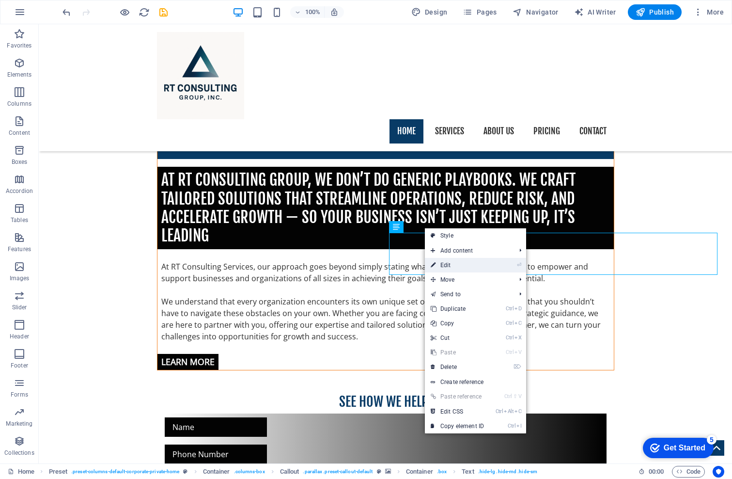
click at [449, 266] on link "⏎ Edit" at bounding box center [457, 265] width 65 height 15
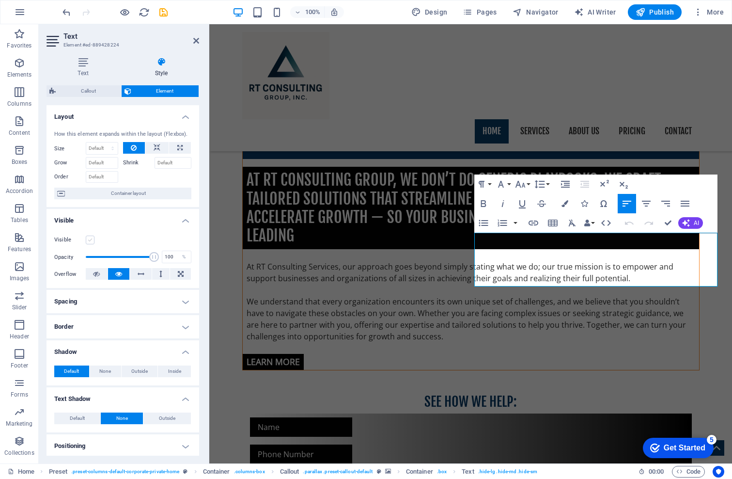
click at [90, 244] on label at bounding box center [90, 240] width 9 height 9
click at [0, 0] on input "Visible" at bounding box center [0, 0] width 0 height 0
drag, startPoint x: 153, startPoint y: 268, endPoint x: 101, endPoint y: 269, distance: 52.4
click at [101, 262] on span at bounding box center [102, 257] width 10 height 10
drag, startPoint x: 101, startPoint y: 269, endPoint x: 89, endPoint y: 269, distance: 11.6
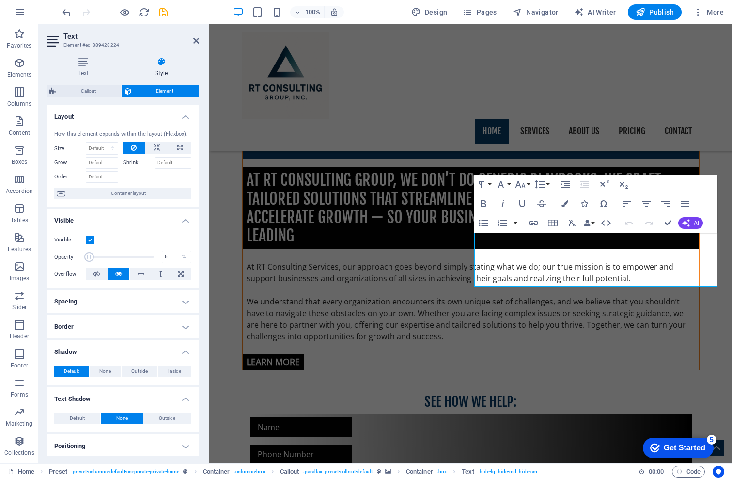
click at [89, 262] on span at bounding box center [89, 257] width 10 height 10
drag, startPoint x: 88, startPoint y: 270, endPoint x: 79, endPoint y: 266, distance: 10.3
click at [79, 264] on div "Opacity 1 %" at bounding box center [122, 257] width 137 height 15
type input "100"
drag, startPoint x: 86, startPoint y: 268, endPoint x: 174, endPoint y: 269, distance: 88.2
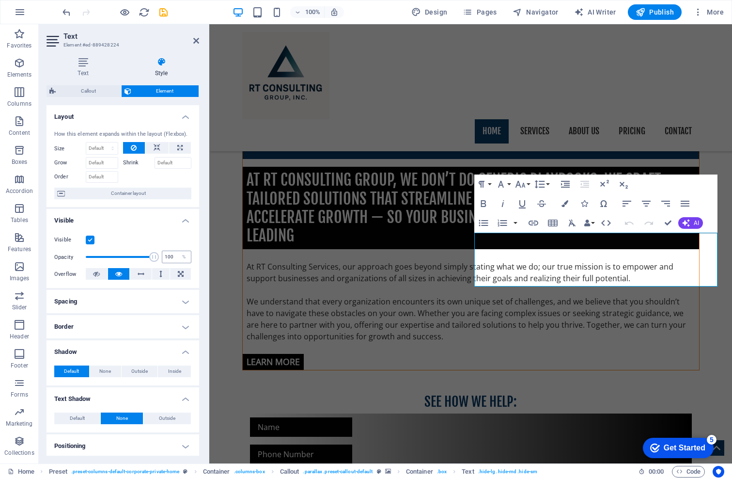
click at [174, 264] on div "Opacity 100 %" at bounding box center [122, 257] width 137 height 15
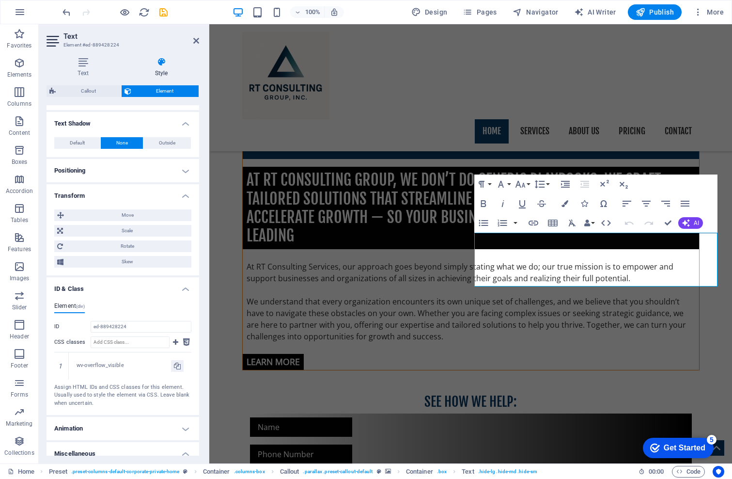
scroll to position [291, 0]
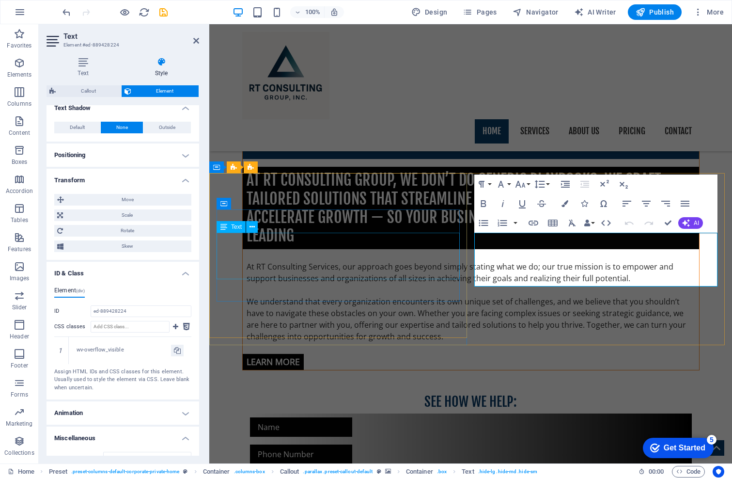
drag, startPoint x: 352, startPoint y: 252, endPoint x: 523, endPoint y: 251, distance: 170.6
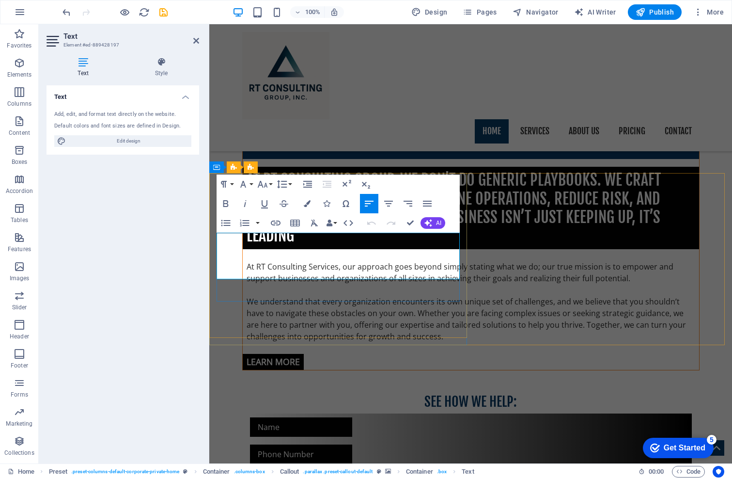
drag, startPoint x: 352, startPoint y: 252, endPoint x: 270, endPoint y: 246, distance: 82.6
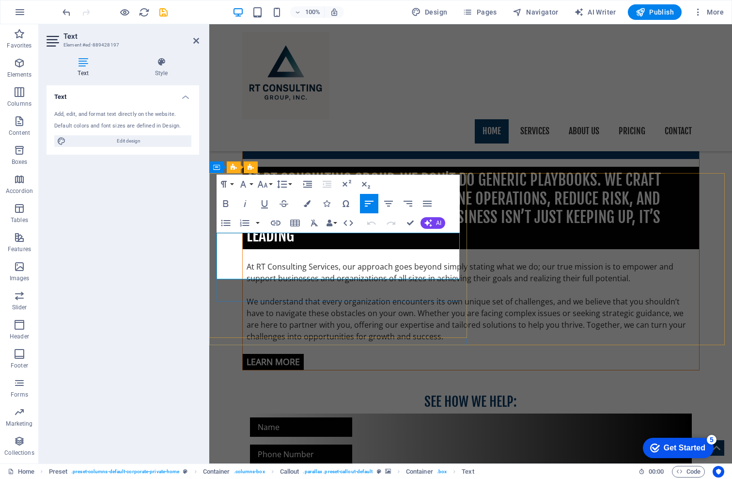
click at [103, 147] on span "Edit design" at bounding box center [129, 141] width 120 height 12
select select "px"
select select "400"
select select "px"
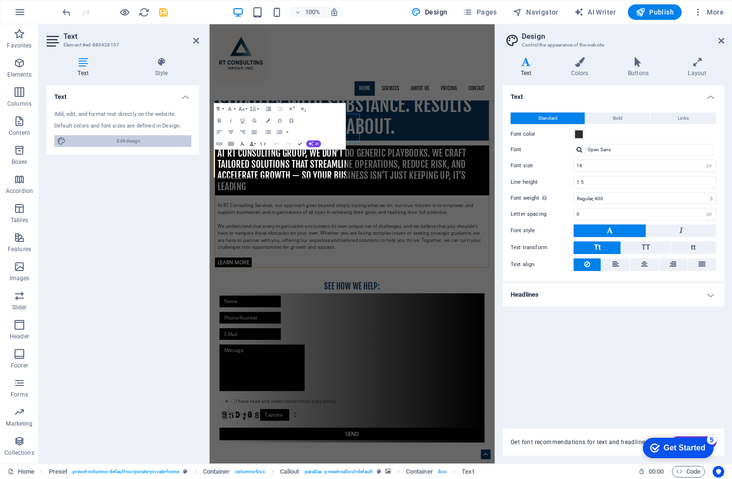
scroll to position [830, 0]
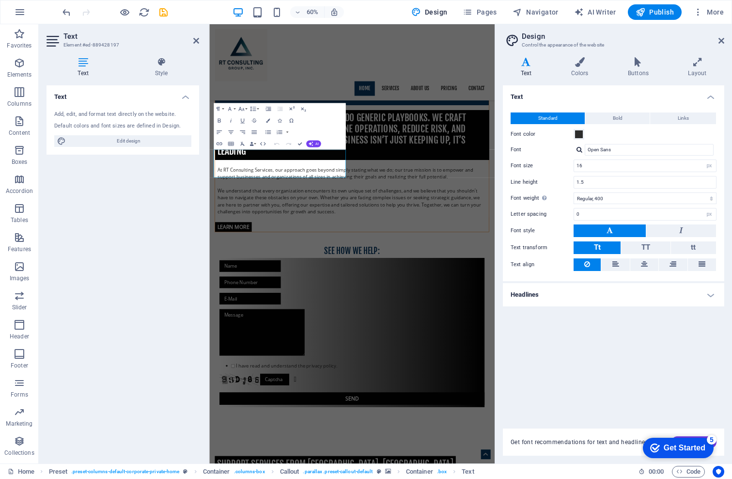
click at [82, 63] on icon at bounding box center [83, 62] width 73 height 10
drag, startPoint x: 722, startPoint y: 39, endPoint x: 138, endPoint y: 127, distance: 590.8
click at [722, 39] on icon at bounding box center [722, 41] width 6 height 8
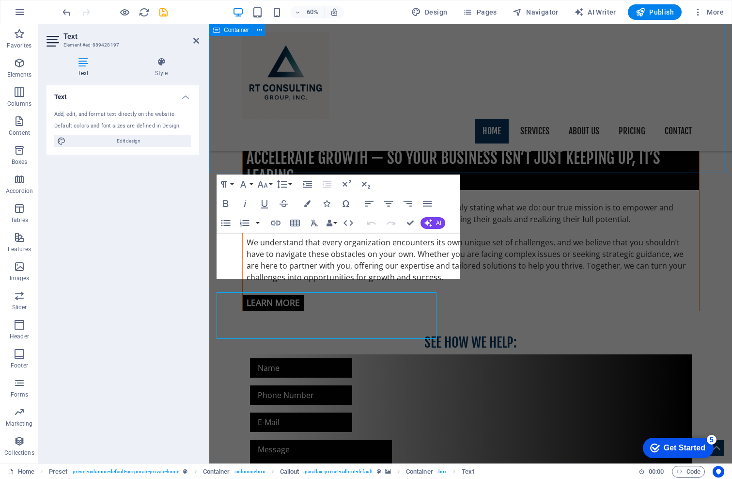
scroll to position [771, 0]
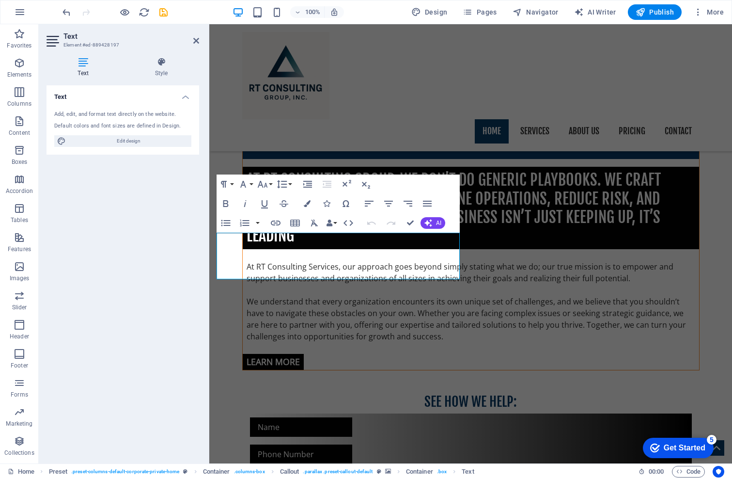
click at [82, 68] on h4 "Text" at bounding box center [85, 67] width 77 height 20
click at [161, 62] on icon at bounding box center [162, 62] width 76 height 10
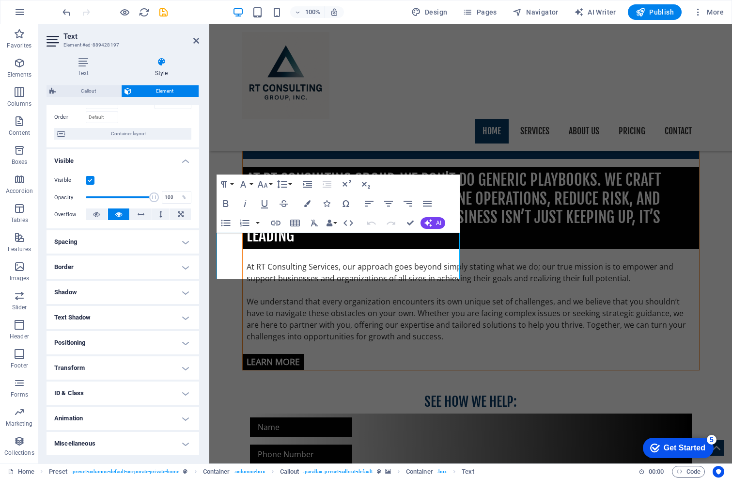
scroll to position [0, 0]
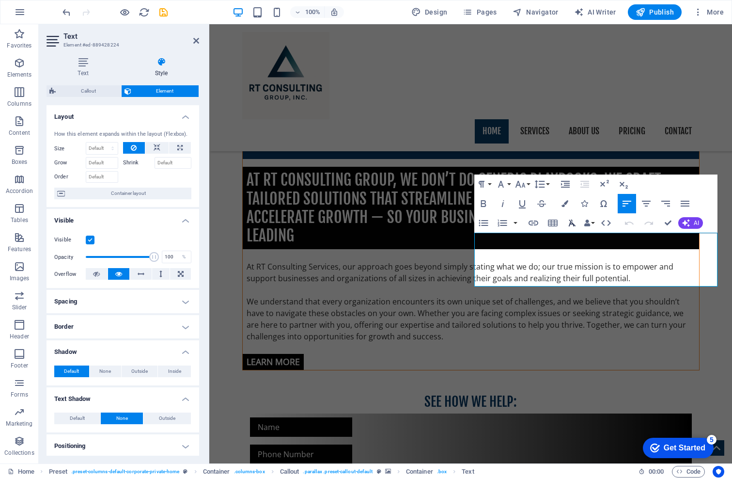
click at [573, 222] on icon "button" at bounding box center [573, 223] width 12 height 12
click at [571, 224] on icon "button" at bounding box center [572, 223] width 7 height 7
click at [593, 223] on button "Data Bindings" at bounding box center [590, 222] width 14 height 19
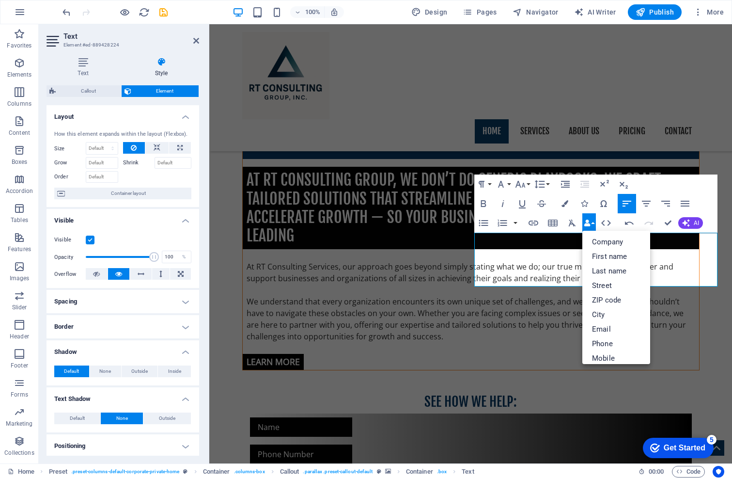
click at [593, 223] on button "Data Bindings" at bounding box center [590, 222] width 14 height 19
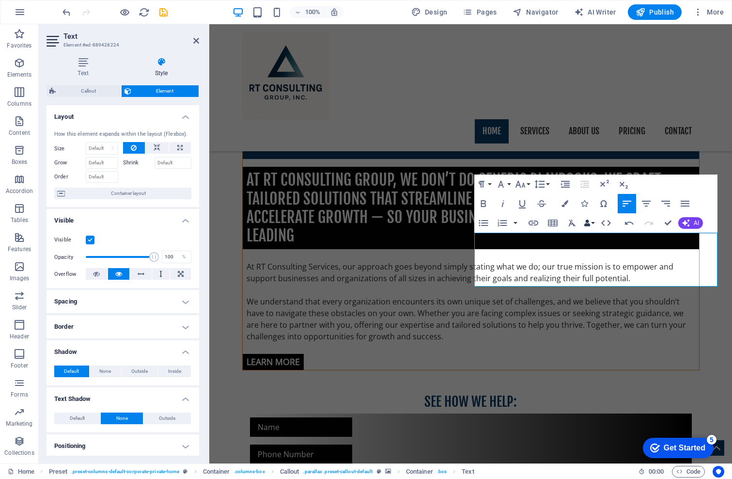
click at [593, 223] on button "Data Bindings" at bounding box center [590, 222] width 14 height 19
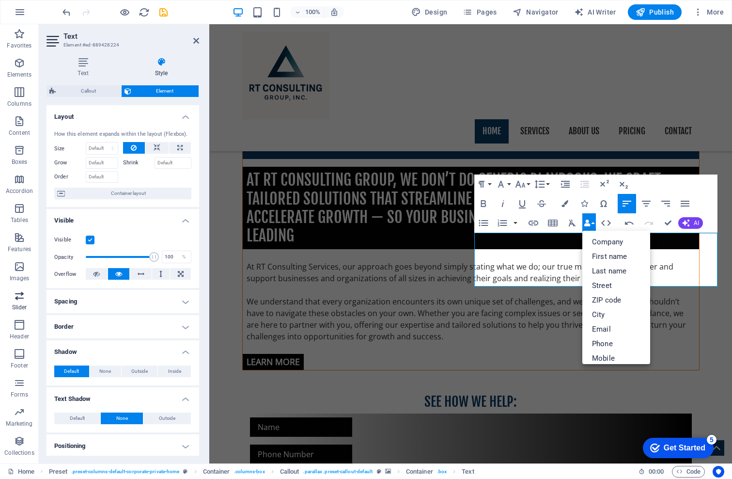
drag, startPoint x: 251, startPoint y: 288, endPoint x: 5, endPoint y: 307, distance: 246.5
click at [12, 307] on section "Favorites Elements Columns Content Boxes Accordion Tables Features Images Slide…" at bounding box center [366, 243] width 732 height 439
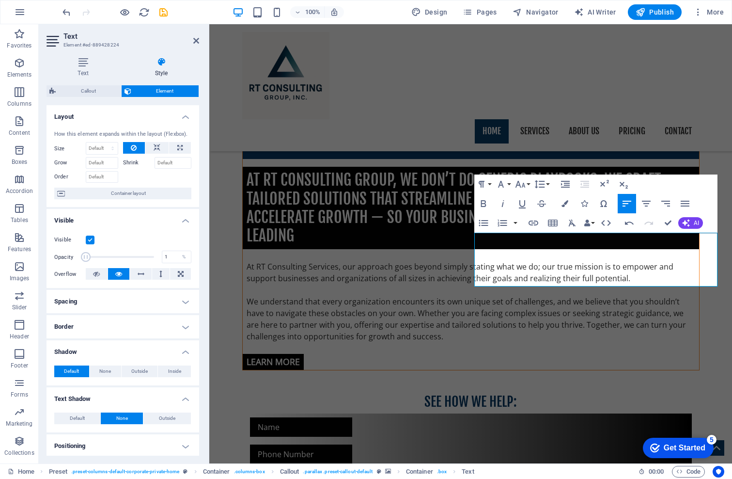
drag, startPoint x: 151, startPoint y: 270, endPoint x: 75, endPoint y: 278, distance: 77.1
click at [75, 278] on div "Visible Opacity 1 % Overflow" at bounding box center [123, 257] width 153 height 62
type input "100"
drag, startPoint x: 86, startPoint y: 270, endPoint x: 166, endPoint y: 268, distance: 79.5
click at [166, 264] on div "Opacity 100 %" at bounding box center [122, 257] width 137 height 15
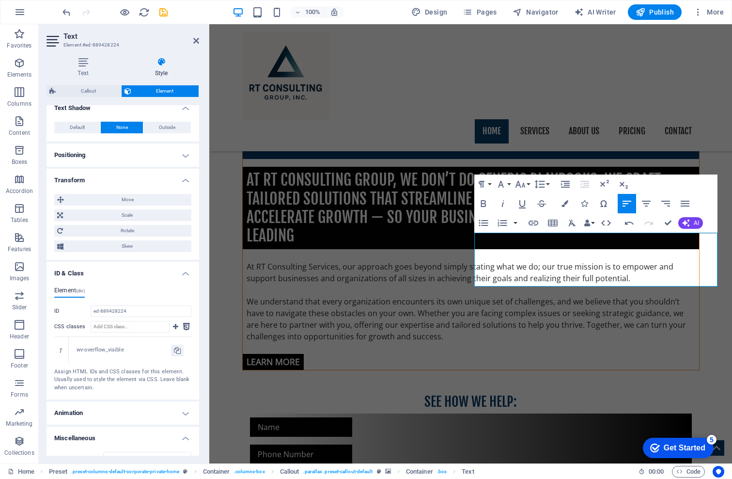
scroll to position [339, 0]
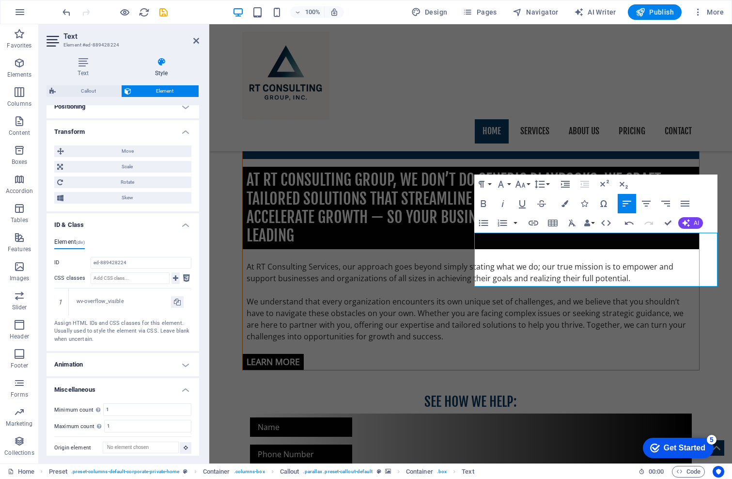
click at [175, 284] on icon at bounding box center [175, 278] width 5 height 12
click at [184, 284] on icon at bounding box center [186, 278] width 7 height 12
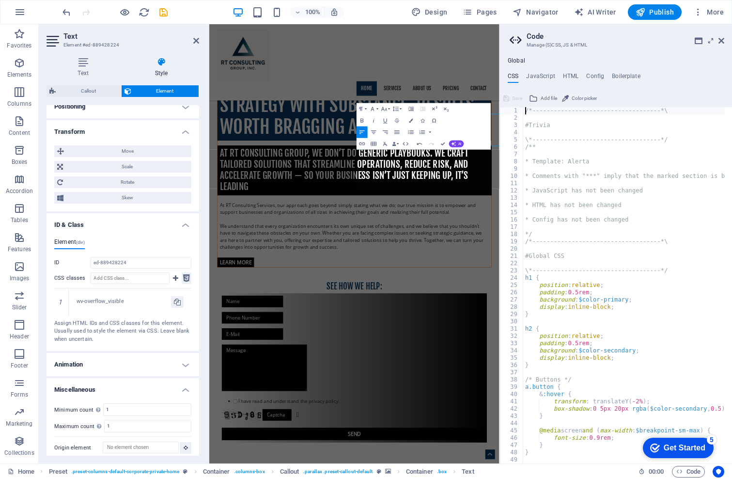
type textarea "ul { margin: 0; }"
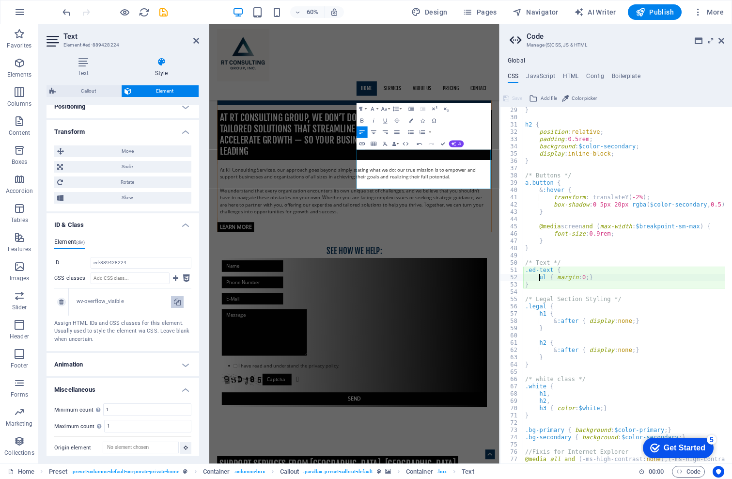
scroll to position [205, 0]
click at [183, 231] on h4 "ID & Class" at bounding box center [123, 221] width 153 height 17
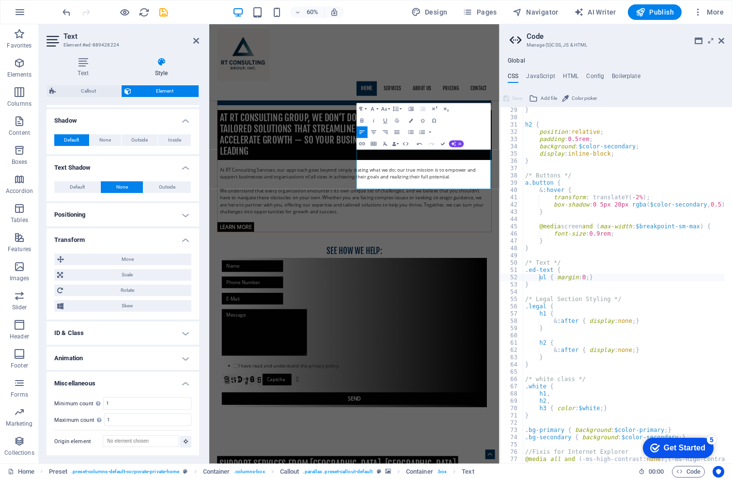
scroll to position [242, 0]
click at [184, 241] on h4 "Transform" at bounding box center [123, 236] width 153 height 17
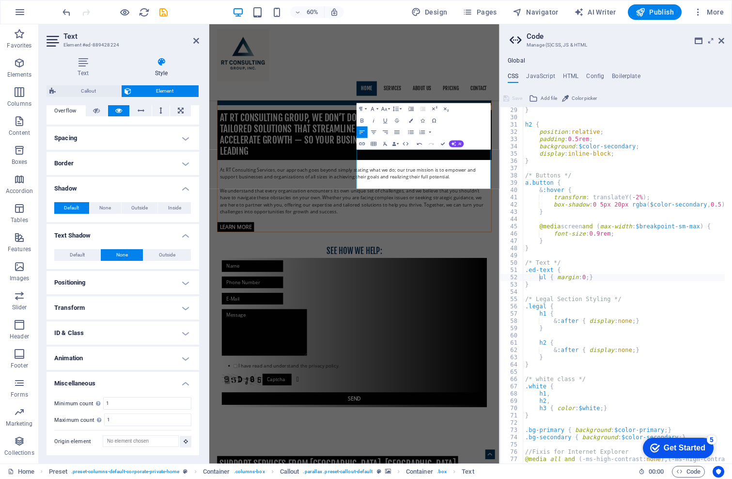
scroll to position [175, 0]
click at [184, 237] on h4 "Text Shadow" at bounding box center [123, 232] width 153 height 17
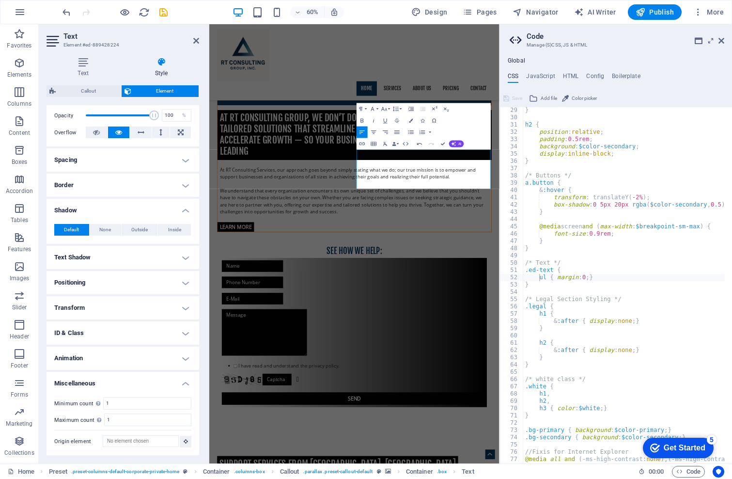
click at [184, 211] on h4 "Shadow" at bounding box center [123, 207] width 153 height 17
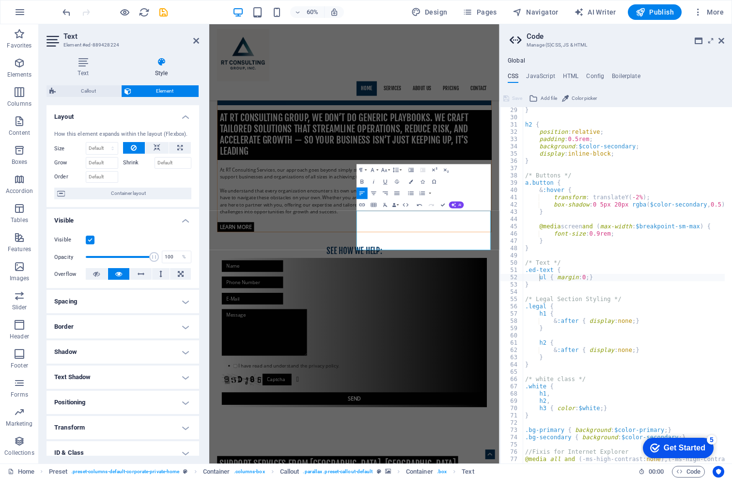
scroll to position [728, 0]
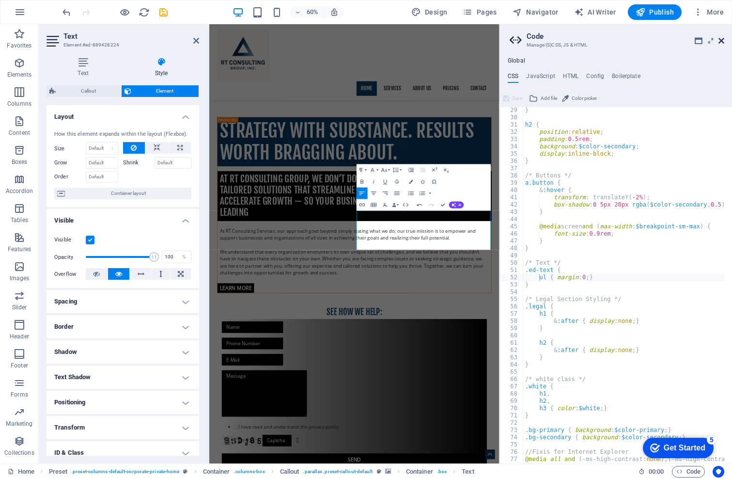
click at [719, 41] on icon at bounding box center [722, 41] width 6 height 8
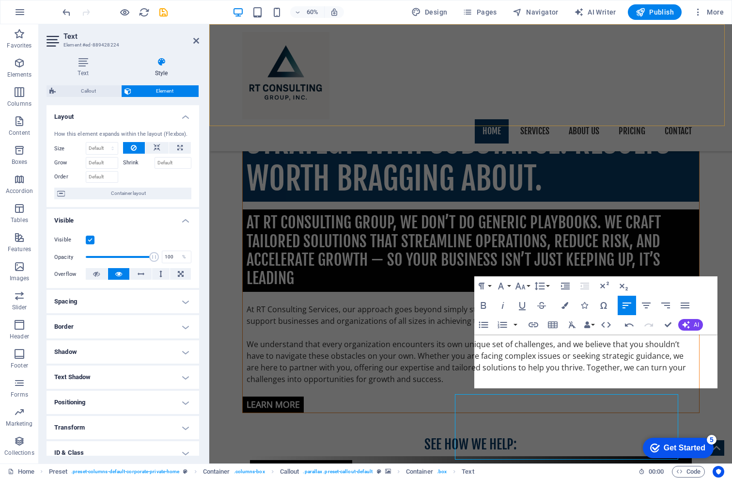
scroll to position [669, 0]
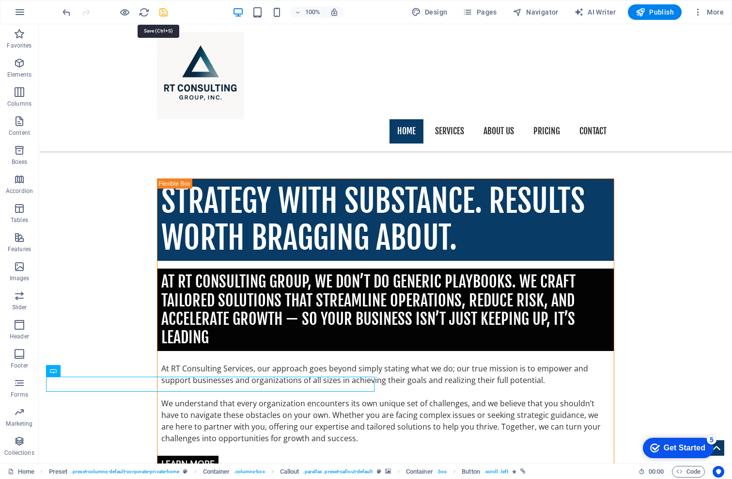
click at [160, 9] on icon "save" at bounding box center [163, 12] width 11 height 11
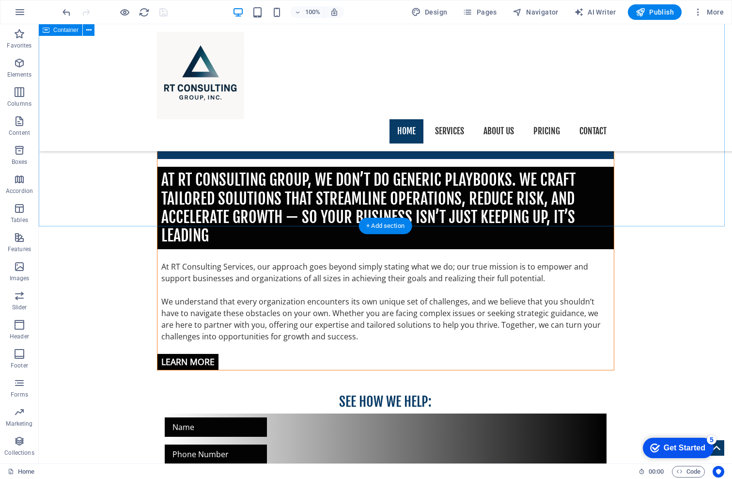
scroll to position [717, 0]
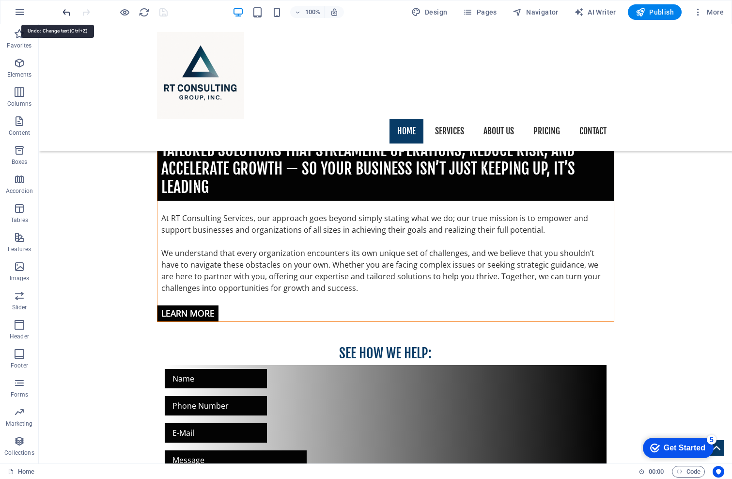
click at [64, 12] on icon "undo" at bounding box center [66, 12] width 11 height 11
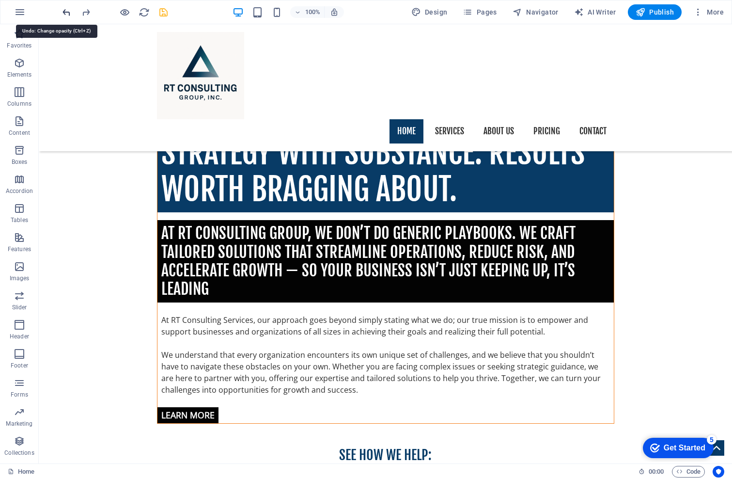
click at [64, 12] on icon "undo" at bounding box center [66, 12] width 11 height 11
click at [64, 13] on icon "undo" at bounding box center [66, 12] width 11 height 11
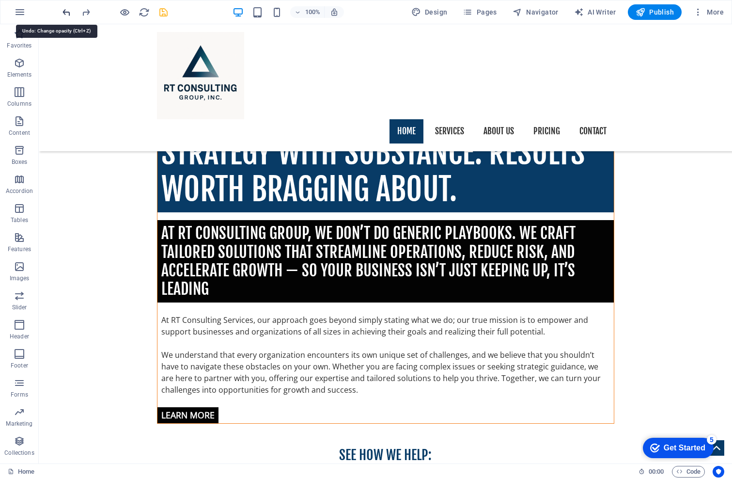
click at [64, 13] on icon "undo" at bounding box center [66, 12] width 11 height 11
click at [64, 14] on icon "undo" at bounding box center [66, 12] width 11 height 11
click at [63, 14] on icon "undo" at bounding box center [66, 12] width 11 height 11
click at [63, 15] on icon "undo" at bounding box center [66, 12] width 11 height 11
click at [62, 11] on icon "undo" at bounding box center [66, 12] width 11 height 11
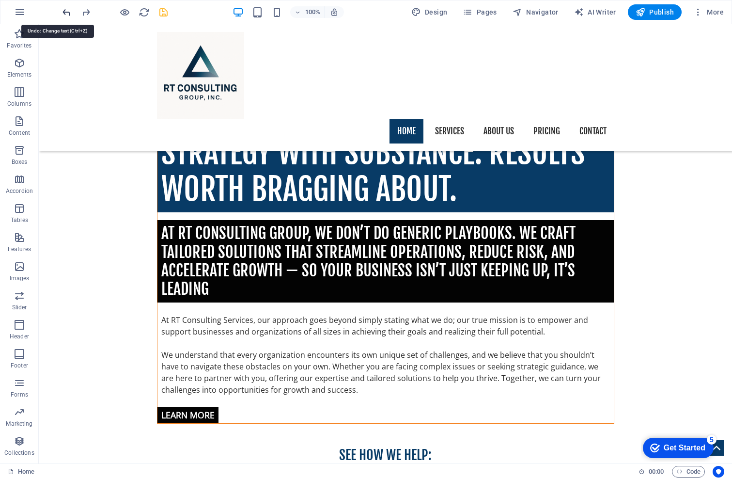
click at [62, 11] on icon "undo" at bounding box center [66, 12] width 11 height 11
click at [64, 12] on icon "undo" at bounding box center [66, 12] width 11 height 11
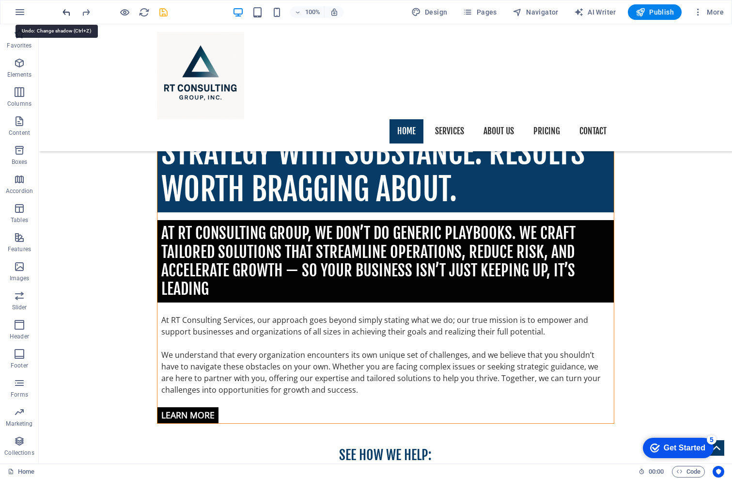
click at [65, 11] on icon "undo" at bounding box center [66, 12] width 11 height 11
click at [64, 11] on icon "undo" at bounding box center [66, 12] width 11 height 11
click at [64, 12] on icon "undo" at bounding box center [66, 12] width 11 height 11
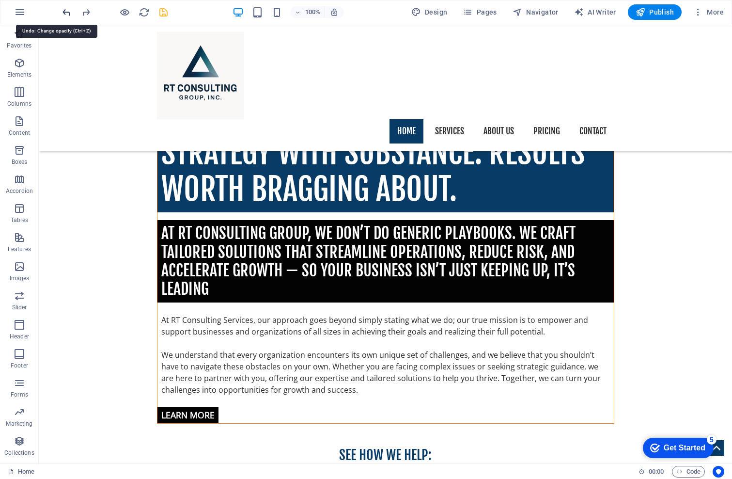
click at [64, 11] on icon "undo" at bounding box center [66, 12] width 11 height 11
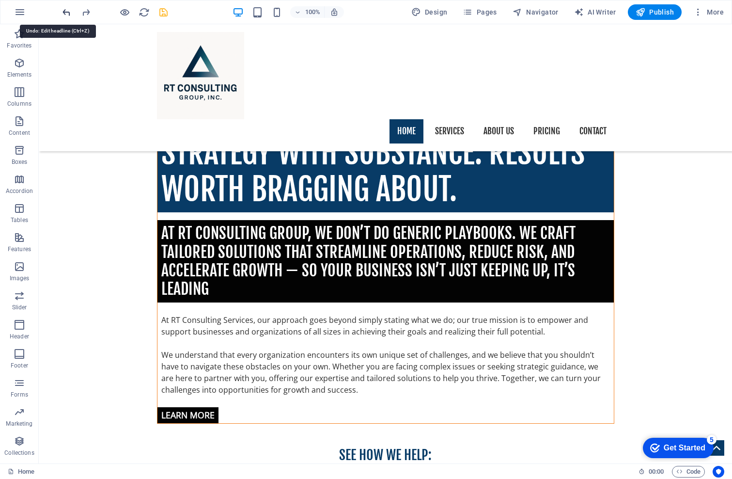
click at [64, 11] on icon "undo" at bounding box center [66, 12] width 11 height 11
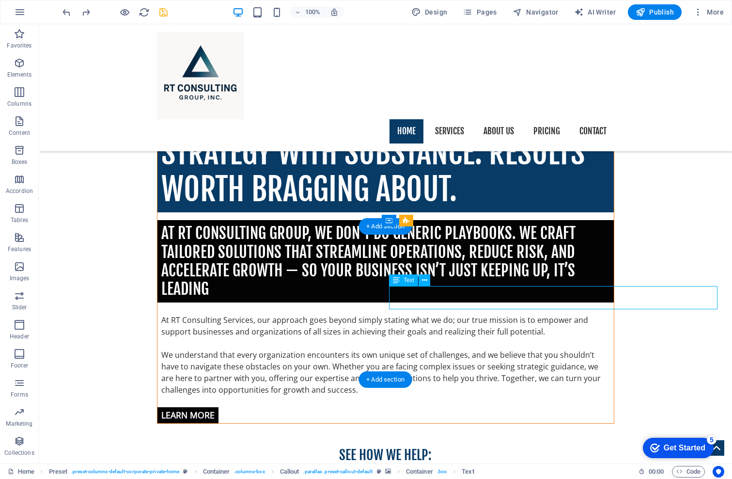
drag, startPoint x: 492, startPoint y: 299, endPoint x: 321, endPoint y: 300, distance: 170.6
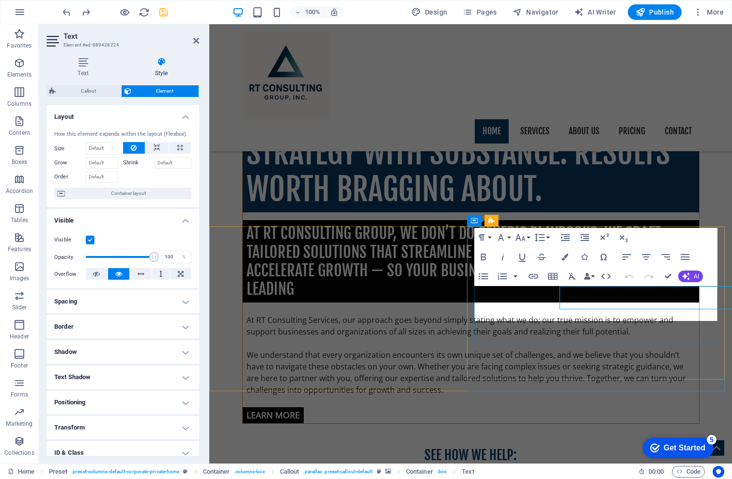
drag, startPoint x: 605, startPoint y: 316, endPoint x: 473, endPoint y: 289, distance: 134.1
drag, startPoint x: 503, startPoint y: 297, endPoint x: 517, endPoint y: 300, distance: 14.3
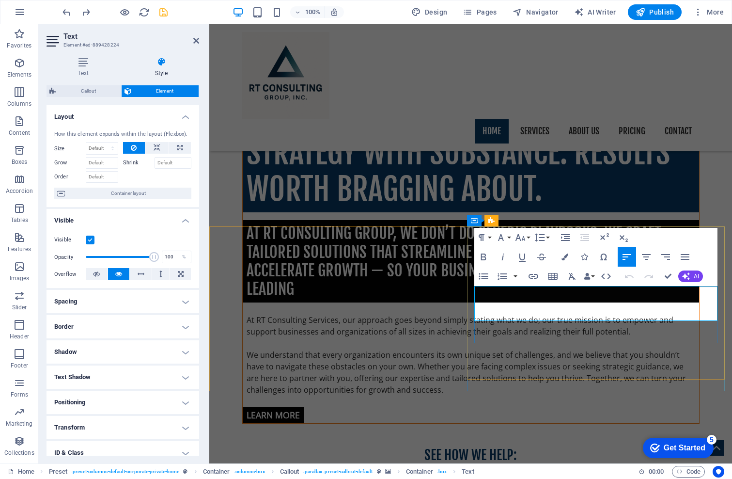
drag, startPoint x: 608, startPoint y: 317, endPoint x: 476, endPoint y: 292, distance: 134.1
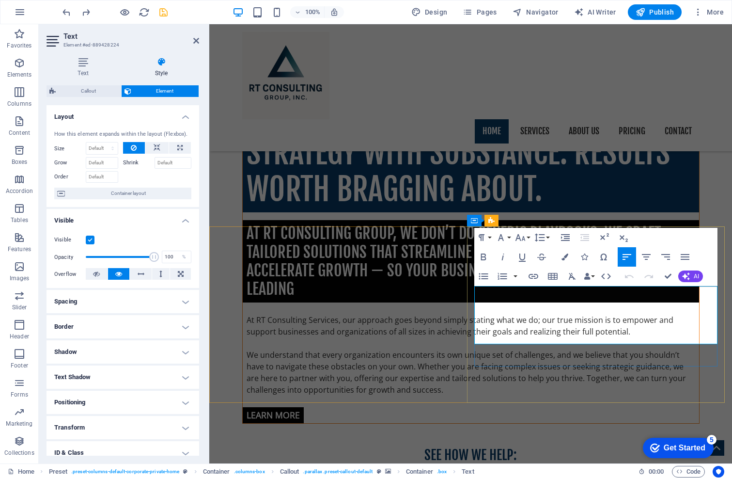
scroll to position [1809, 0]
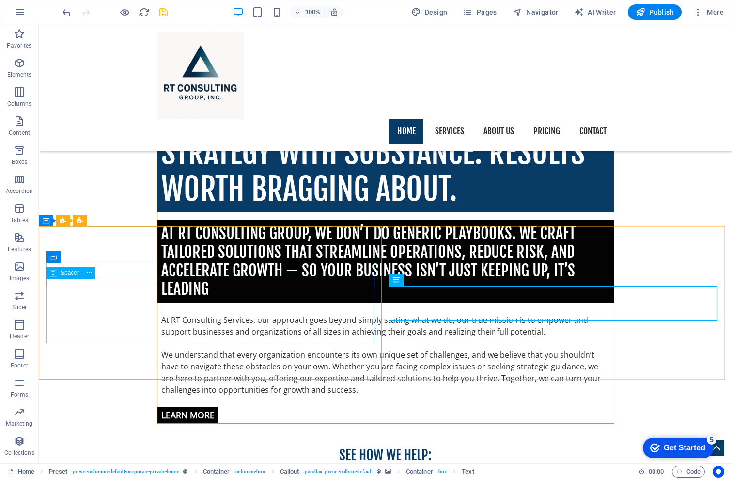
click at [74, 271] on span "Spacer" at bounding box center [70, 273] width 18 height 6
select select "rem"
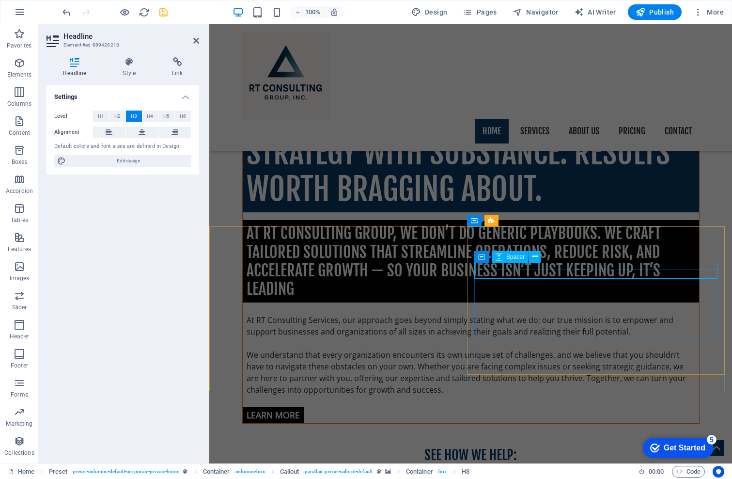
click at [0, 0] on div "Text" at bounding box center [0, 0] width 0 height 0
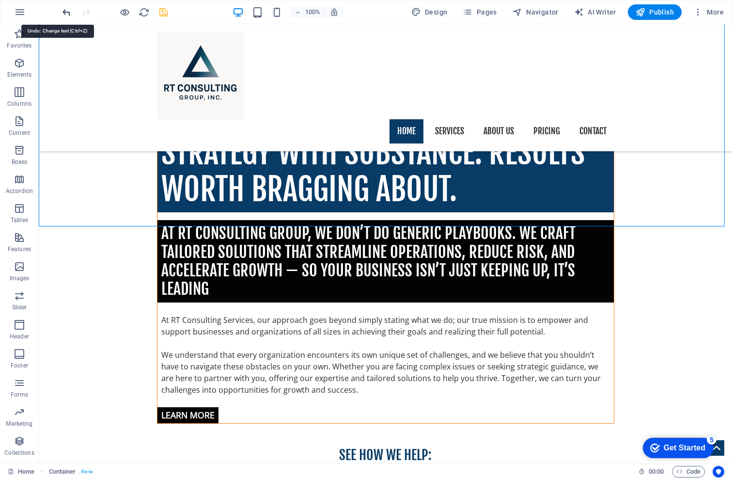
click at [65, 10] on icon "undo" at bounding box center [66, 12] width 11 height 11
click at [65, 11] on icon "undo" at bounding box center [66, 12] width 11 height 11
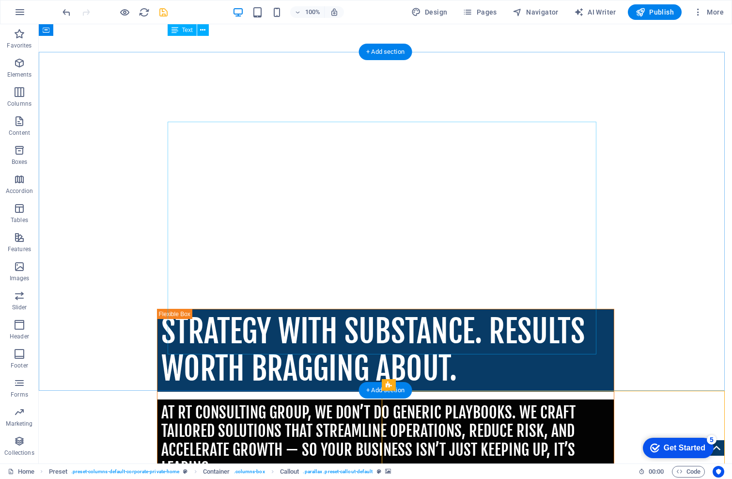
scroll to position [524, 0]
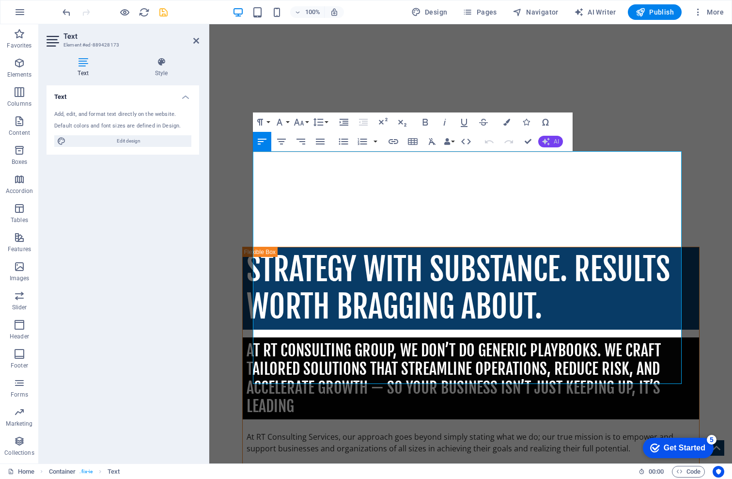
click at [556, 140] on span "AI" at bounding box center [556, 142] width 5 height 6
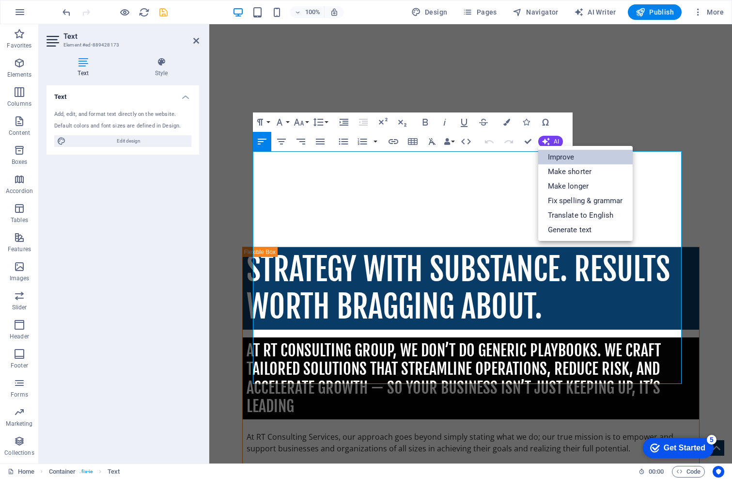
click at [569, 156] on link "Improve" at bounding box center [586, 157] width 95 height 15
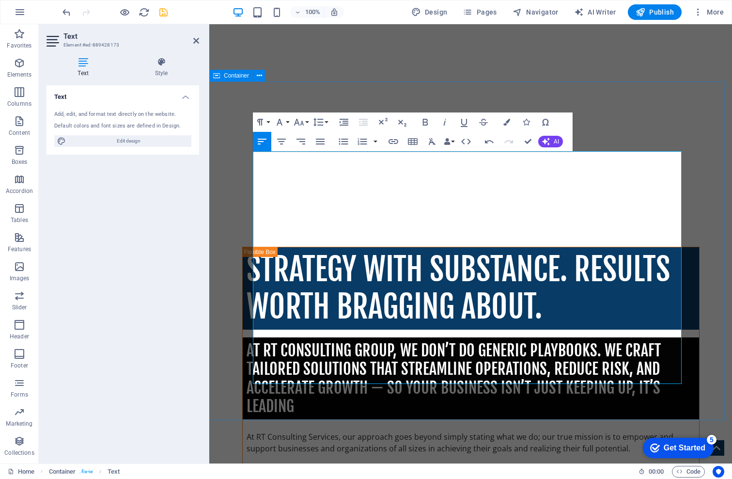
drag, startPoint x: 536, startPoint y: 378, endPoint x: 249, endPoint y: 147, distance: 368.6
click at [551, 137] on button "AI" at bounding box center [551, 142] width 25 height 12
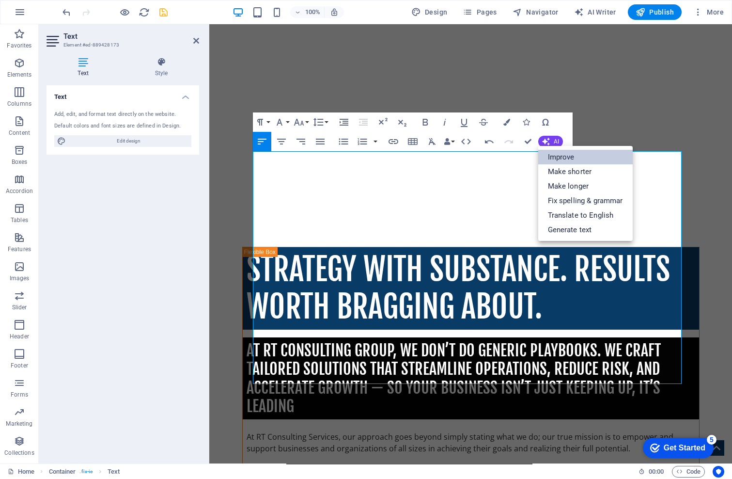
click at [563, 156] on link "Improve" at bounding box center [586, 157] width 95 height 15
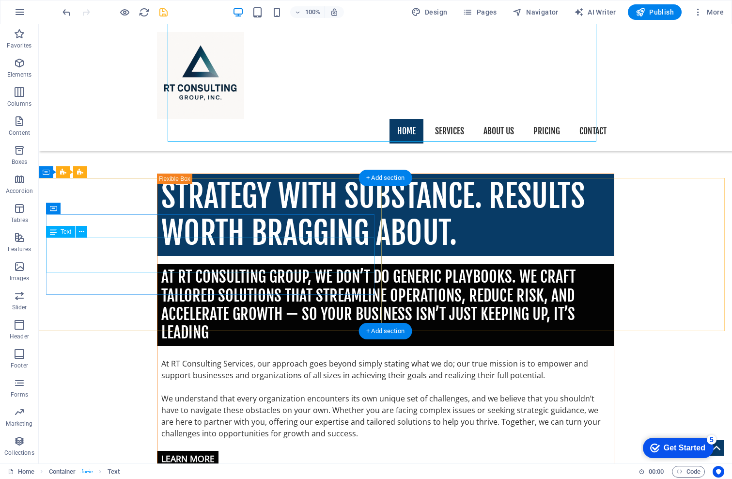
scroll to position [766, 0]
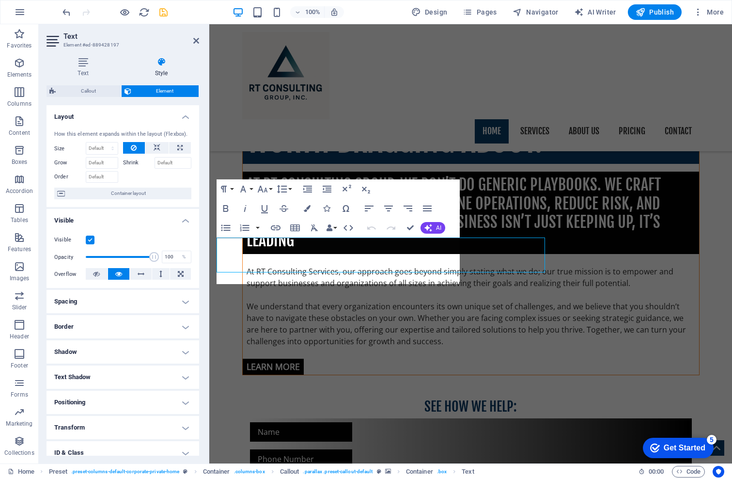
click at [64, 246] on label "Visible" at bounding box center [70, 240] width 32 height 12
click at [0, 0] on input "Visible" at bounding box center [0, 0] width 0 height 0
click at [429, 228] on icon "button" at bounding box center [429, 228] width 8 height 8
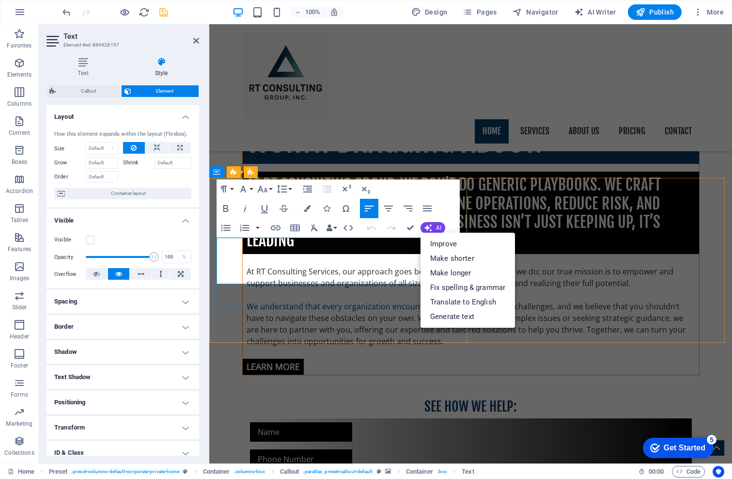
click at [449, 243] on link "Improve" at bounding box center [468, 244] width 95 height 15
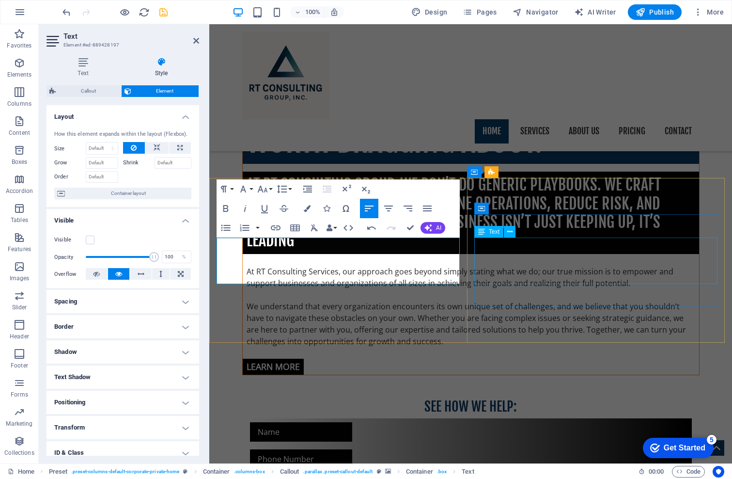
drag, startPoint x: 535, startPoint y: 257, endPoint x: 524, endPoint y: 258, distance: 10.7
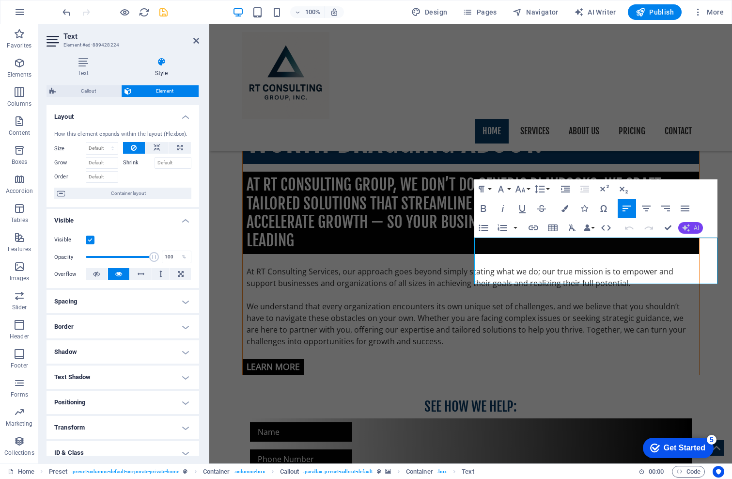
click at [690, 224] on button "AI" at bounding box center [691, 228] width 25 height 12
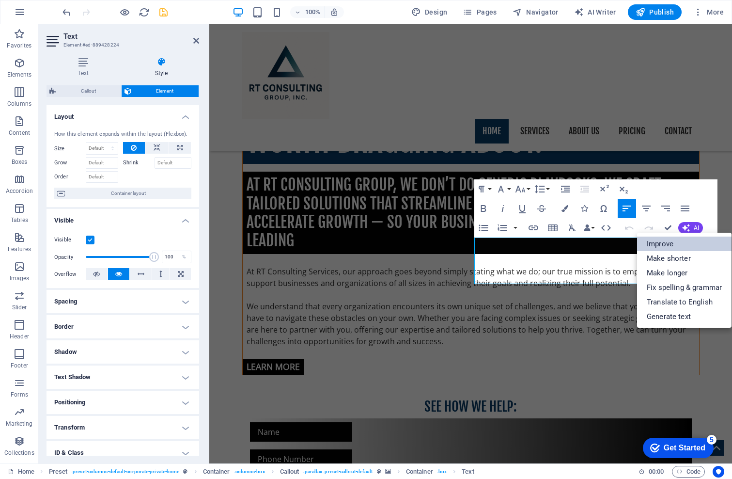
click at [658, 241] on link "Improve" at bounding box center [684, 244] width 95 height 15
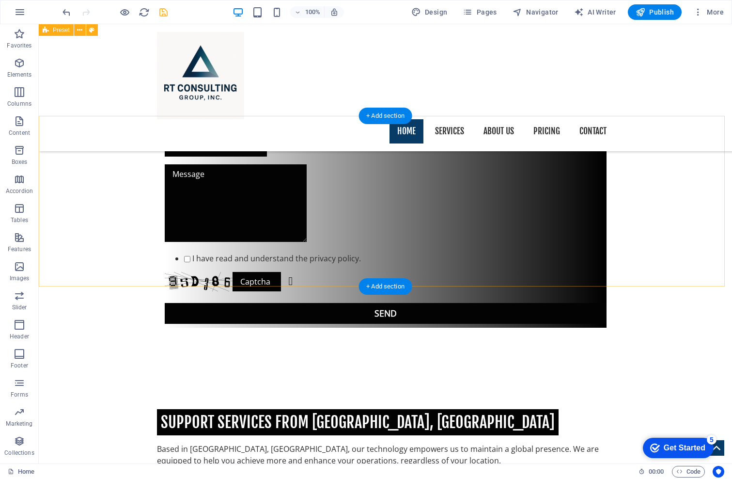
scroll to position [960, 0]
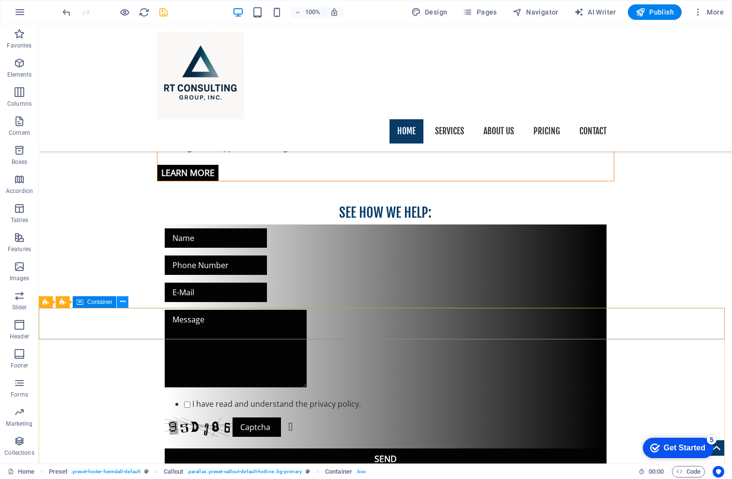
click at [123, 301] on icon at bounding box center [122, 302] width 5 height 10
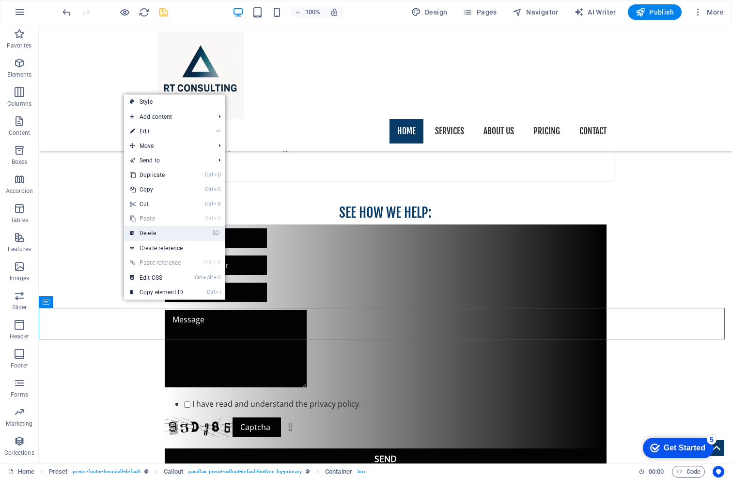
click at [143, 235] on link "⌦ Delete" at bounding box center [156, 233] width 65 height 15
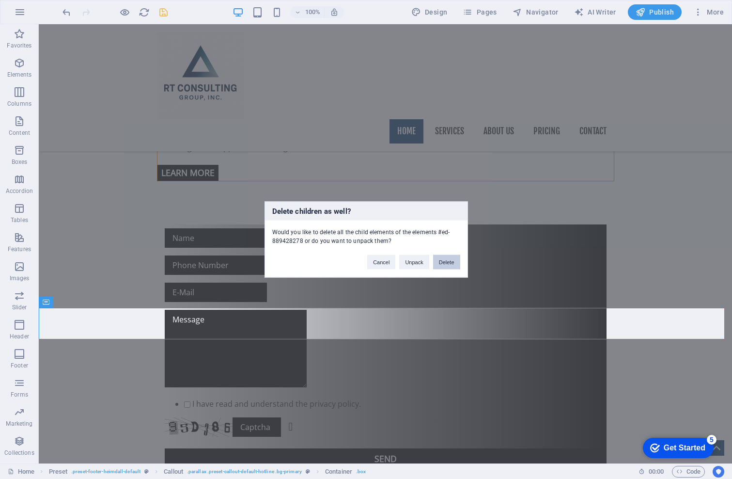
click at [449, 266] on button "Delete" at bounding box center [446, 262] width 27 height 15
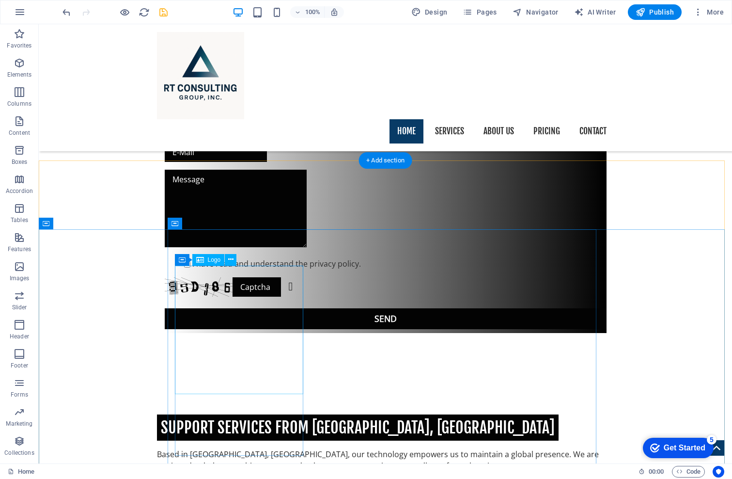
scroll to position [1085, 0]
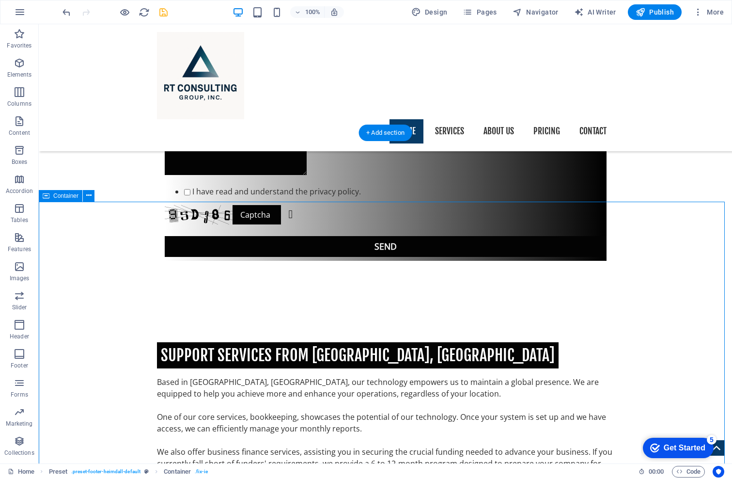
scroll to position [1231, 0]
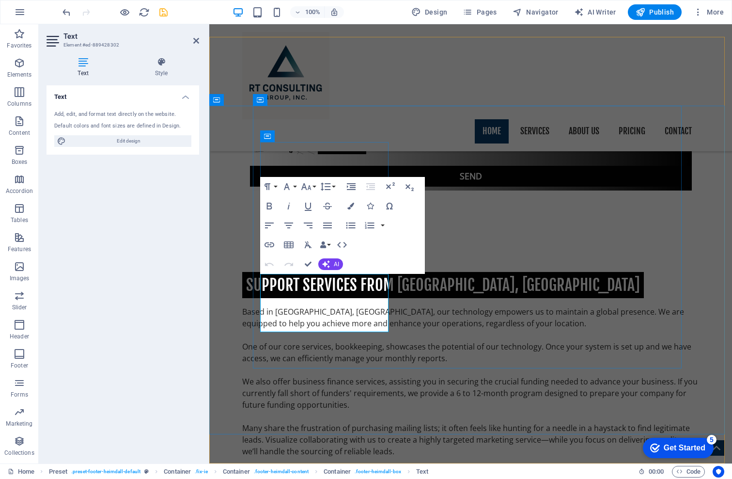
drag, startPoint x: 260, startPoint y: 277, endPoint x: 309, endPoint y: 323, distance: 67.5
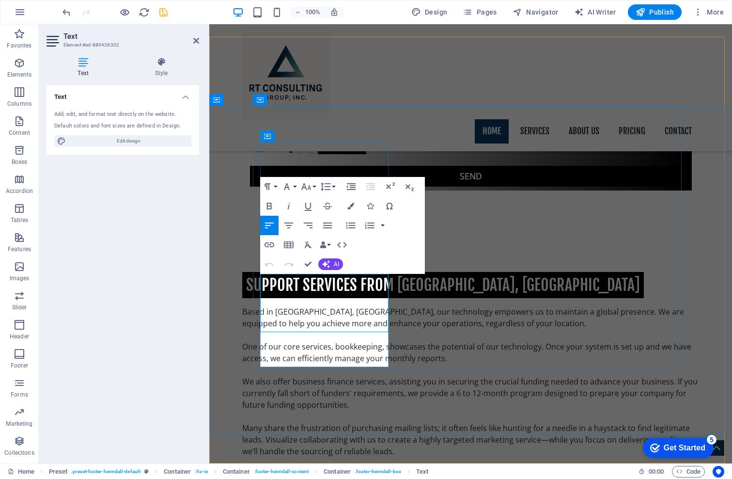
scroll to position [1418, 0]
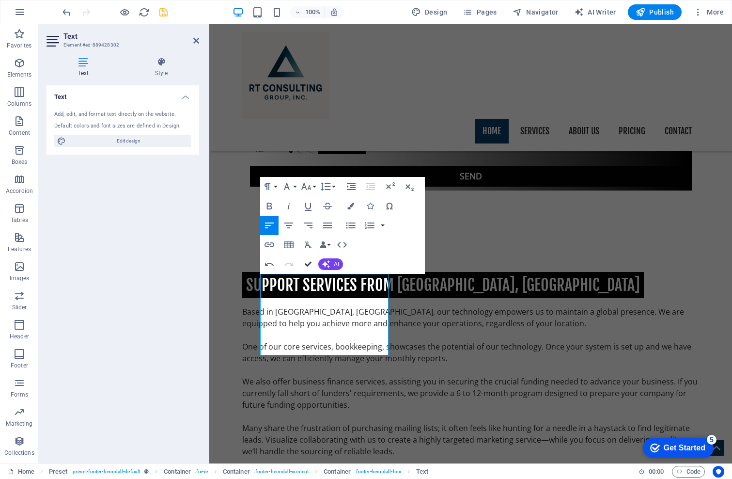
drag, startPoint x: 309, startPoint y: 262, endPoint x: 62, endPoint y: 271, distance: 247.9
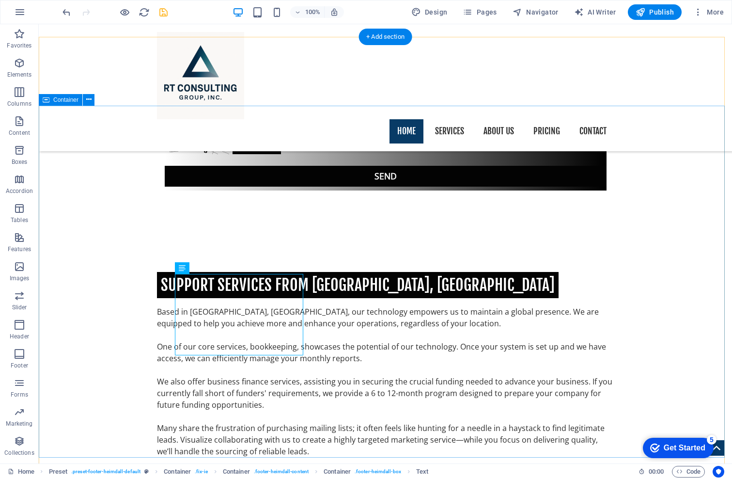
scroll to position [1231, 0]
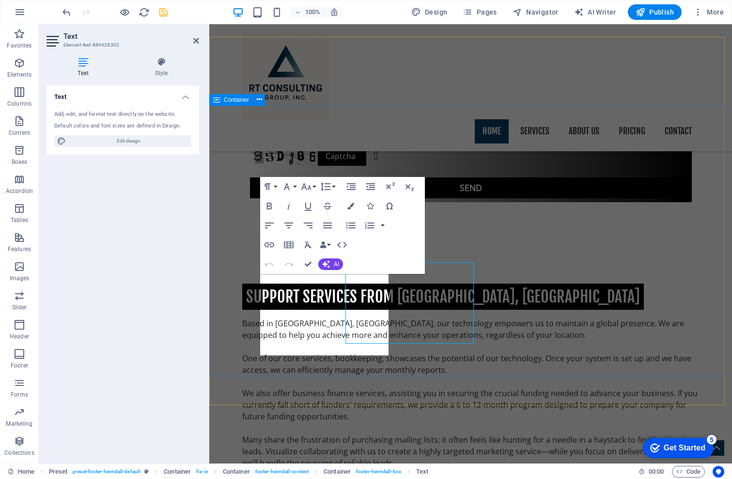
scroll to position [1242, 0]
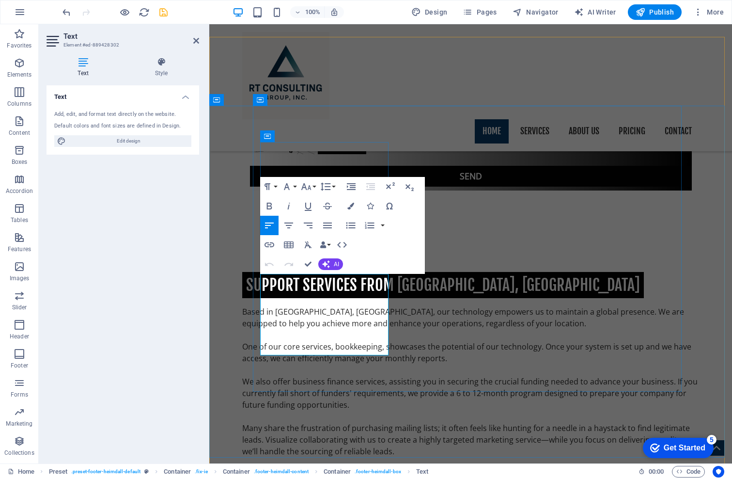
click at [331, 262] on button "AI" at bounding box center [330, 264] width 25 height 12
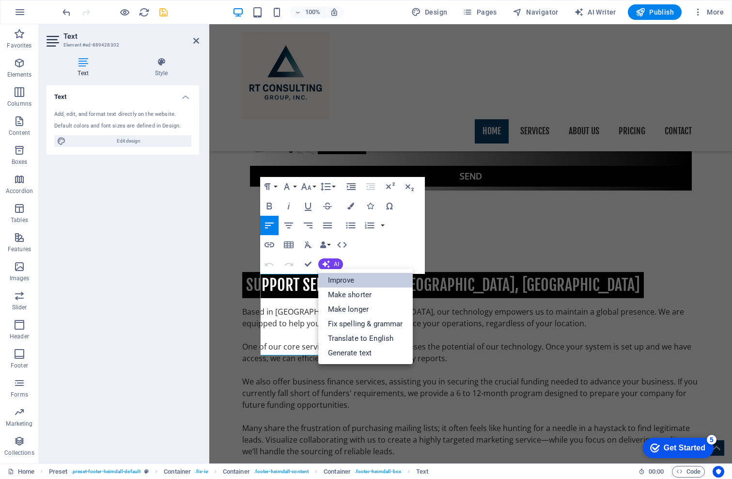
click at [338, 278] on link "Improve" at bounding box center [365, 280] width 95 height 15
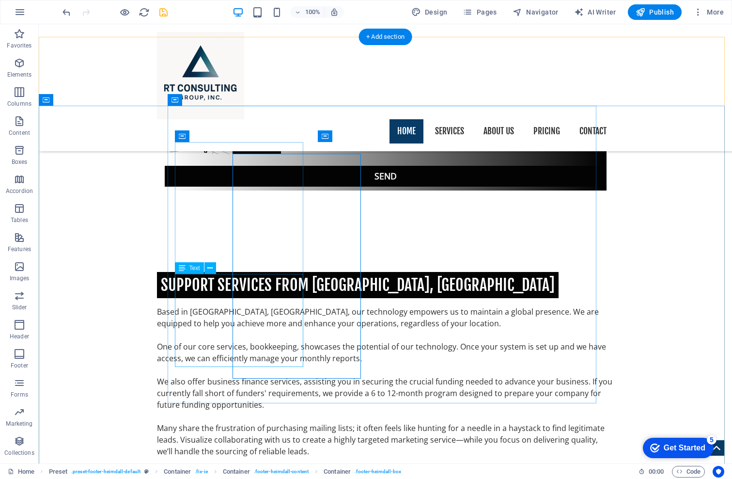
scroll to position [1231, 0]
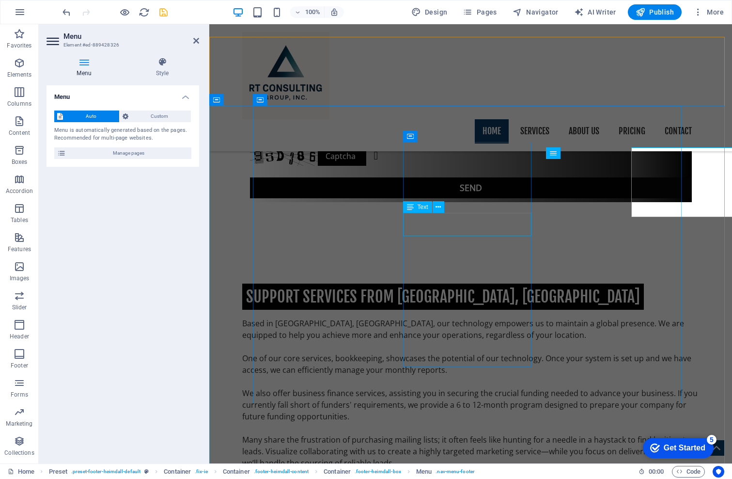
scroll to position [1242, 0]
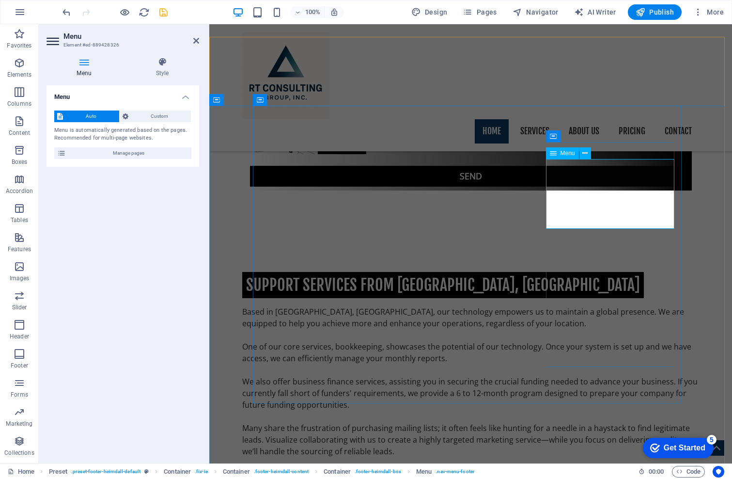
click at [153, 115] on span "Custom" at bounding box center [159, 117] width 57 height 12
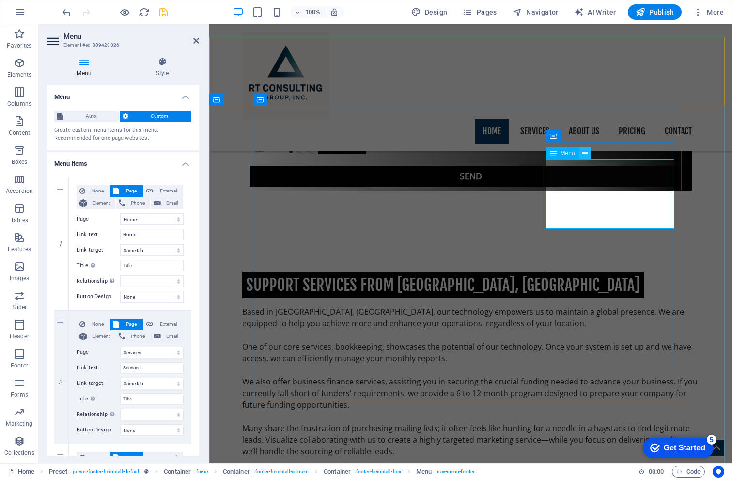
click at [586, 152] on icon at bounding box center [585, 153] width 5 height 10
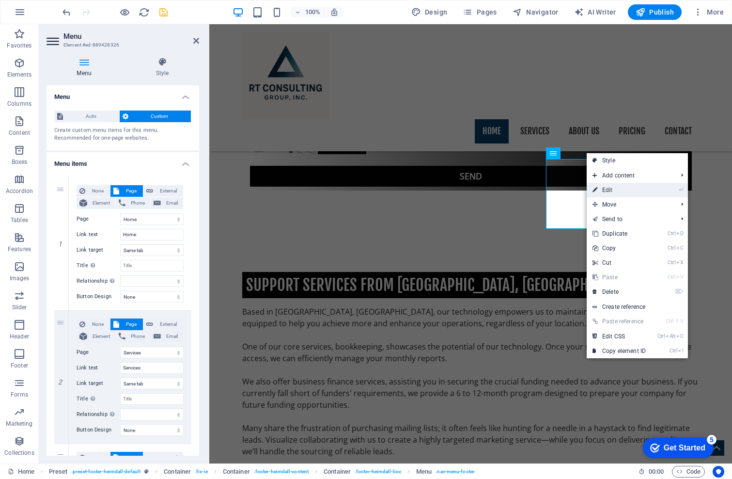
click at [606, 186] on link "⏎ Edit" at bounding box center [619, 190] width 65 height 15
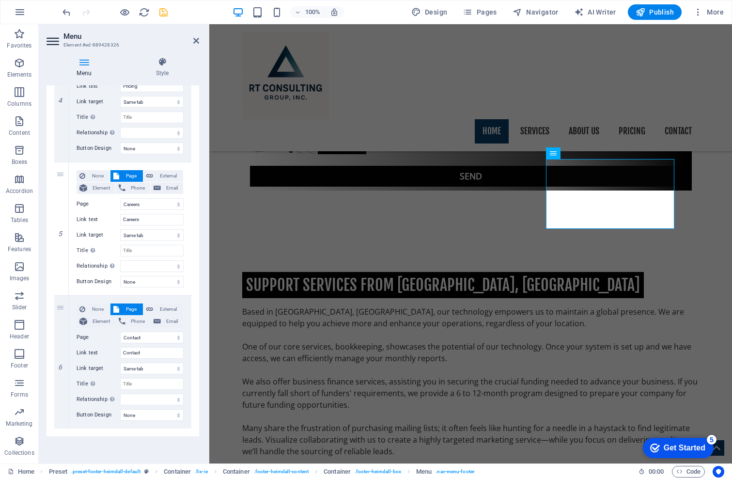
scroll to position [559, 0]
click at [134, 182] on span "Page" at bounding box center [131, 176] width 18 height 12
click at [58, 235] on link at bounding box center [62, 229] width 12 height 12
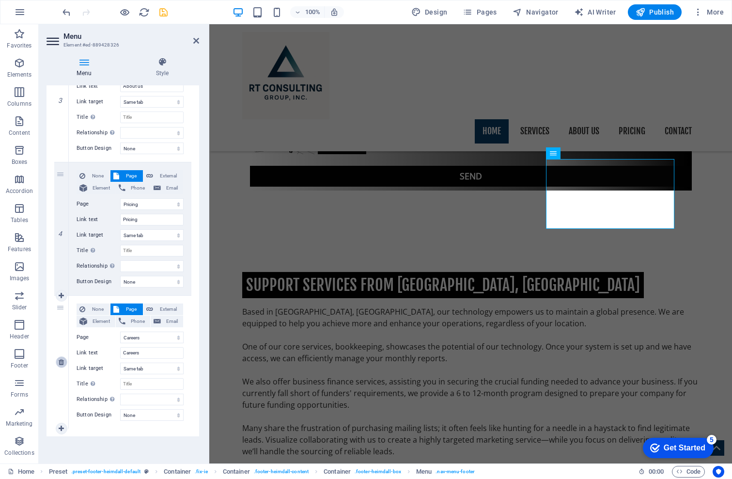
select select
select select "5"
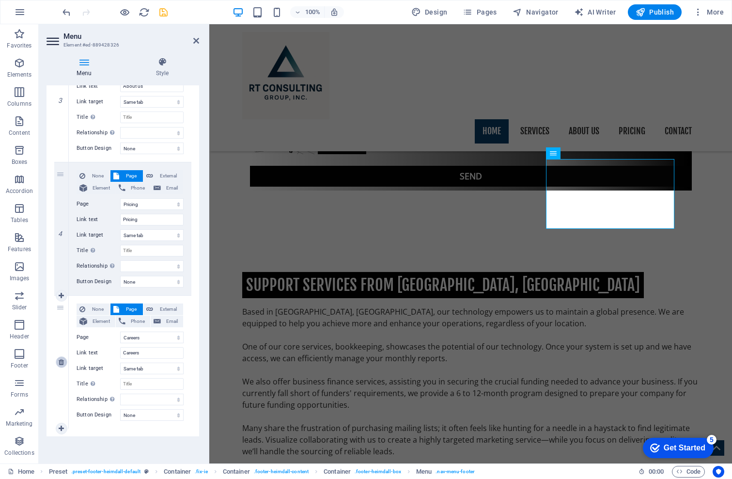
type input "Contact"
select select
click at [197, 40] on icon at bounding box center [196, 41] width 6 height 8
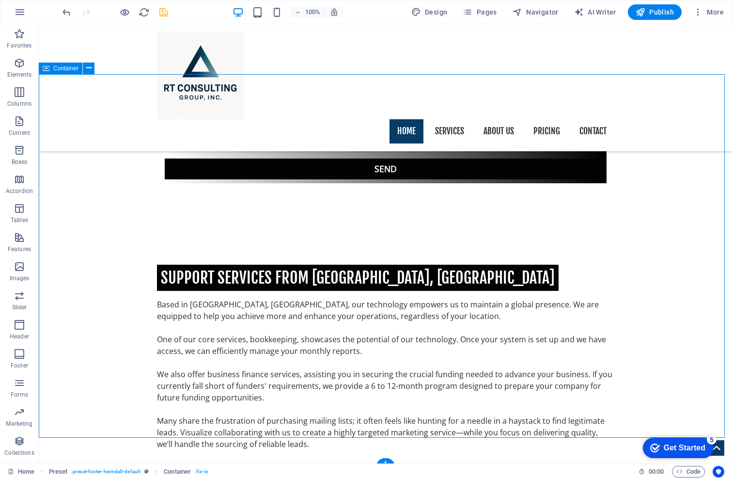
scroll to position [1266, 0]
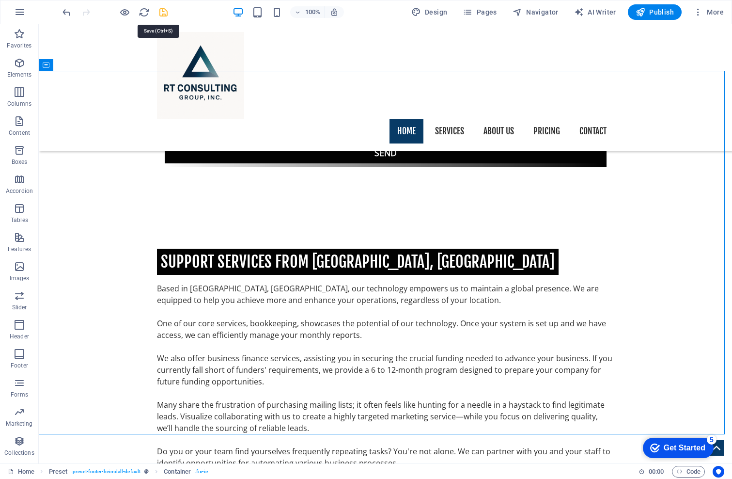
click at [161, 13] on icon "save" at bounding box center [163, 12] width 11 height 11
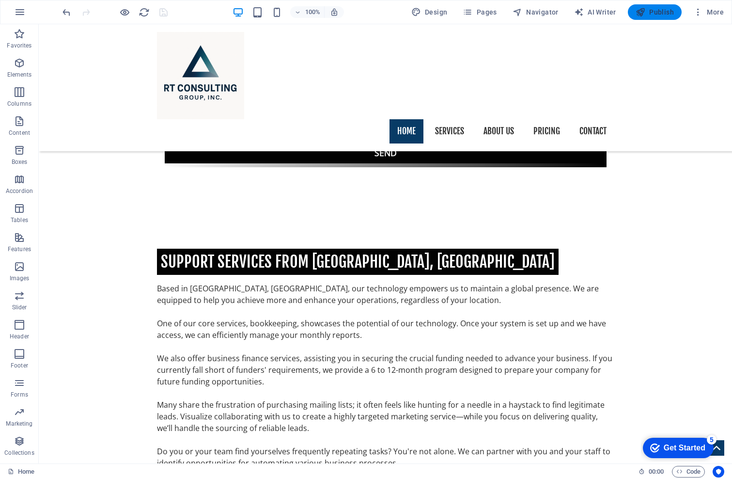
click at [657, 11] on span "Publish" at bounding box center [655, 12] width 38 height 10
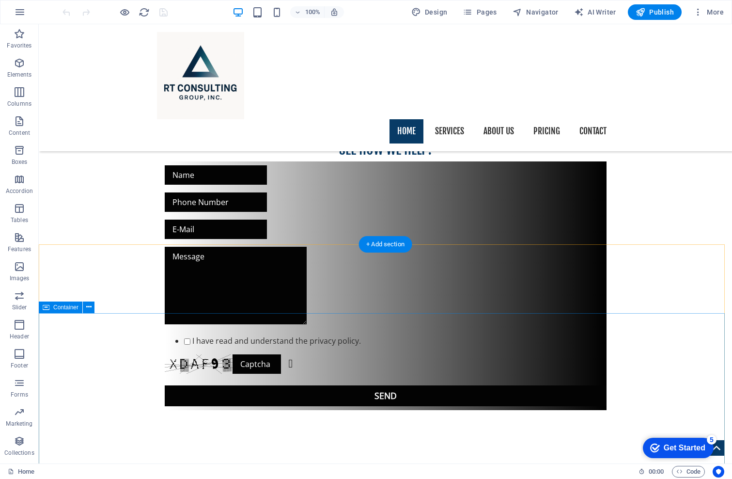
scroll to position [1023, 0]
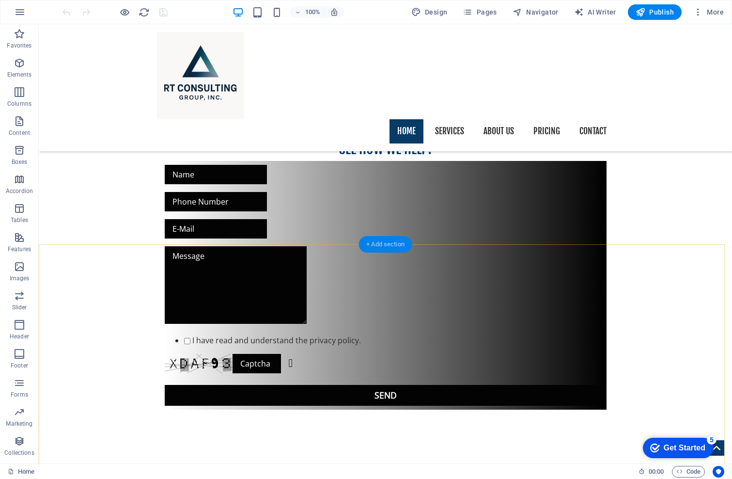
click at [384, 245] on div "+ Add section" at bounding box center [386, 244] width 54 height 16
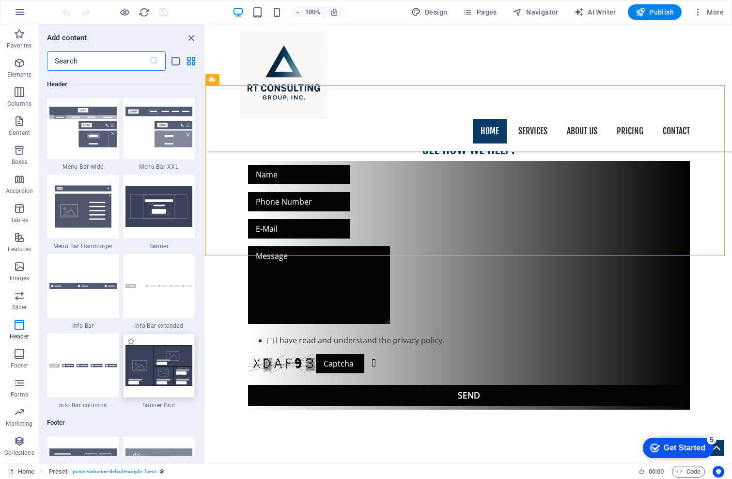
scroll to position [6108, 0]
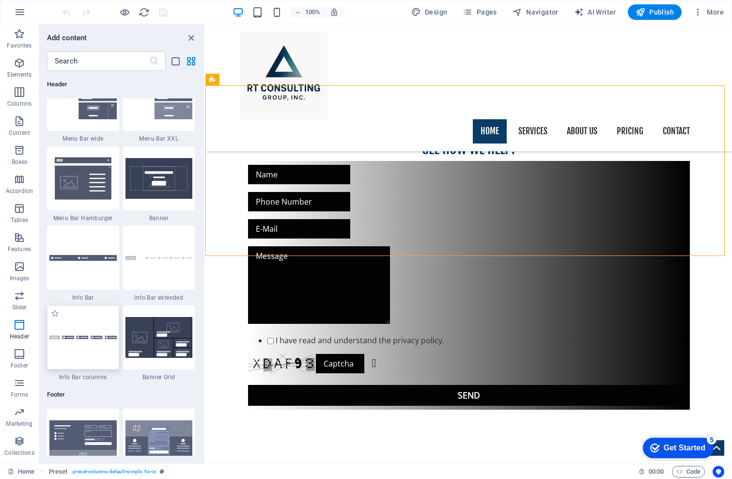
click at [72, 350] on div at bounding box center [83, 337] width 72 height 64
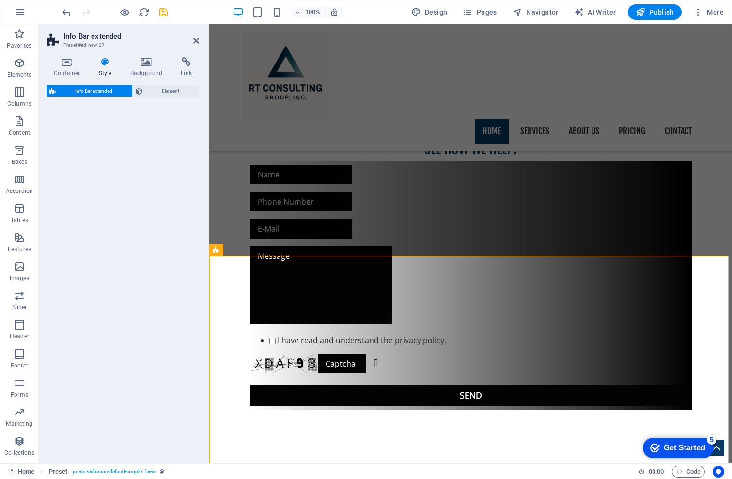
select select "rem"
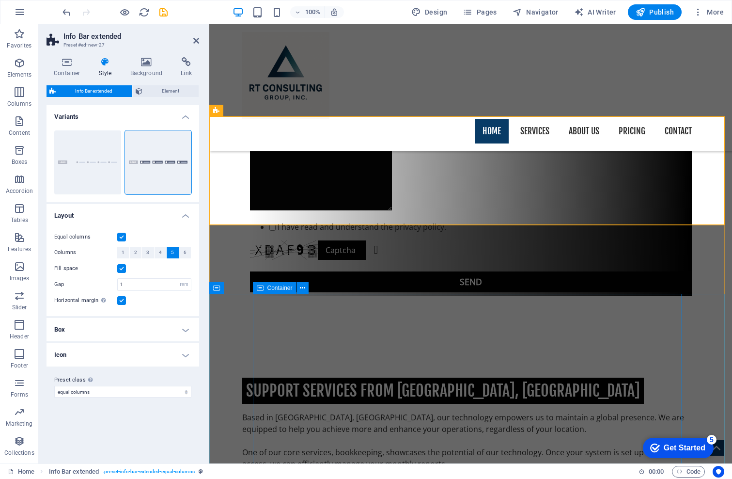
scroll to position [1115, 0]
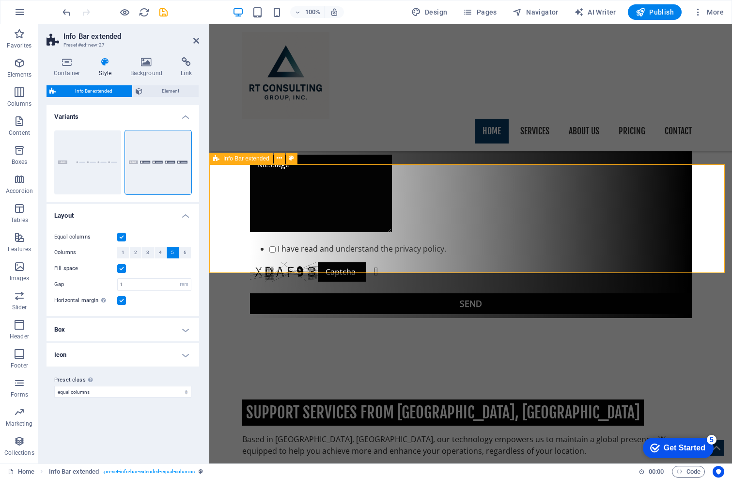
click at [282, 158] on icon at bounding box center [279, 158] width 5 height 10
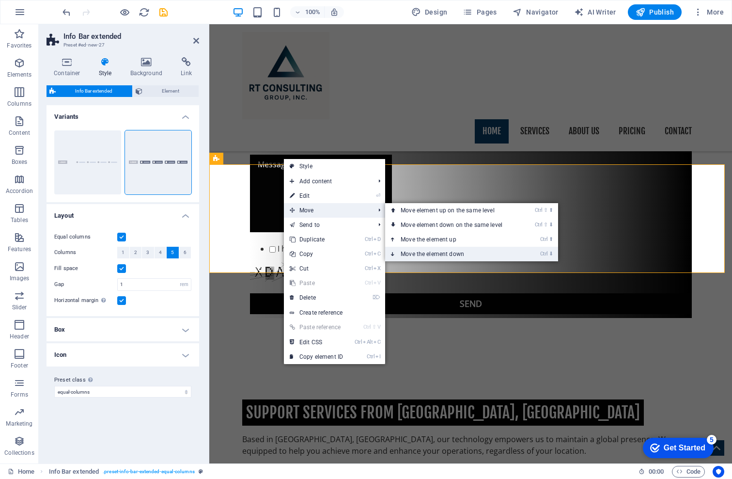
click at [433, 252] on link "Ctrl ⬇ Move the element down" at bounding box center [453, 254] width 137 height 15
